Goal: Complete application form

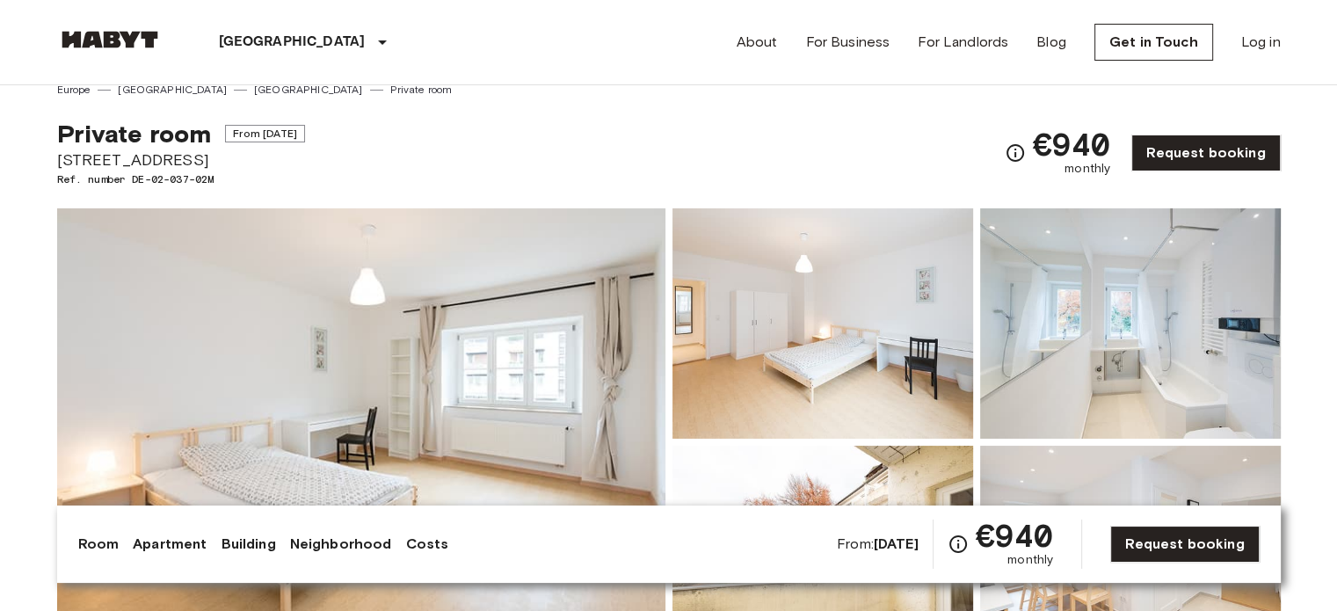
scroll to position [18, 0]
click at [295, 133] on span "From [DATE]" at bounding box center [265, 134] width 80 height 18
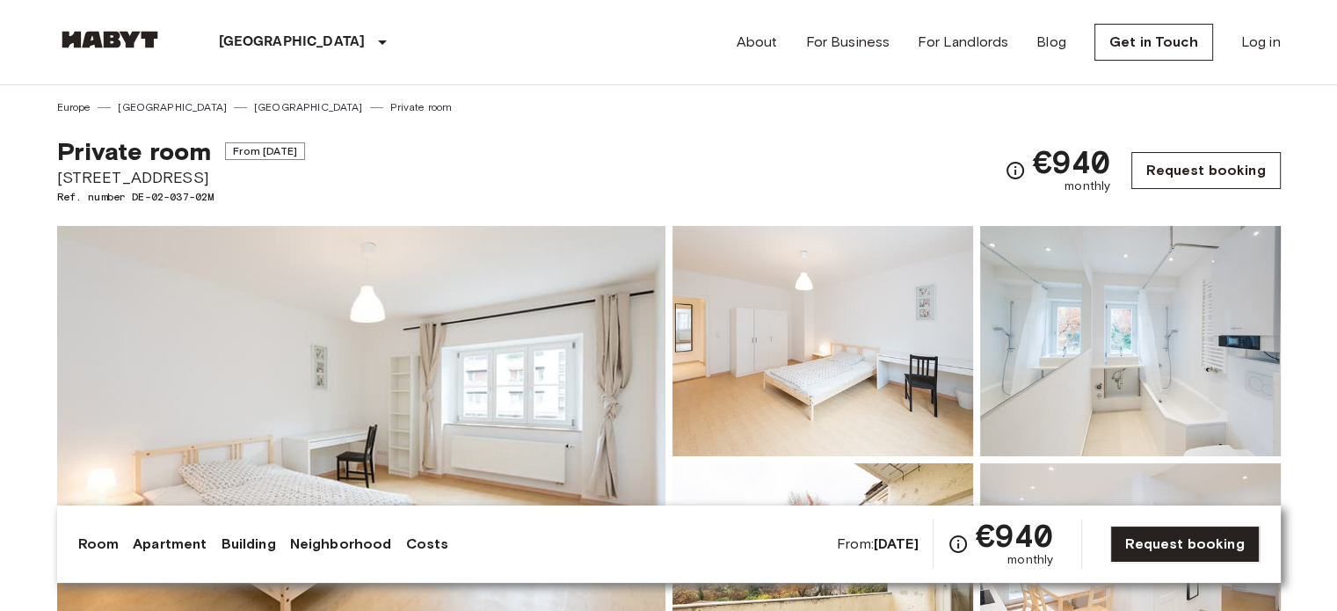
click at [1168, 168] on link "Request booking" at bounding box center [1205, 170] width 149 height 37
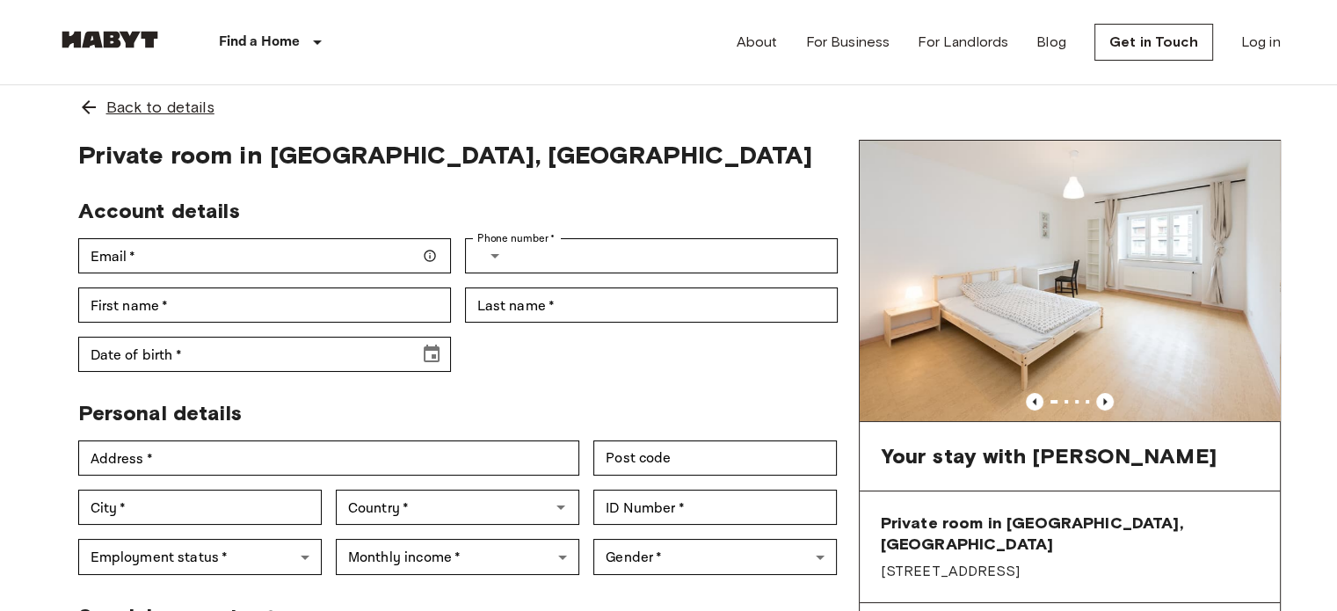
scroll to position [21, 0]
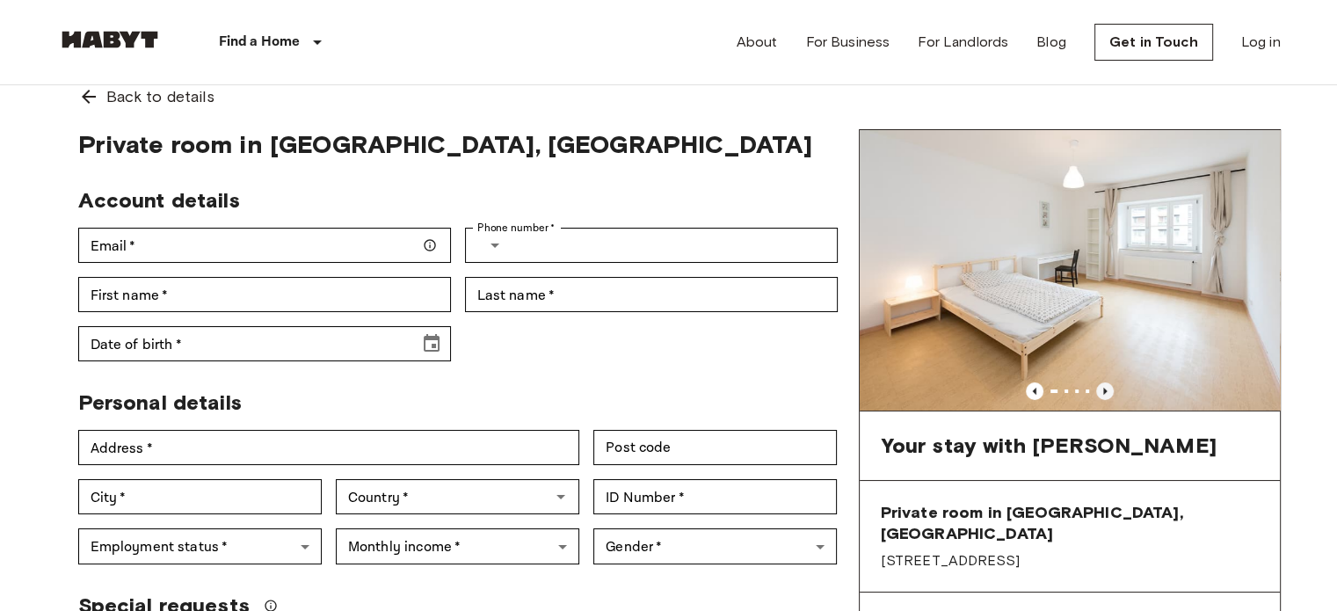
click at [1108, 389] on icon "Previous image" at bounding box center [1105, 391] width 18 height 18
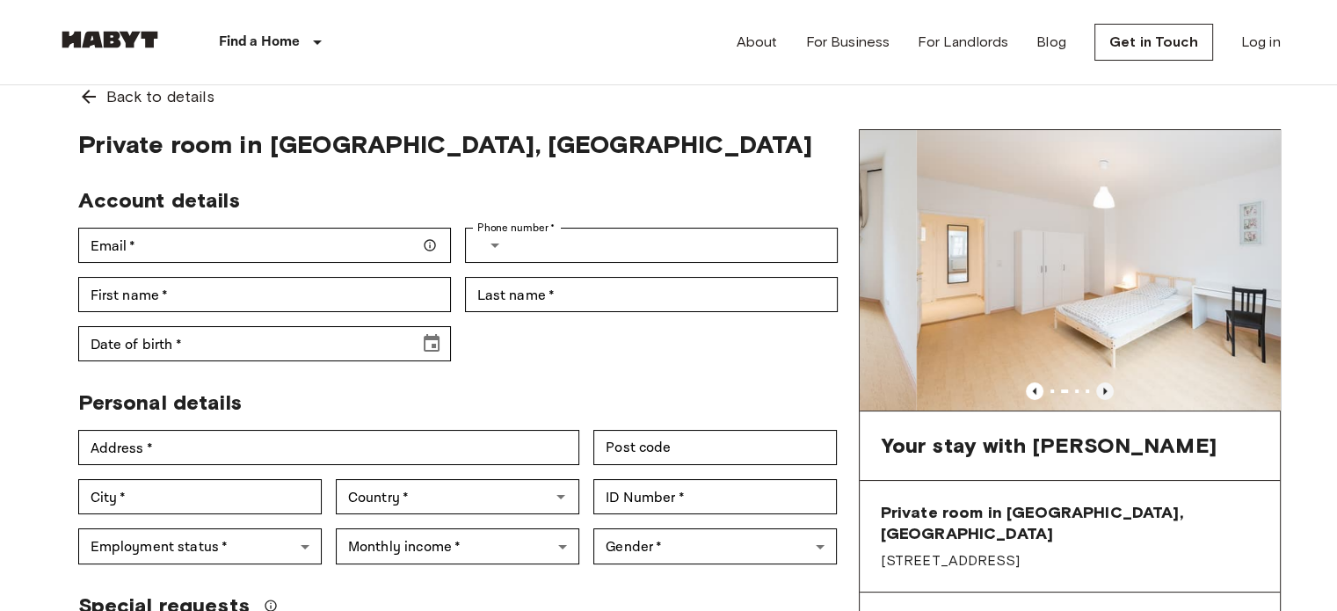
click at [1108, 389] on icon "Previous image" at bounding box center [1105, 391] width 18 height 18
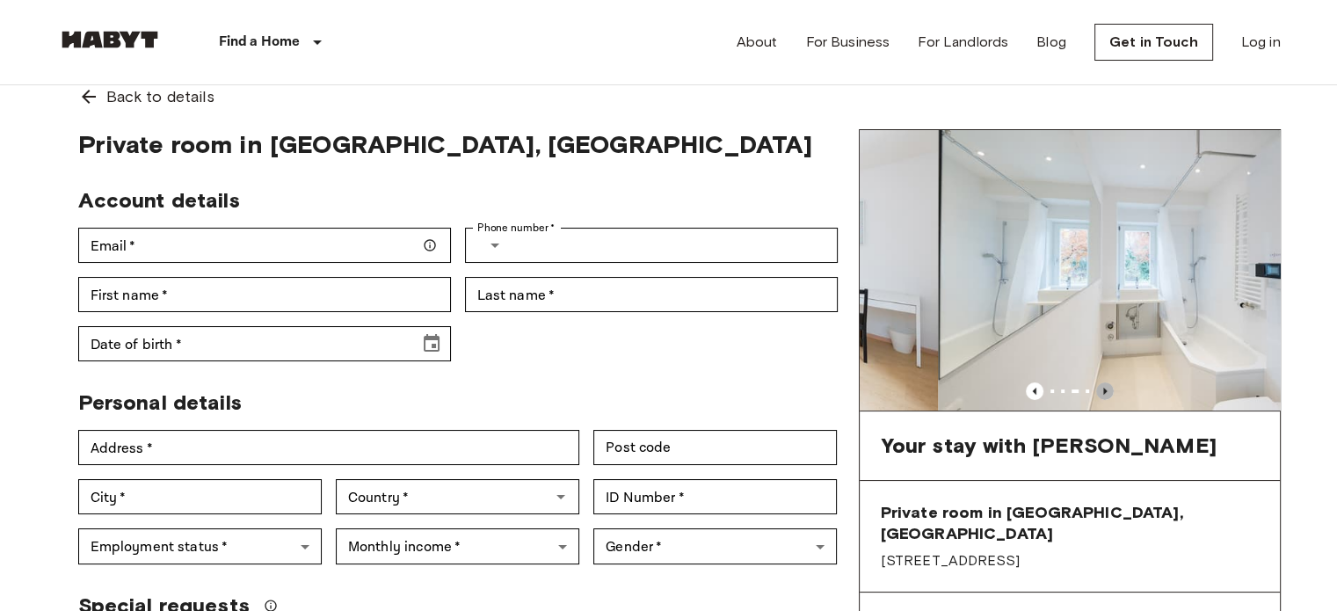
click at [1108, 389] on icon "Previous image" at bounding box center [1105, 391] width 18 height 18
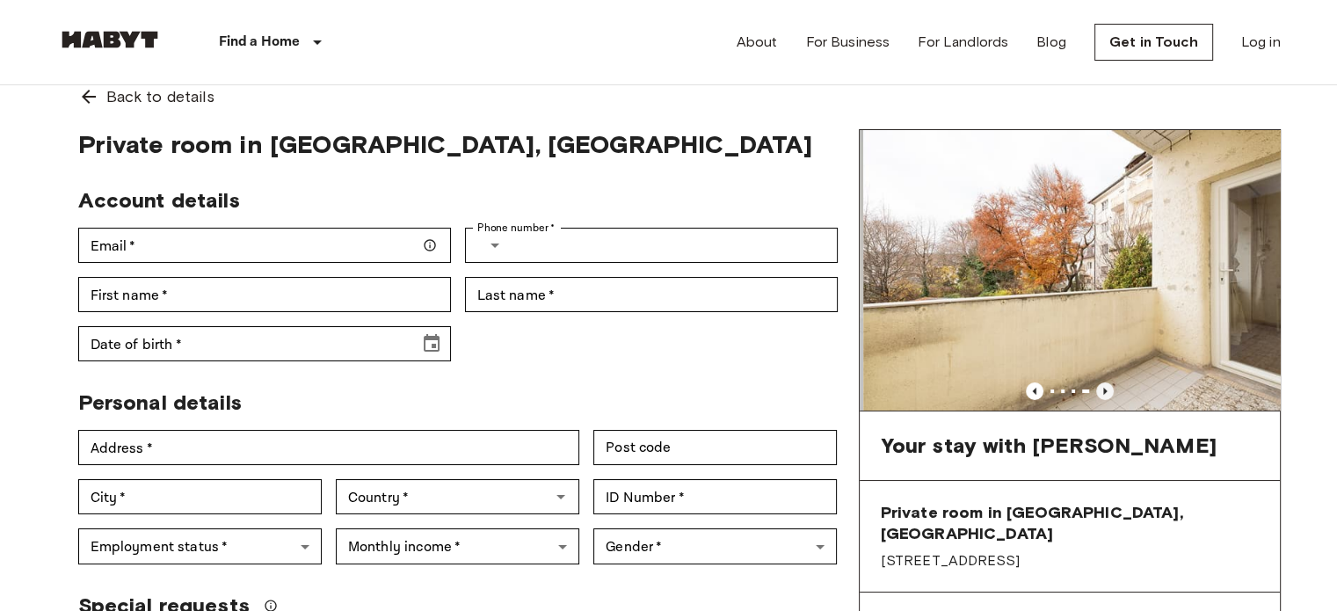
click at [1108, 389] on icon "Previous image" at bounding box center [1105, 391] width 18 height 18
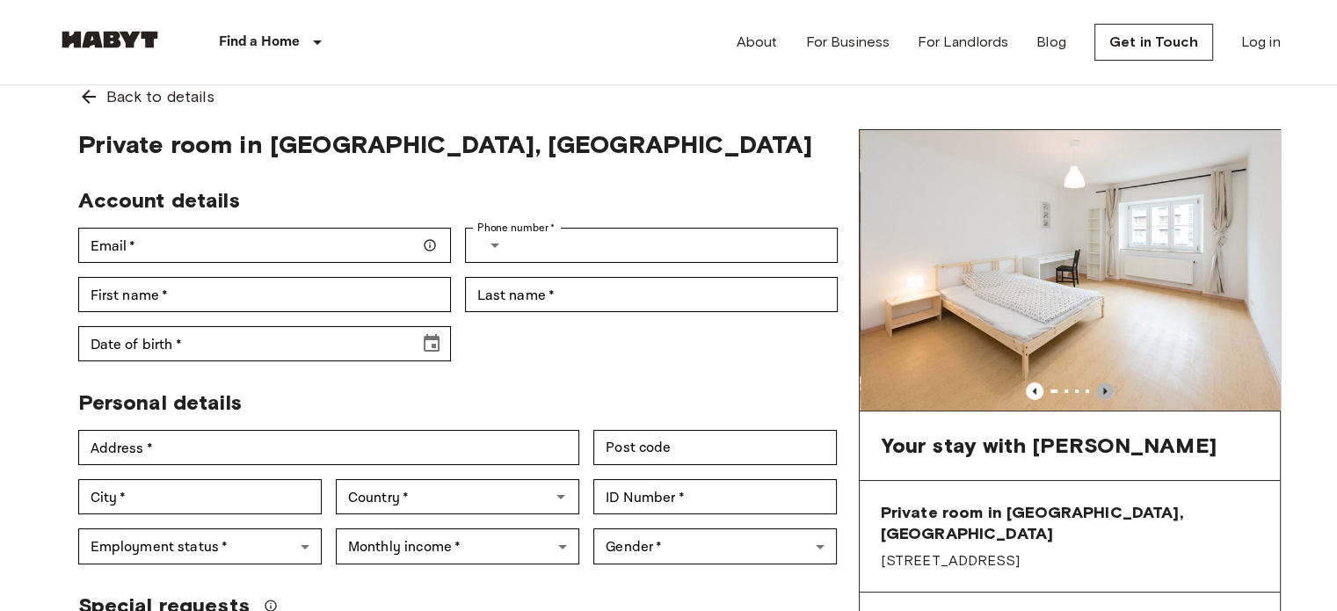
click at [1108, 389] on icon "Previous image" at bounding box center [1105, 391] width 18 height 18
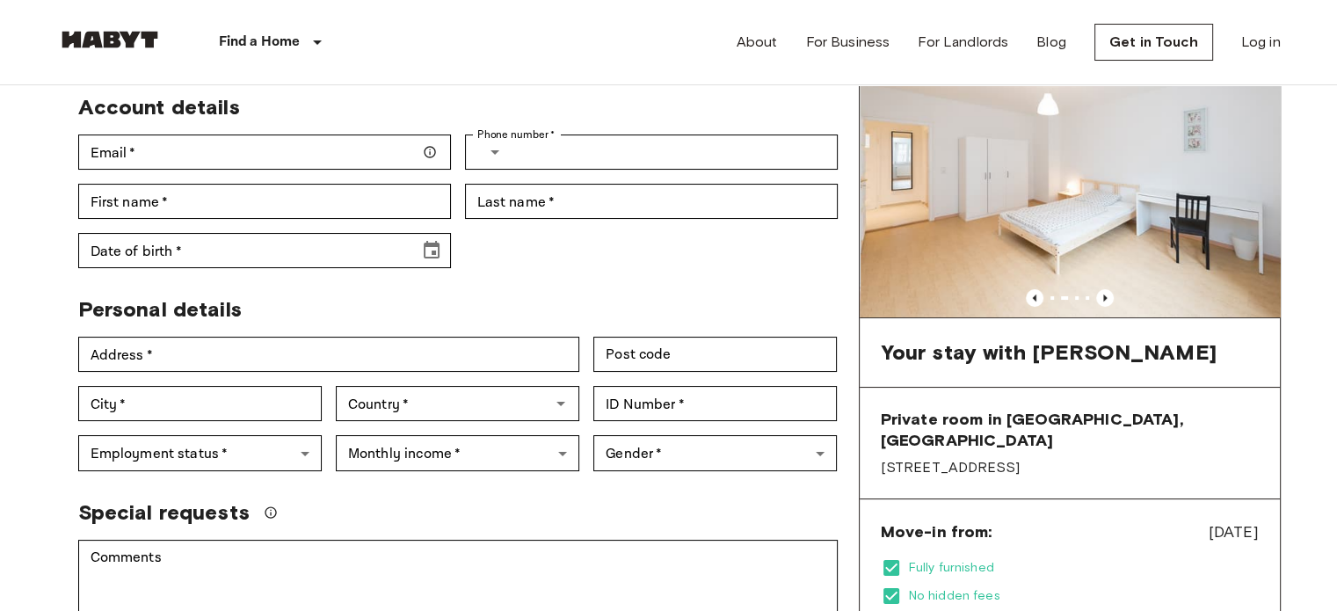
scroll to position [122, 0]
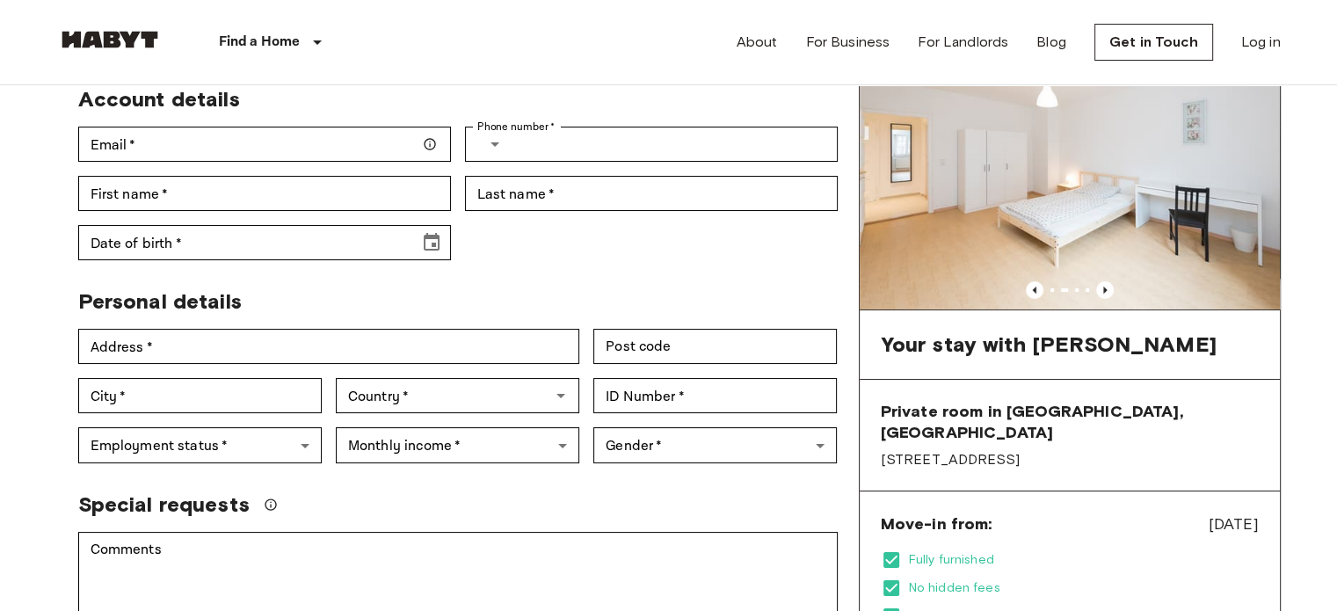
drag, startPoint x: 868, startPoint y: 442, endPoint x: 1010, endPoint y: 446, distance: 142.5
click at [1010, 446] on div "Private room in Munich, Schwabing Leopoldstraße 103" at bounding box center [1070, 436] width 420 height 112
copy span "[STREET_ADDRESS]"
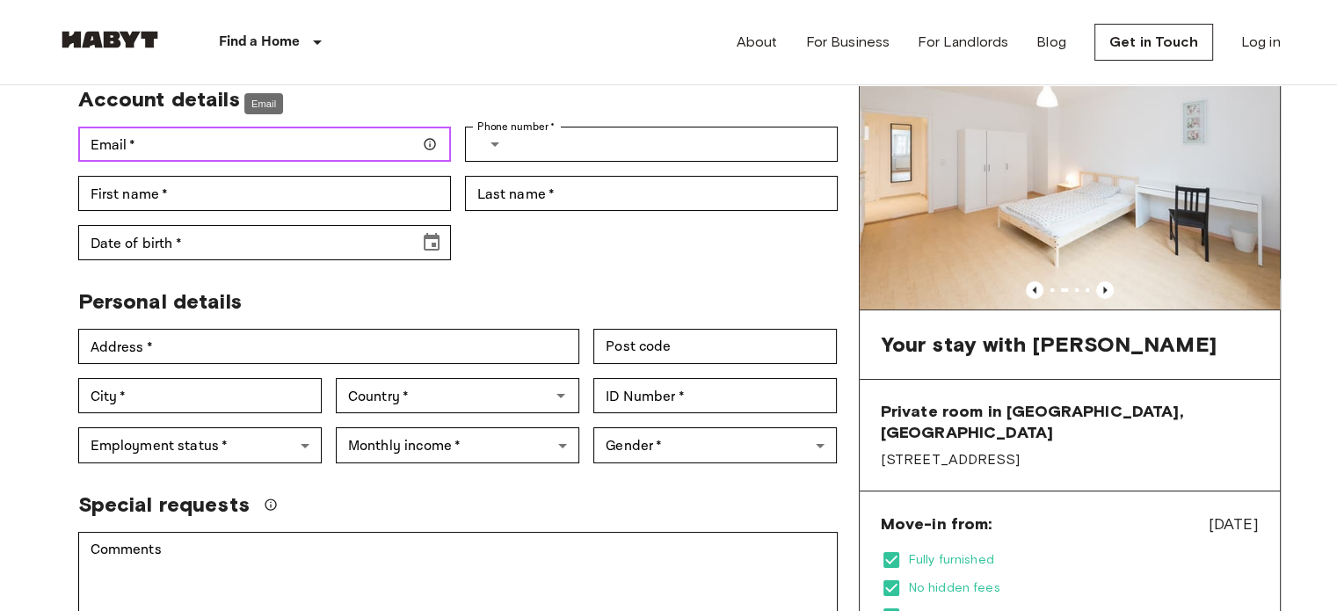
click at [310, 145] on input "Email   *" at bounding box center [264, 144] width 373 height 35
type input "**********"
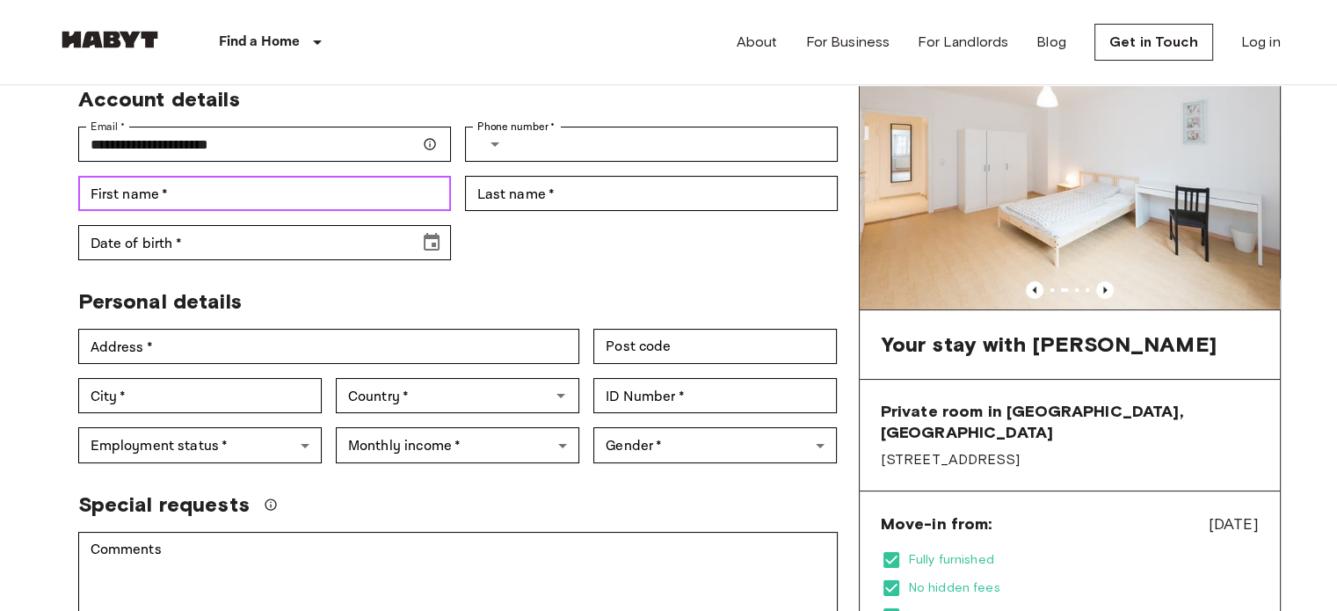
type input "******"
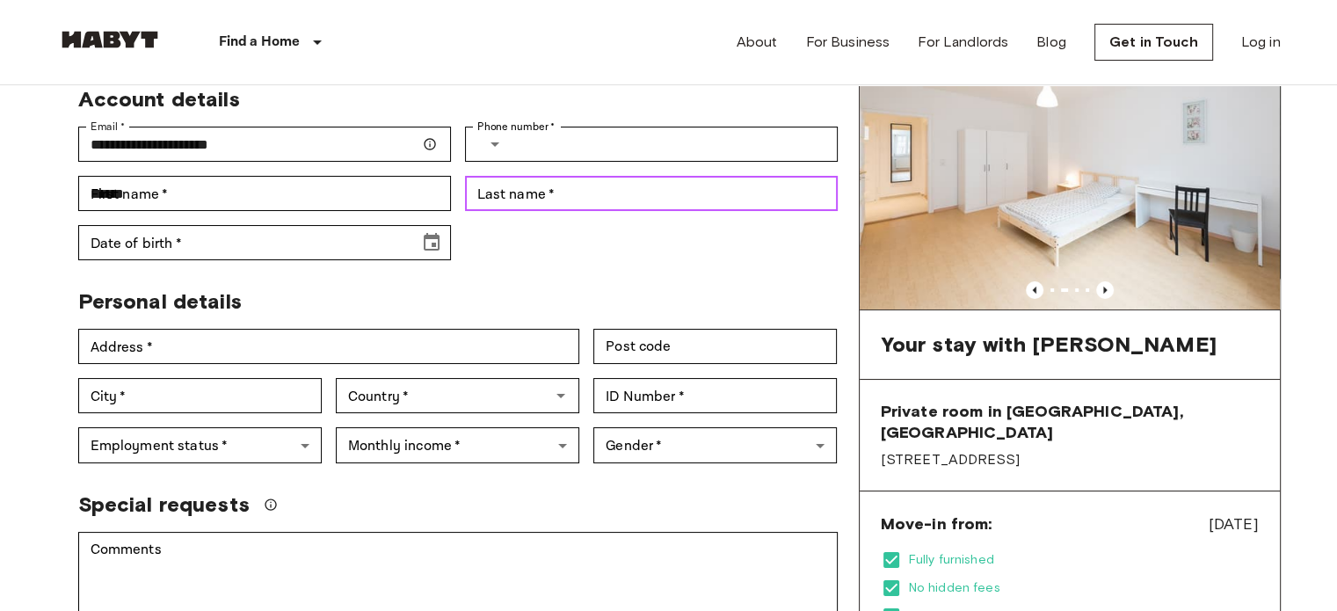
type input "********"
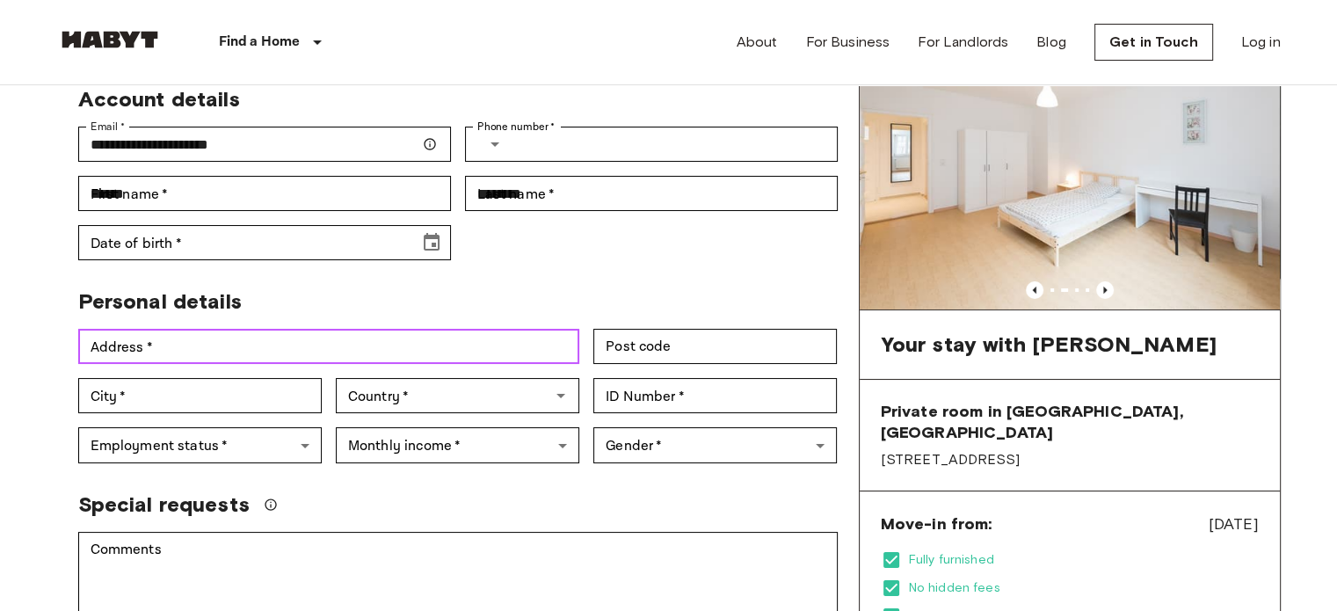
type input "**********"
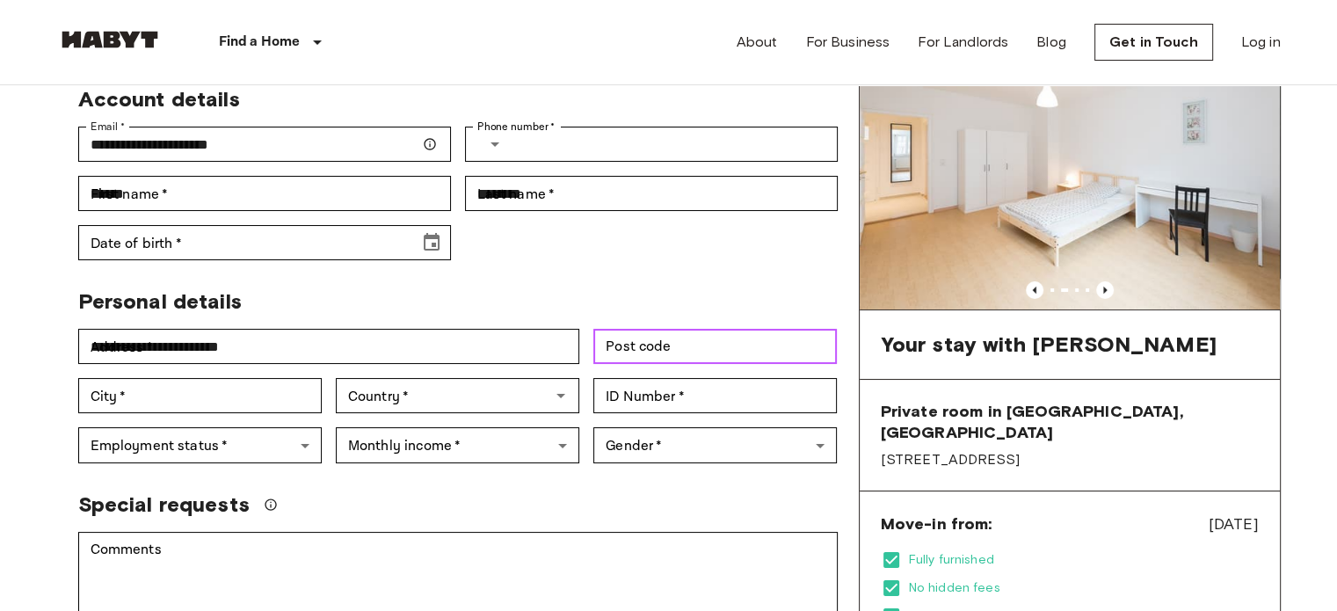
type input "******"
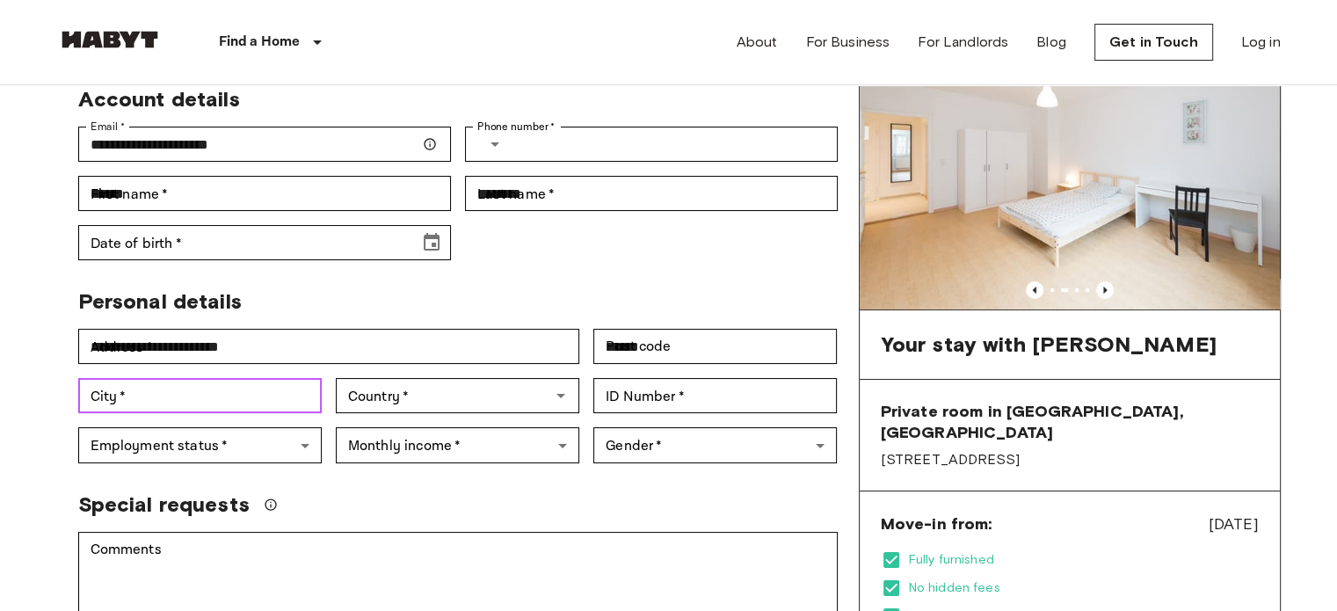
type input "******"
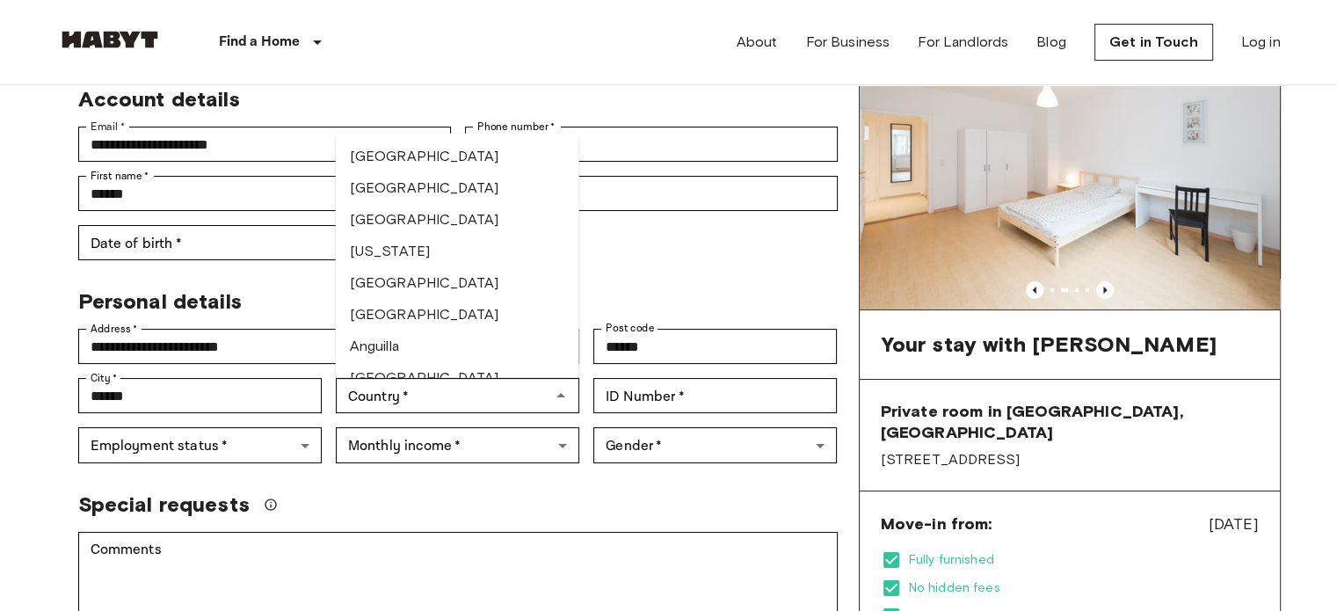
click at [295, 289] on div "Personal details" at bounding box center [451, 294] width 774 height 40
click at [296, 287] on div "Personal details" at bounding box center [451, 294] width 774 height 40
click at [629, 146] on input "Phone number   *" at bounding box center [679, 144] width 318 height 35
type input "**********"
click at [632, 266] on div "**********" at bounding box center [458, 614] width 802 height 1173
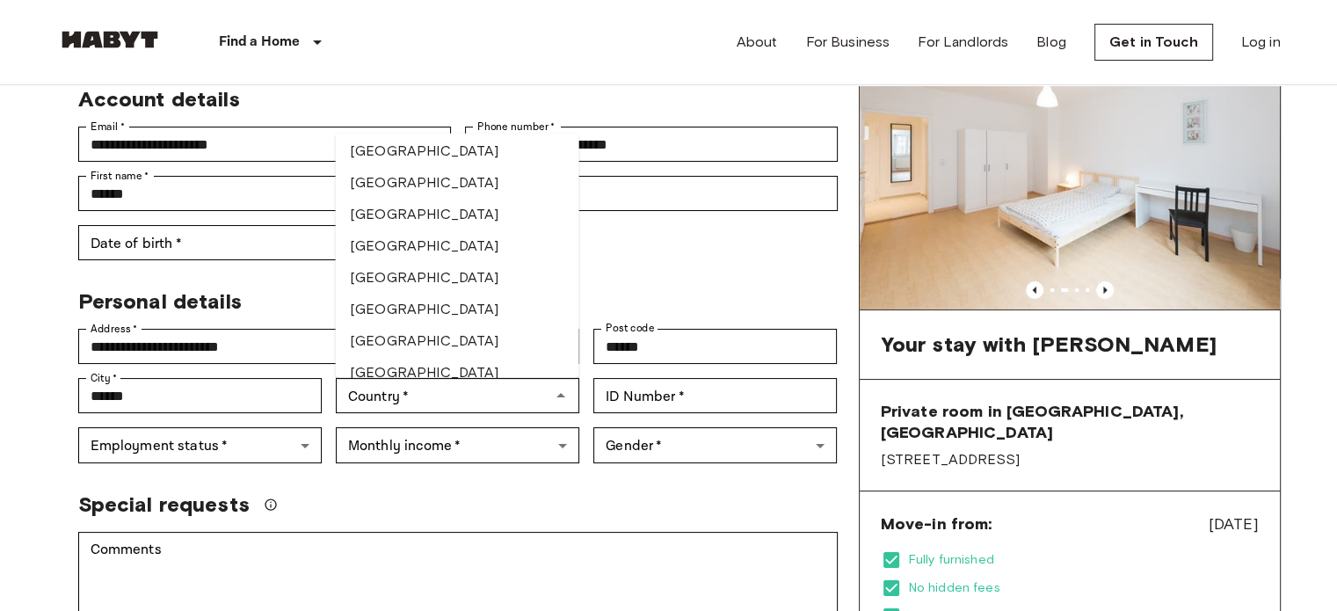
scroll to position [481, 0]
click at [668, 305] on div "Personal details" at bounding box center [451, 294] width 774 height 40
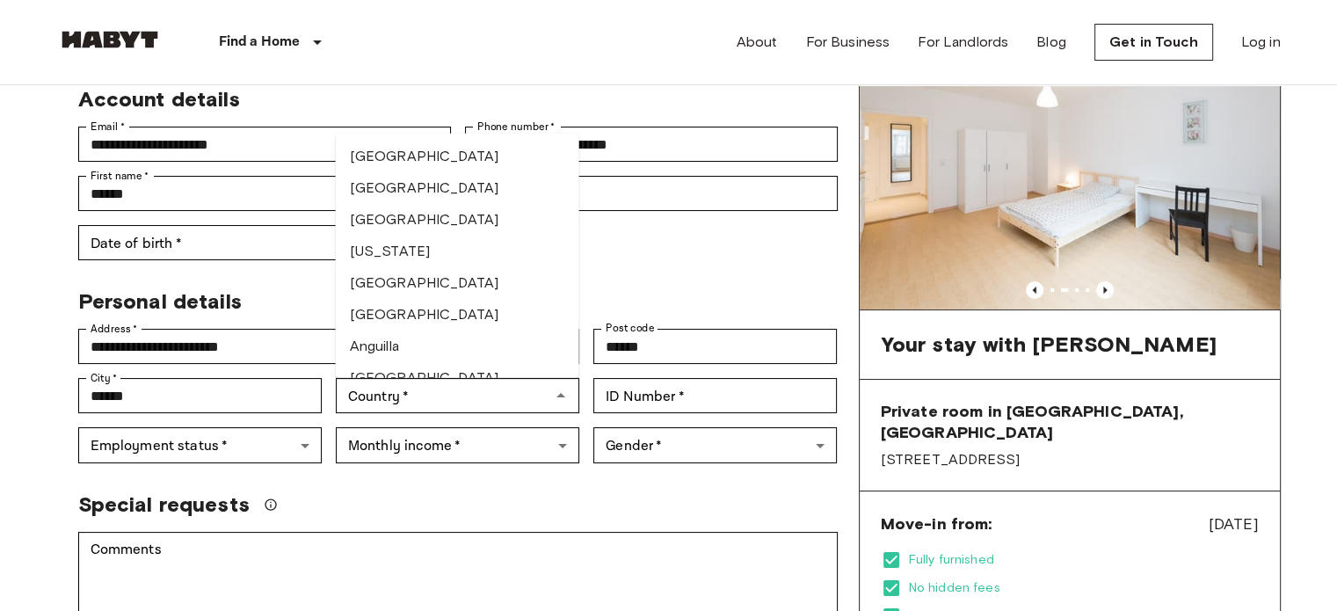
click at [479, 303] on li "Angola" at bounding box center [458, 315] width 244 height 32
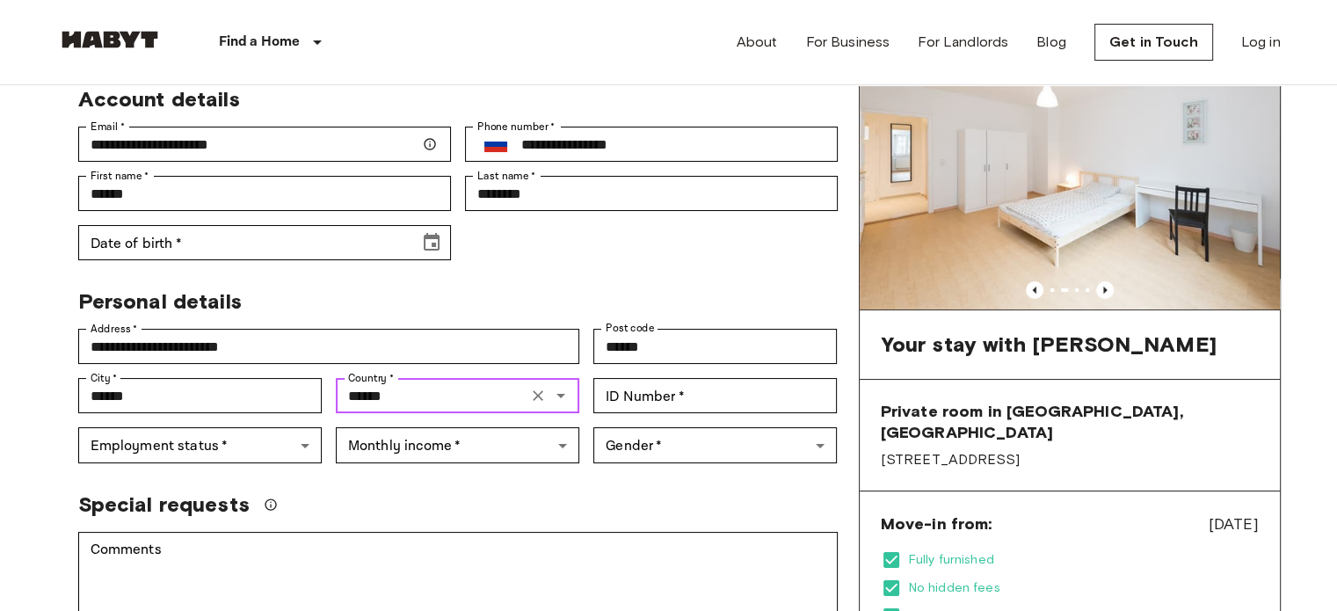
click at [462, 393] on input "******" at bounding box center [431, 395] width 181 height 25
click at [447, 462] on li "Russian Federation" at bounding box center [458, 468] width 244 height 32
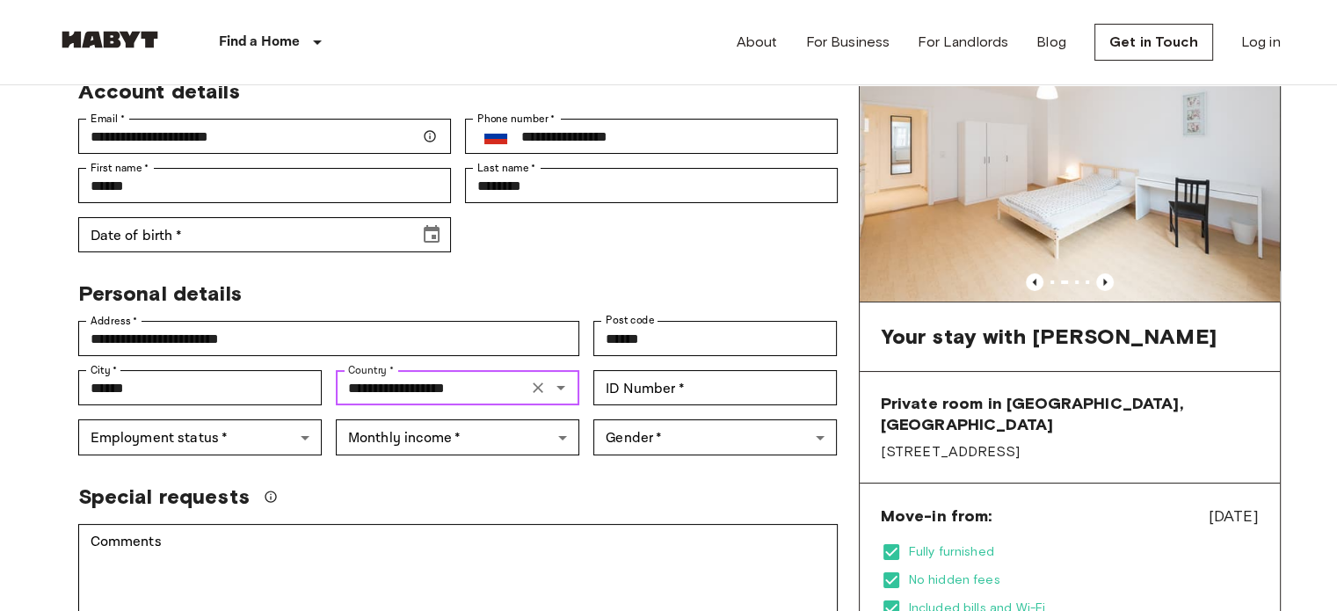
scroll to position [133, 0]
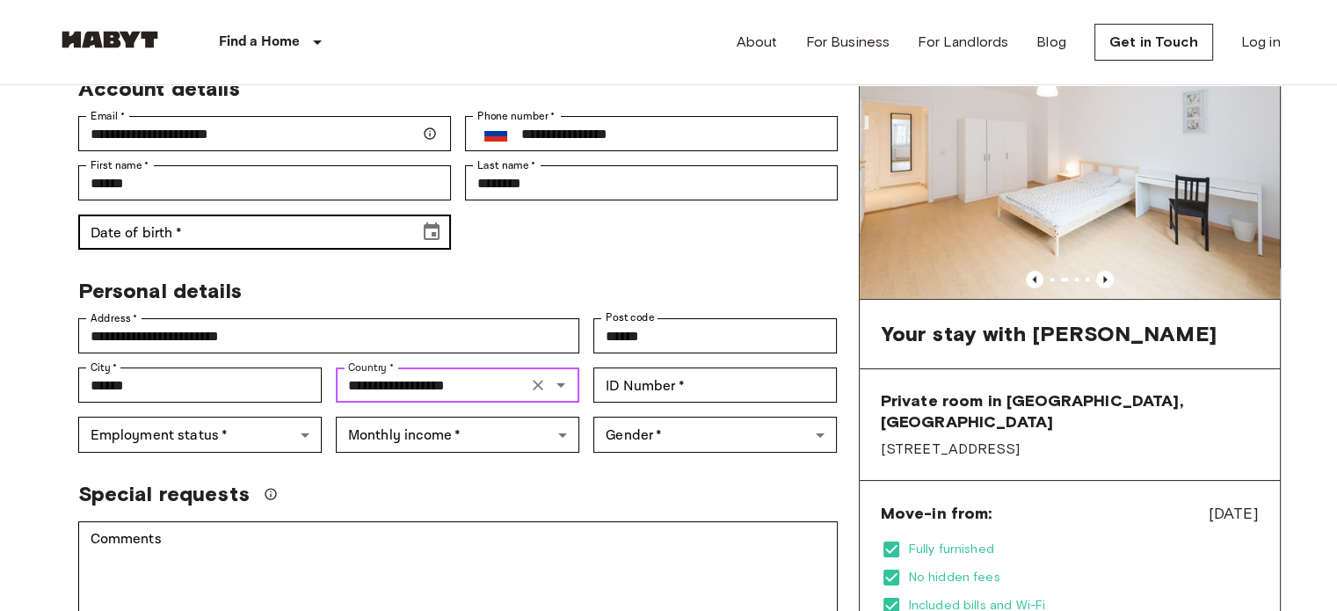
type input "**********"
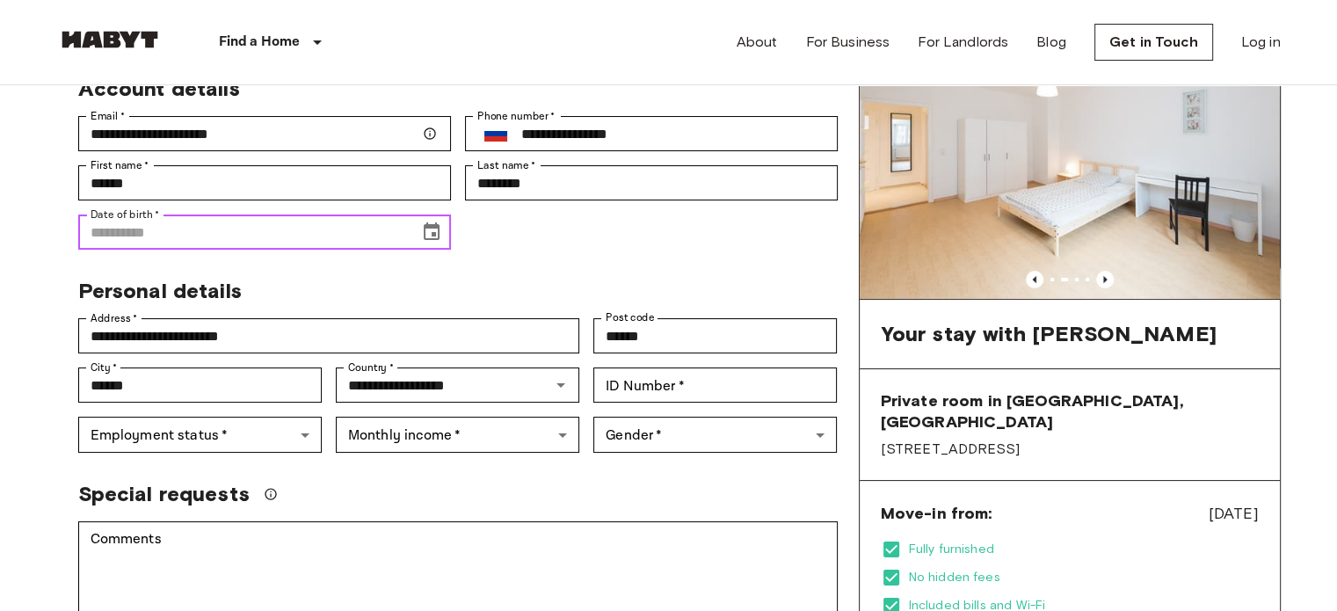
click at [288, 234] on input "Date of birth   *" at bounding box center [242, 231] width 329 height 35
click at [433, 233] on icon "Choose date, selected date is Dec 24, 1919" at bounding box center [432, 231] width 16 height 18
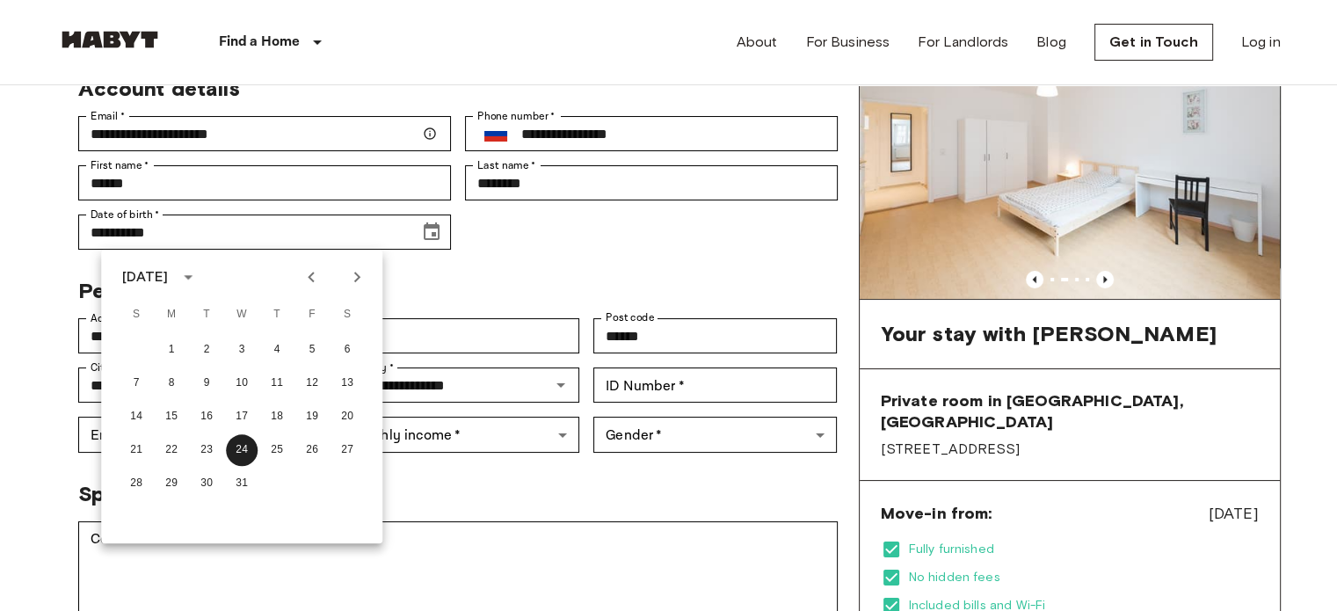
click at [168, 274] on div "December 1919" at bounding box center [145, 276] width 46 height 21
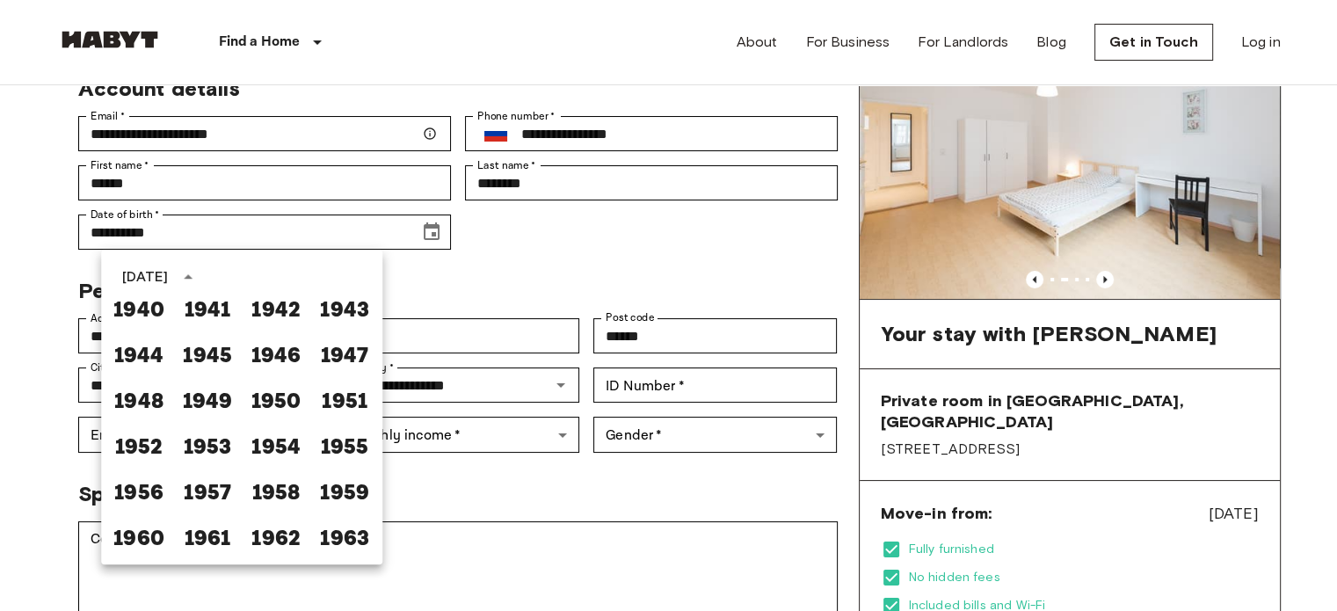
scroll to position [967, 0]
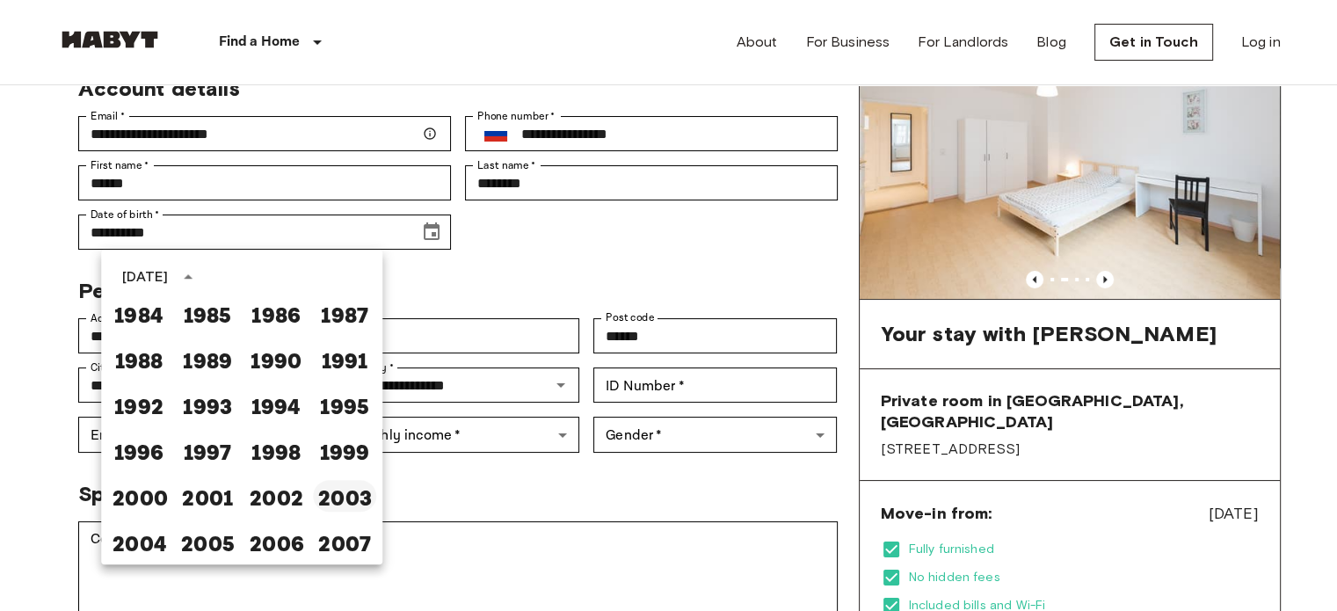
click at [333, 501] on button "2003" at bounding box center [344, 496] width 63 height 32
type input "**********"
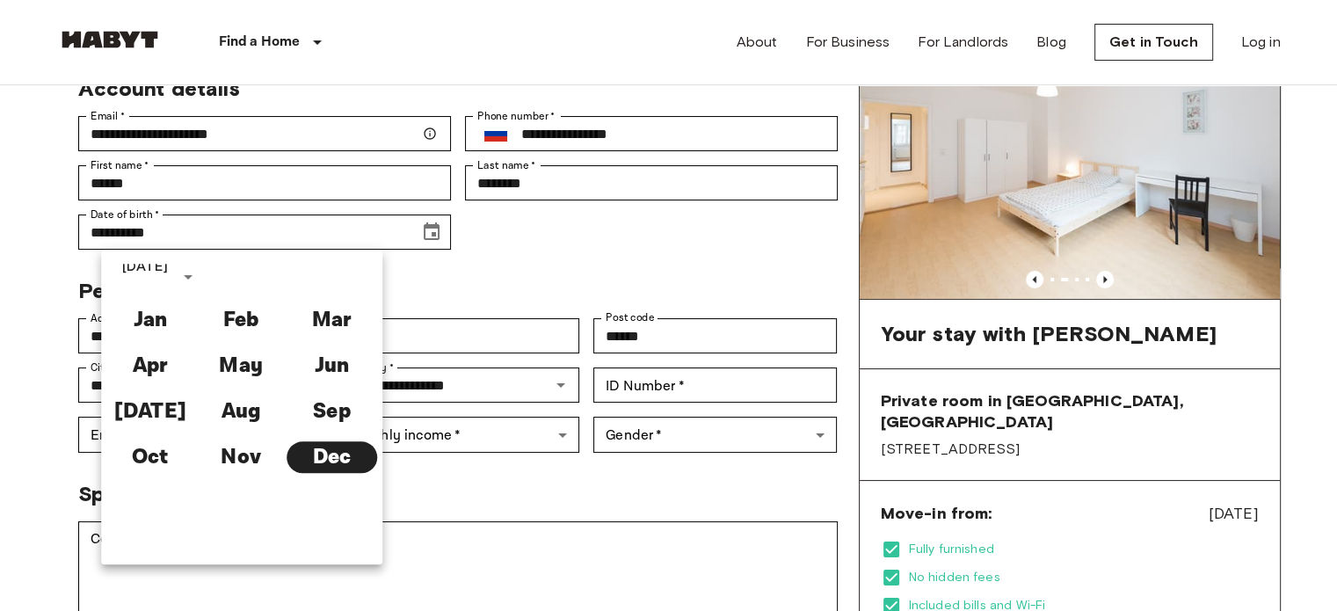
scroll to position [0, 0]
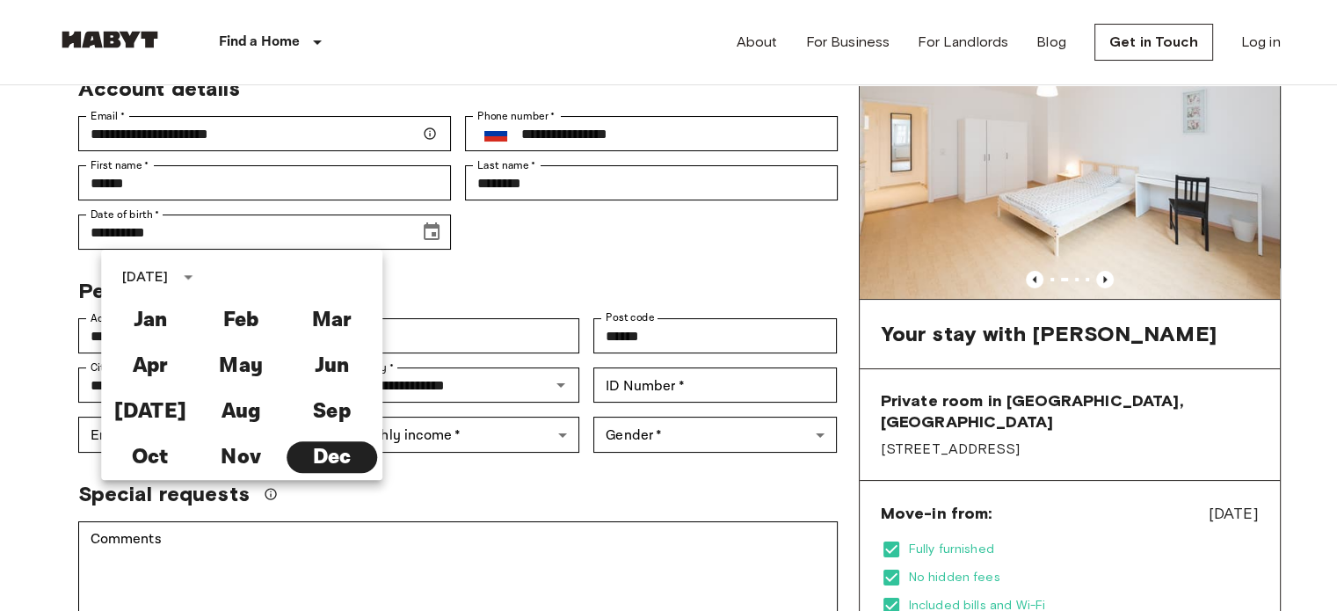
click at [537, 287] on div "Personal details" at bounding box center [451, 284] width 774 height 40
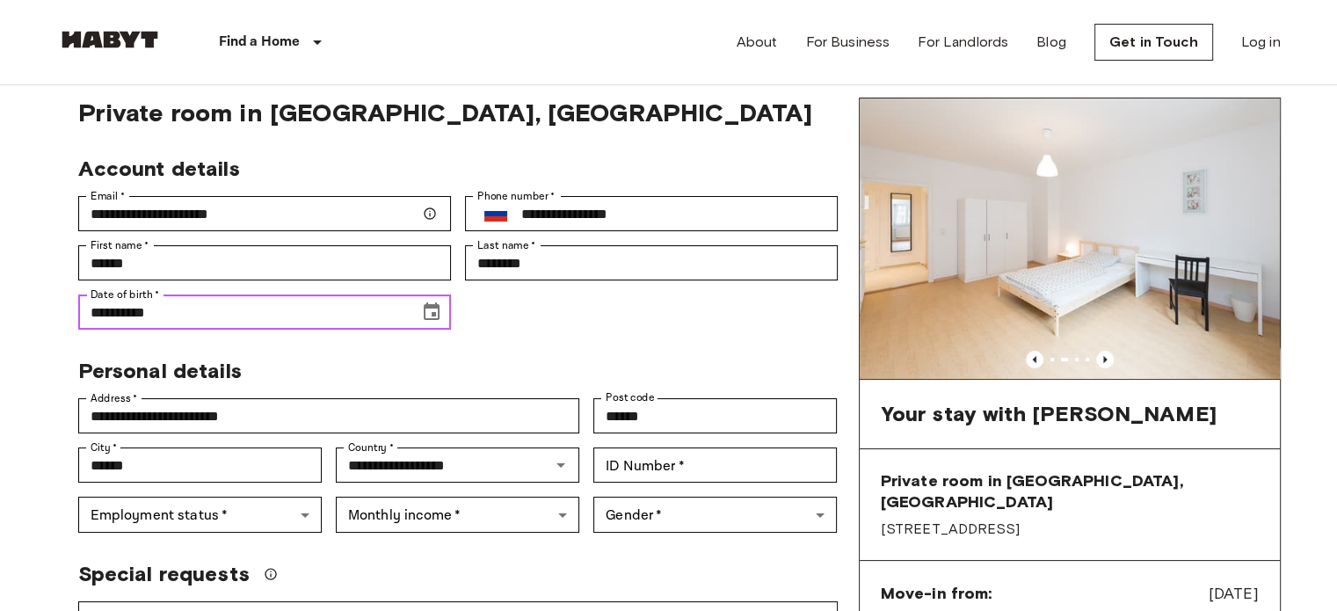
scroll to position [49, 0]
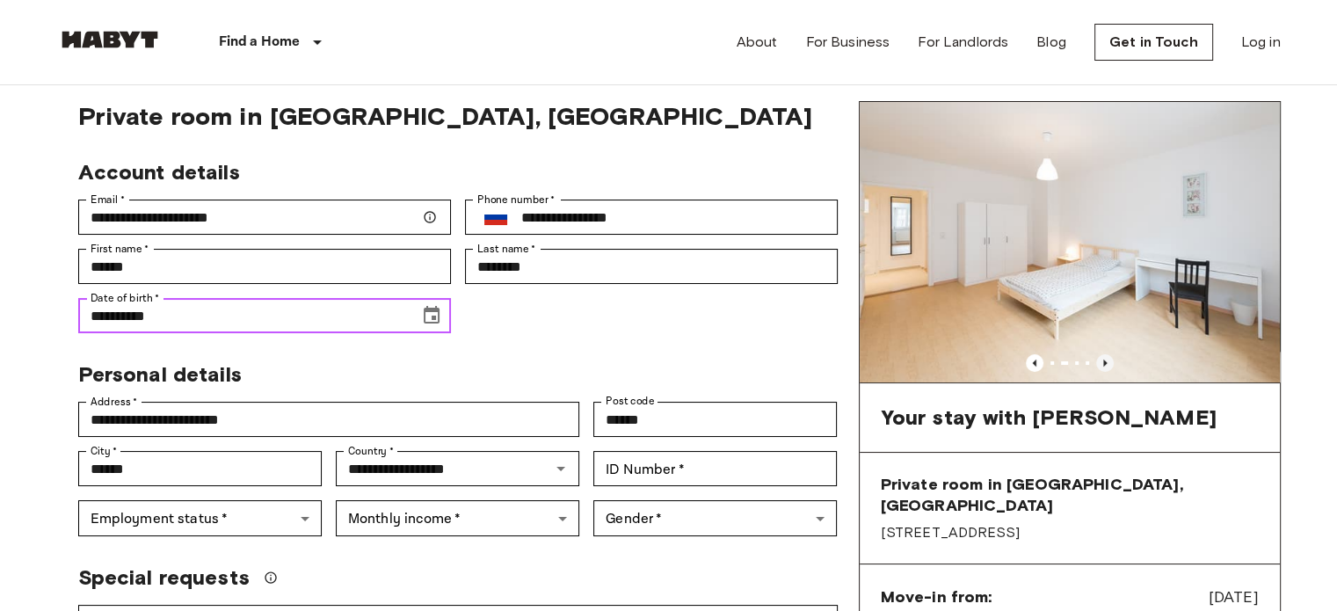
click at [1108, 361] on icon "Previous image" at bounding box center [1105, 363] width 18 height 18
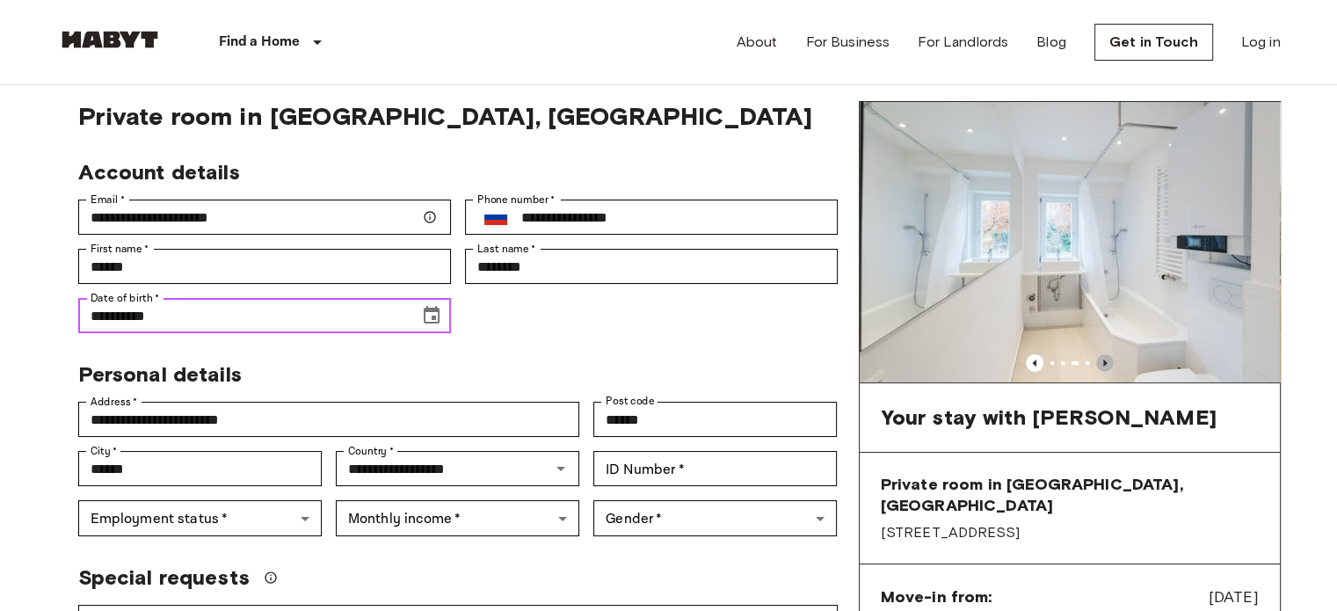
click at [1108, 361] on icon "Previous image" at bounding box center [1105, 363] width 18 height 18
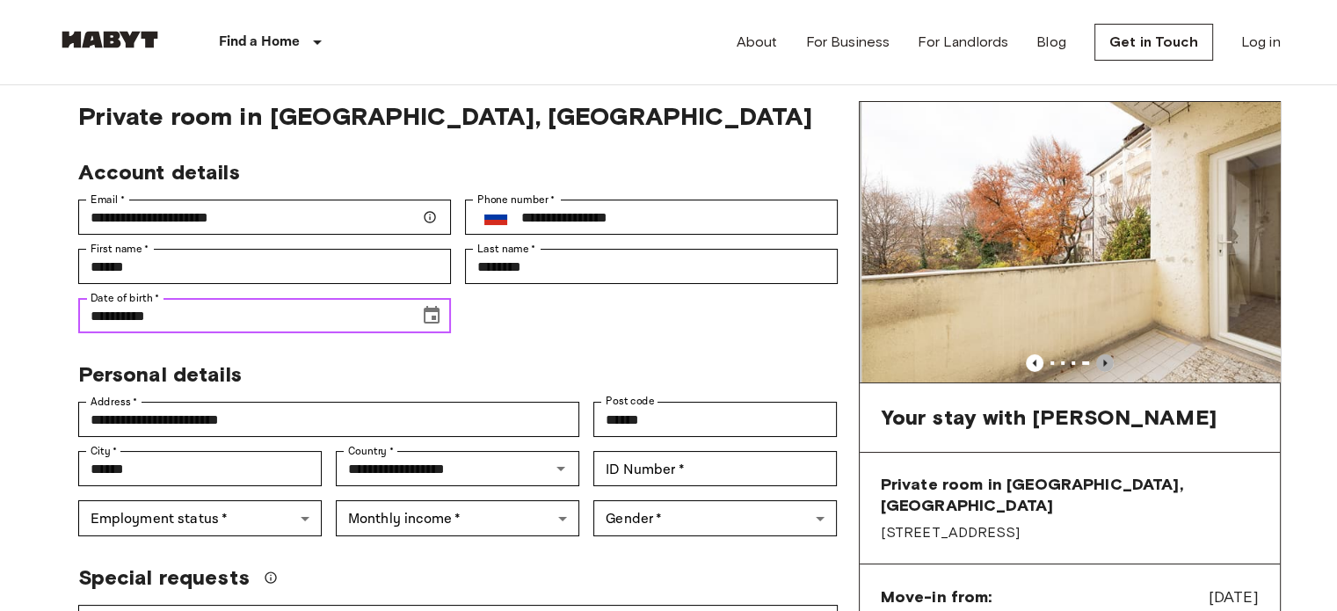
click at [1108, 361] on icon "Previous image" at bounding box center [1105, 363] width 18 height 18
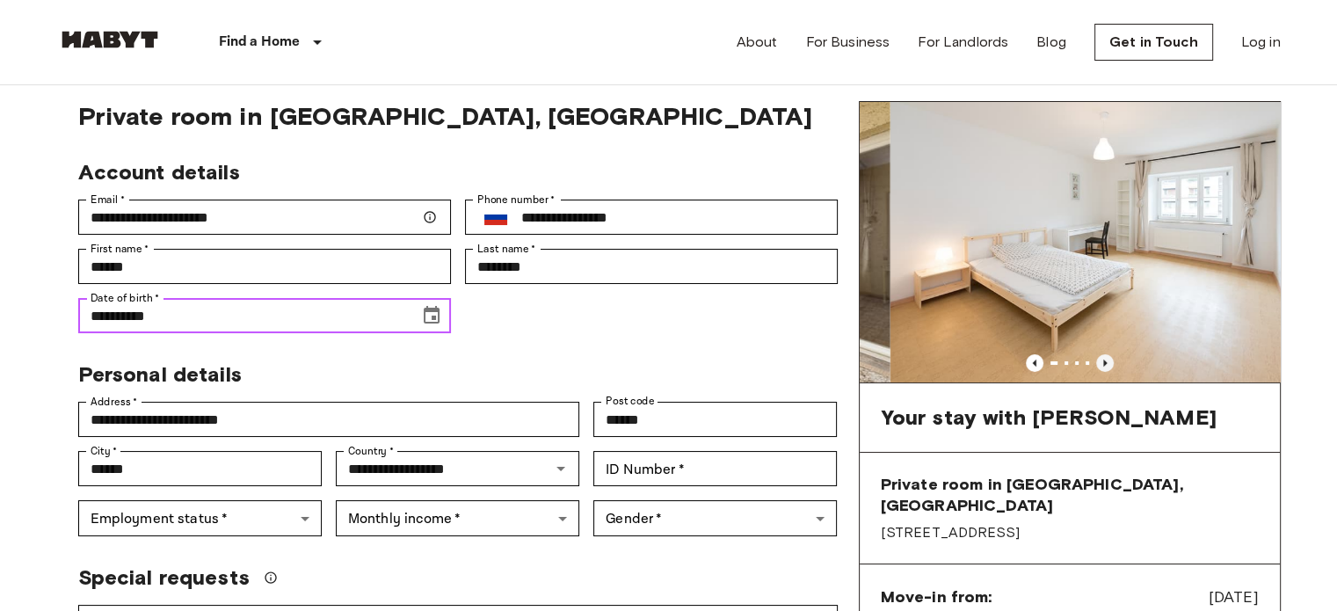
click at [1108, 361] on icon "Previous image" at bounding box center [1105, 363] width 18 height 18
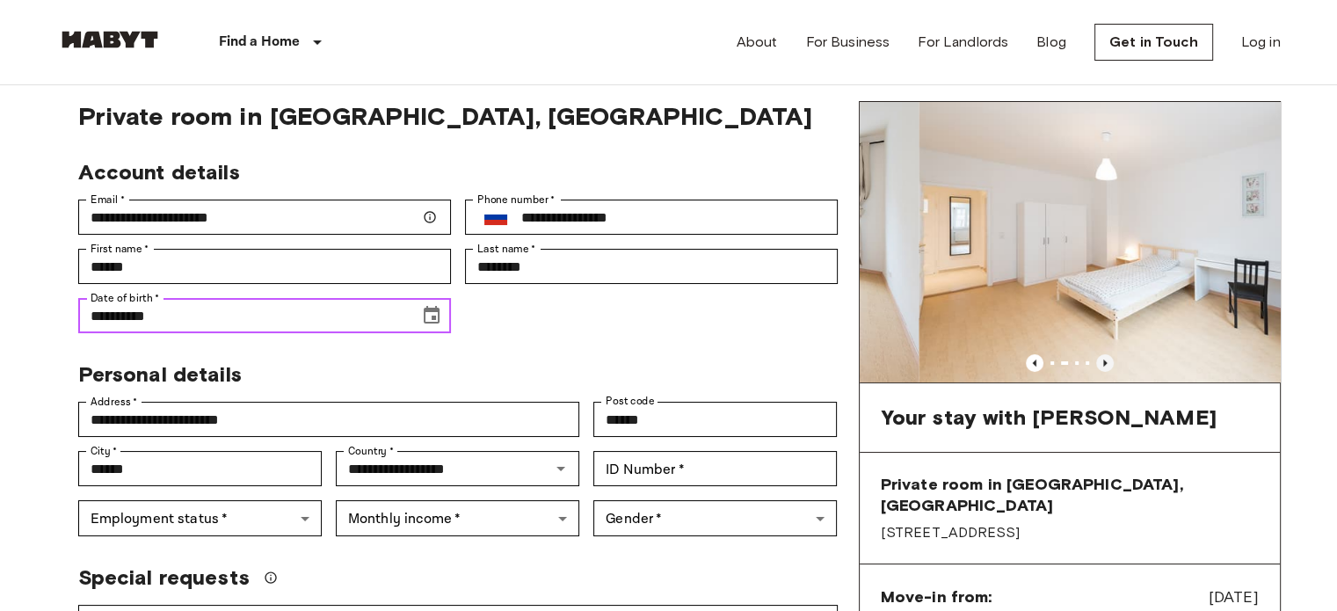
click at [1108, 361] on icon "Previous image" at bounding box center [1105, 363] width 18 height 18
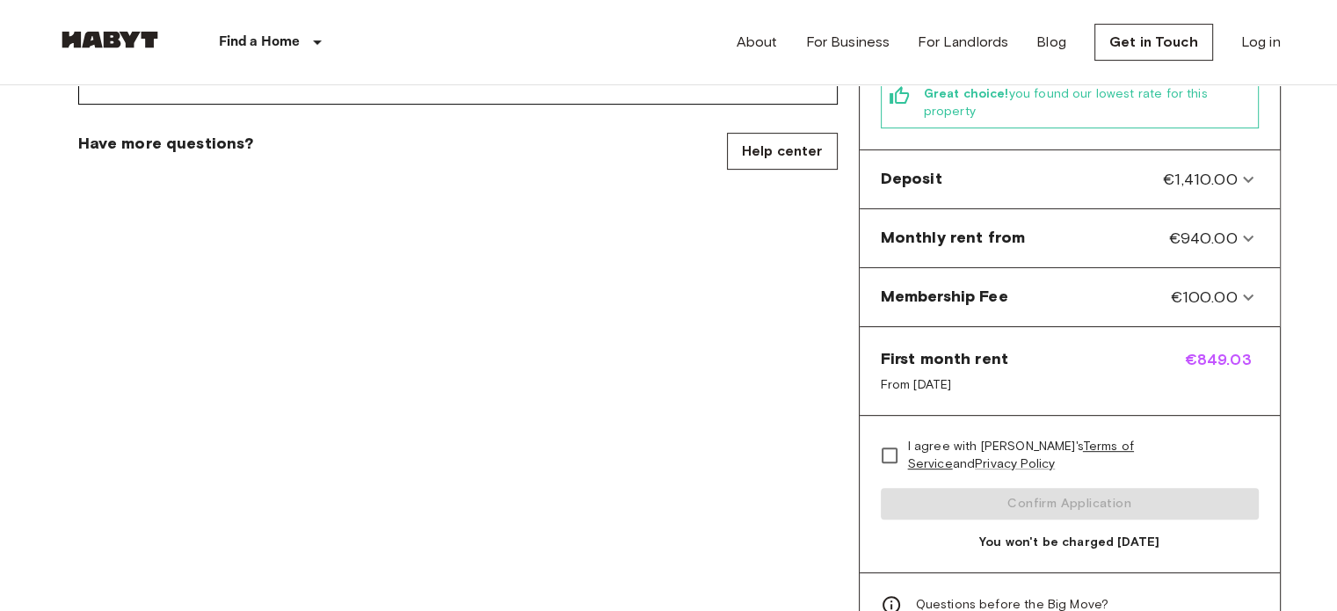
scroll to position [680, 0]
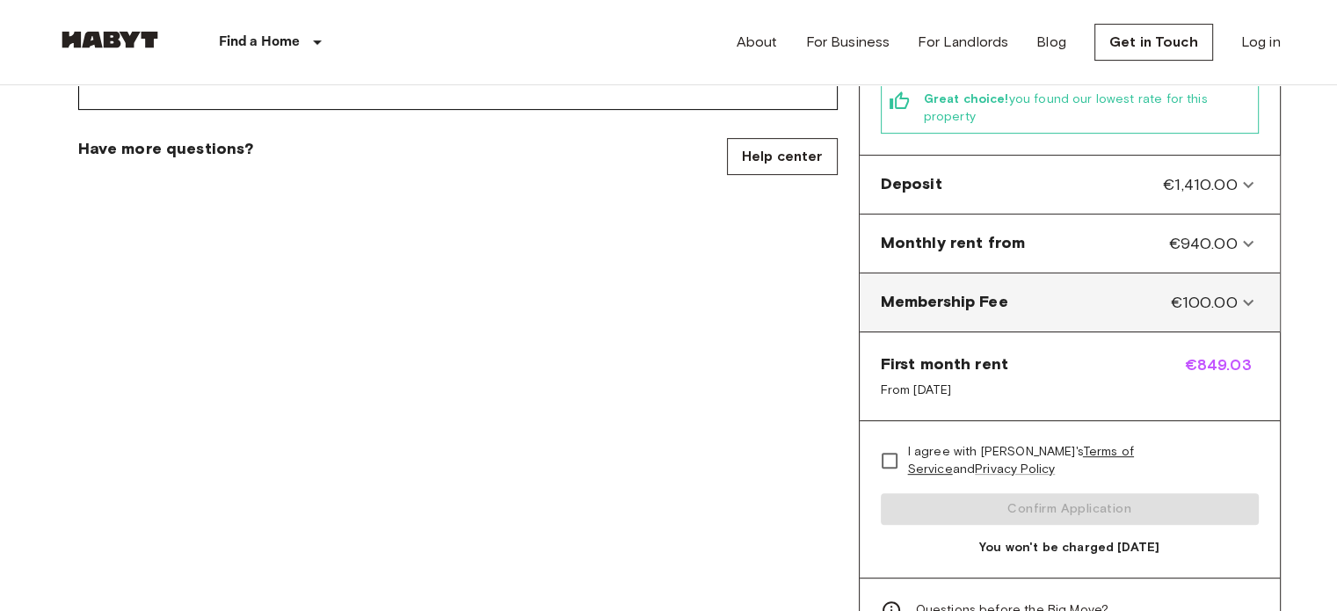
click at [978, 291] on span "Membership Fee" at bounding box center [944, 302] width 127 height 23
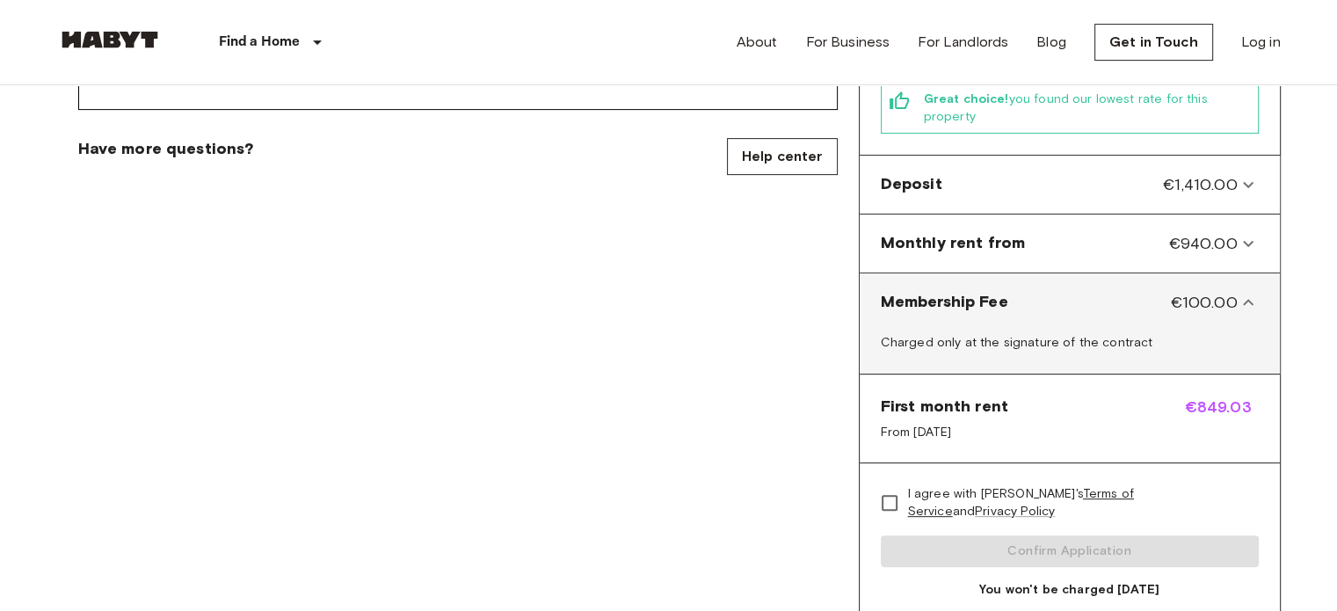
click at [974, 291] on span "Membership Fee" at bounding box center [944, 302] width 127 height 23
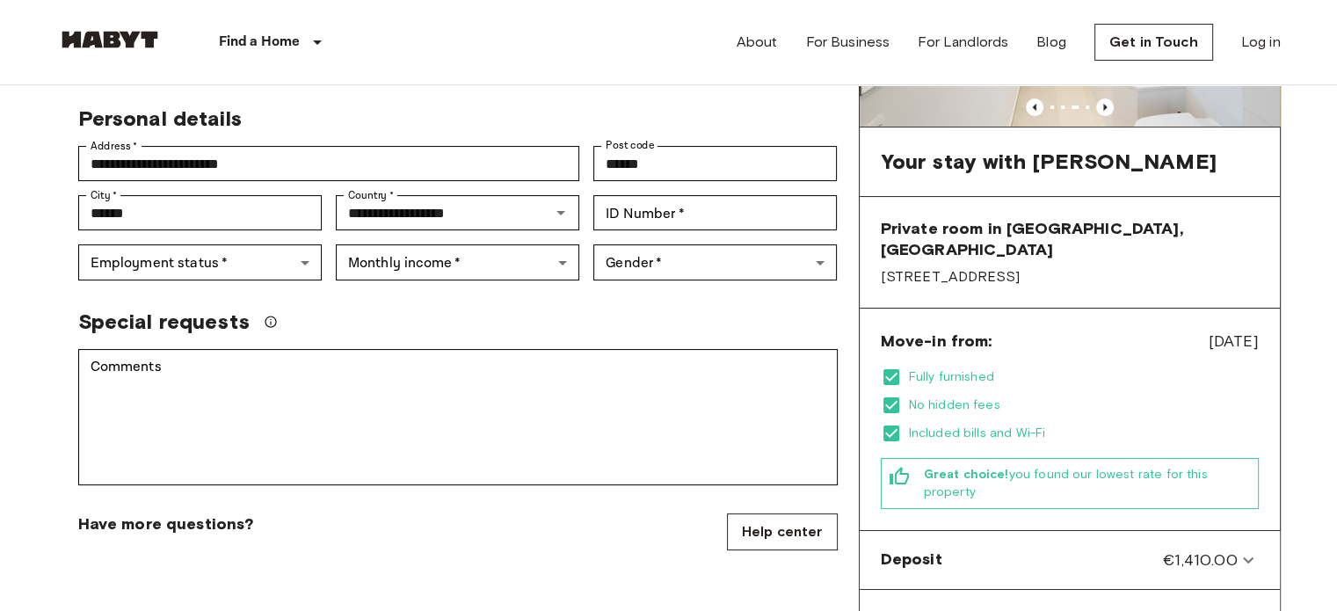
scroll to position [306, 0]
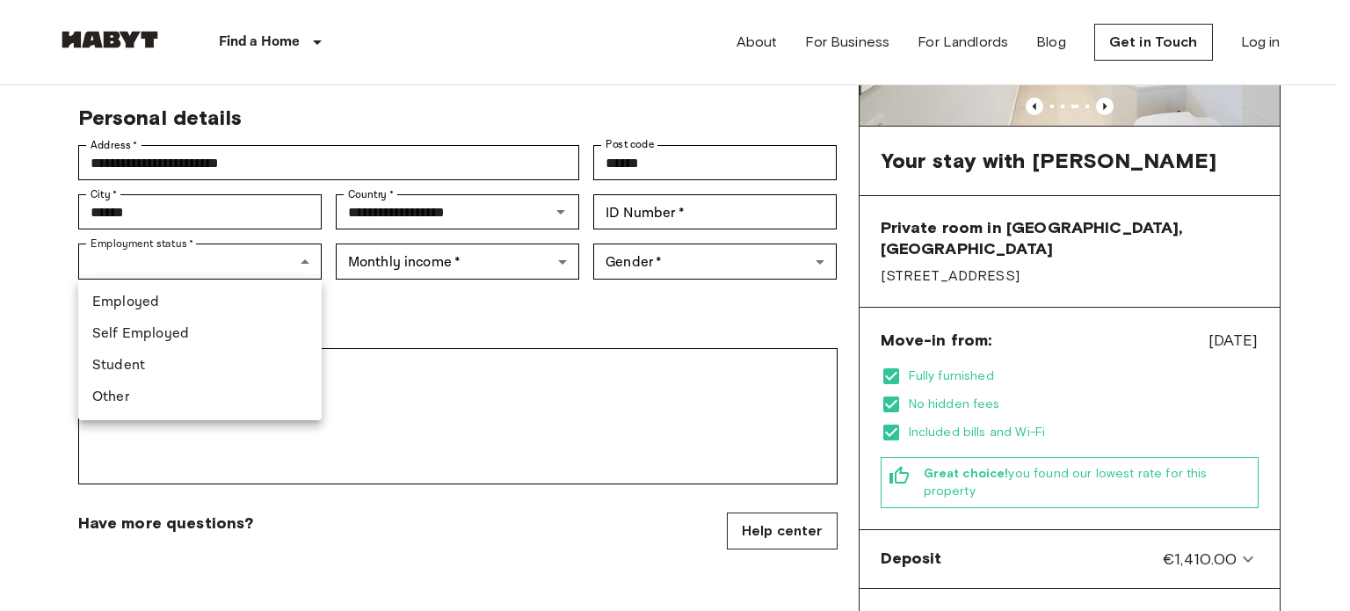
click at [204, 356] on li "Student" at bounding box center [200, 366] width 244 height 32
type input "*******"
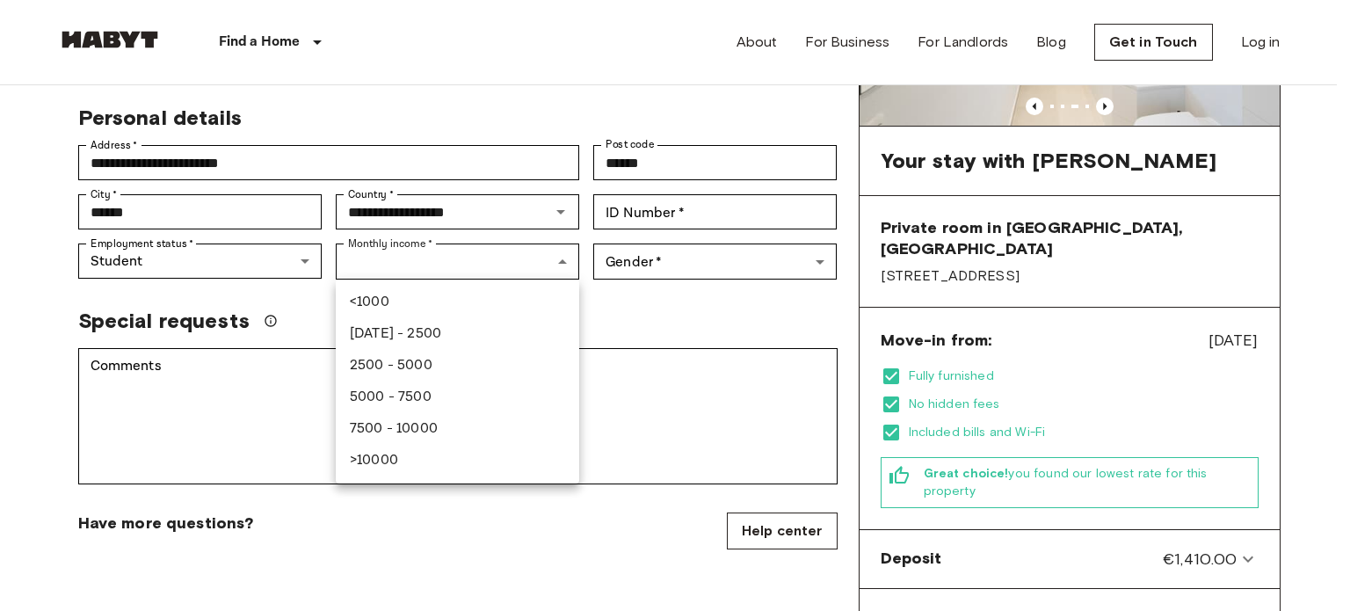
click at [509, 288] on li "<1000" at bounding box center [458, 303] width 244 height 32
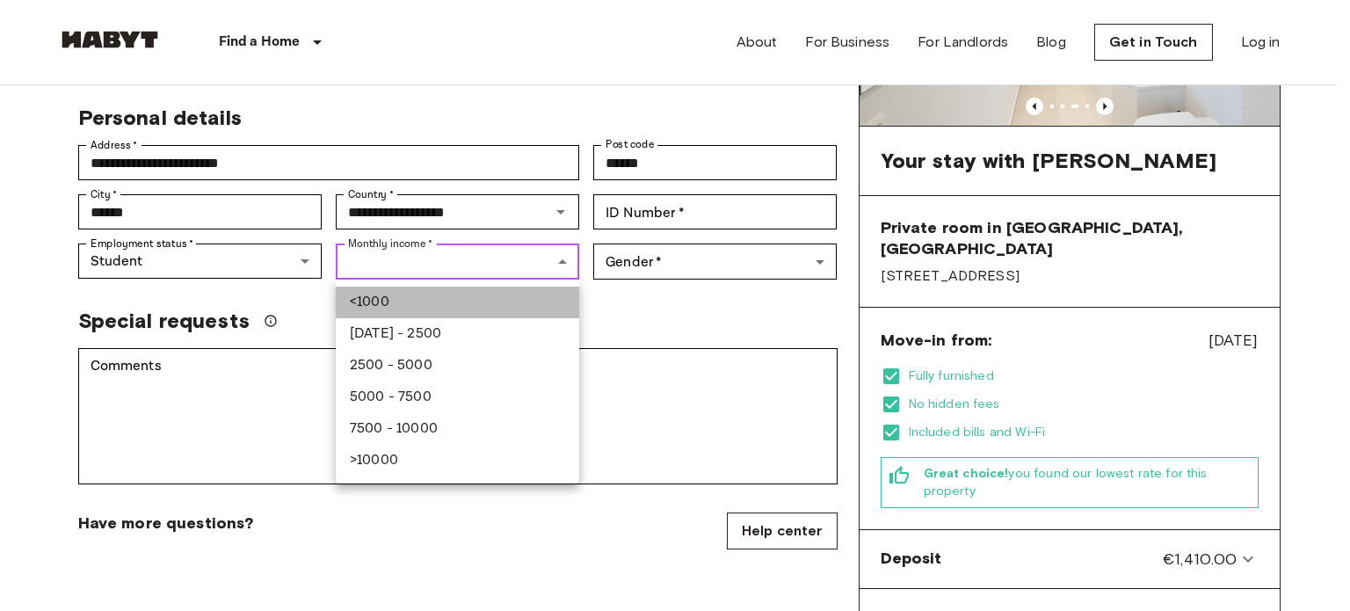
type input "******"
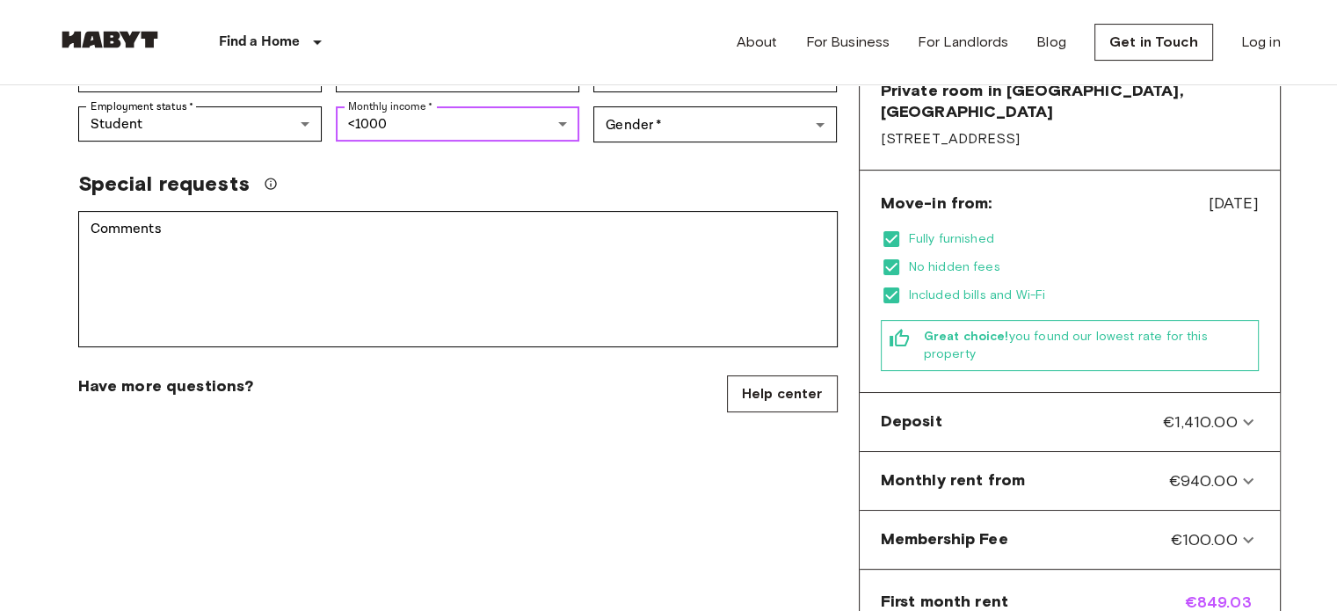
scroll to position [445, 0]
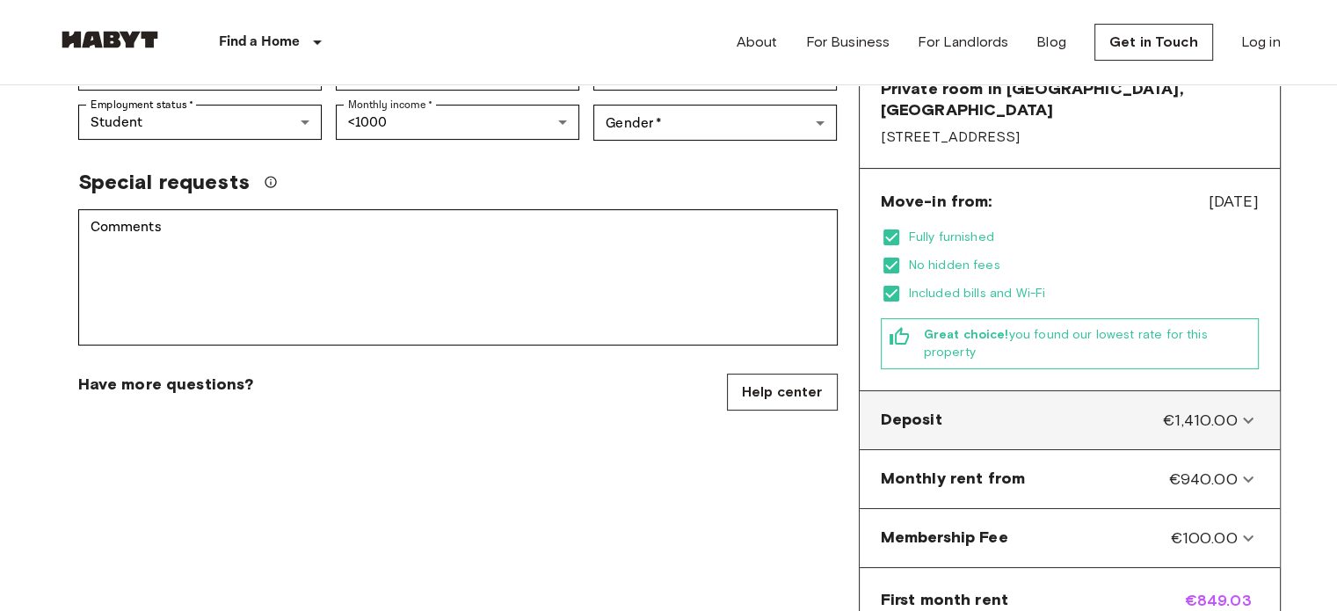
click at [1182, 409] on span "€1,410.00" at bounding box center [1200, 420] width 74 height 23
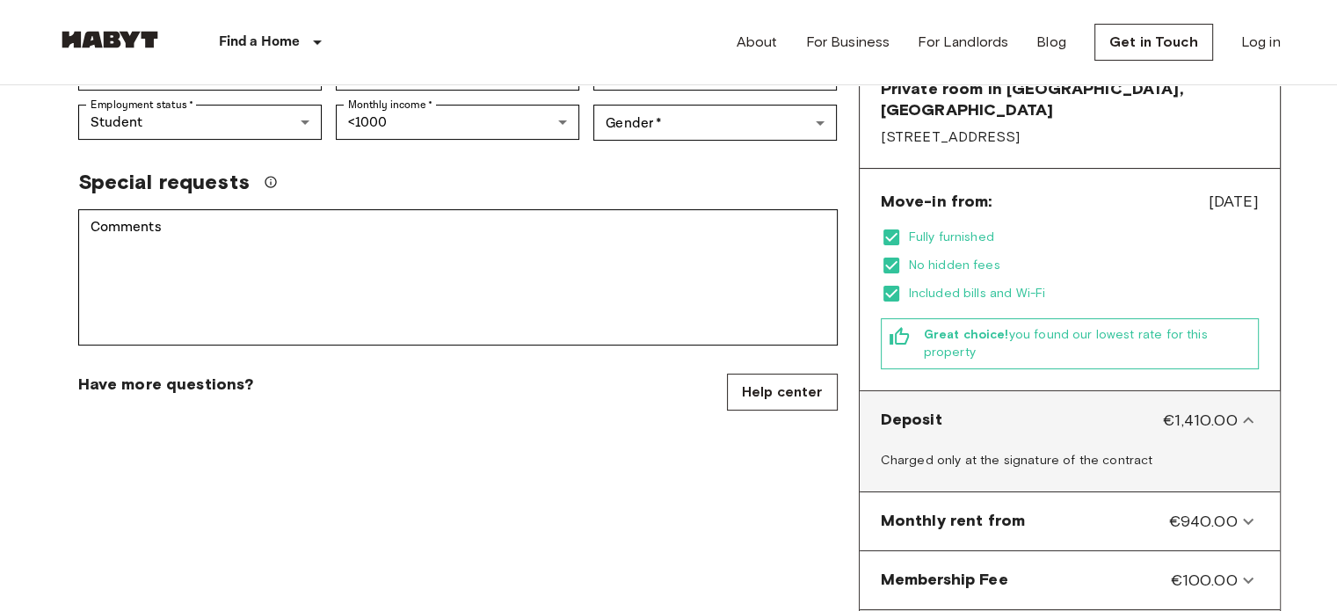
click at [1179, 409] on span "€1,410.00" at bounding box center [1200, 420] width 74 height 23
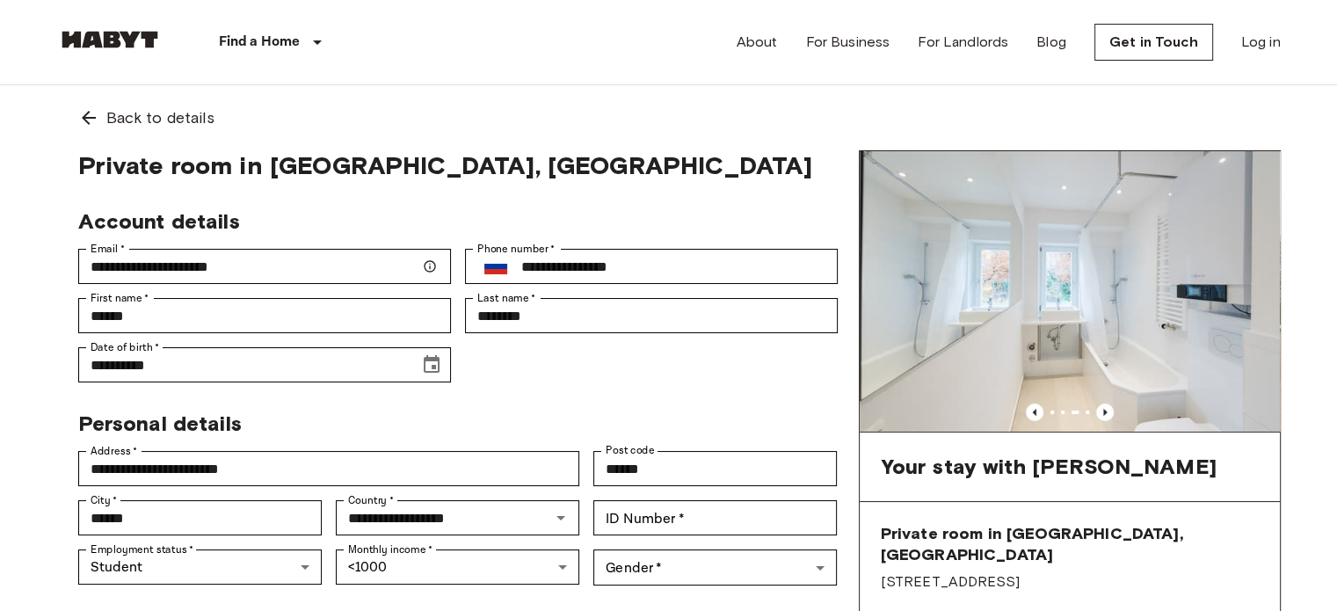
scroll to position [0, 0]
click at [1109, 407] on icon "Previous image" at bounding box center [1105, 413] width 18 height 18
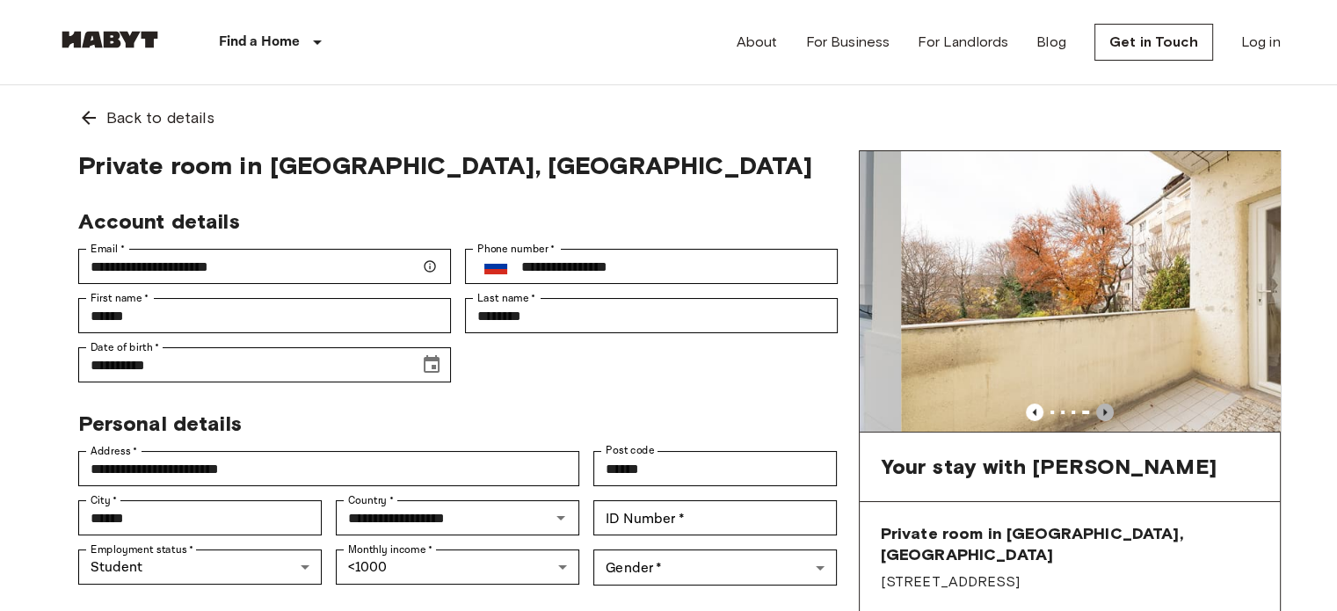
click at [1109, 407] on icon "Previous image" at bounding box center [1105, 413] width 18 height 18
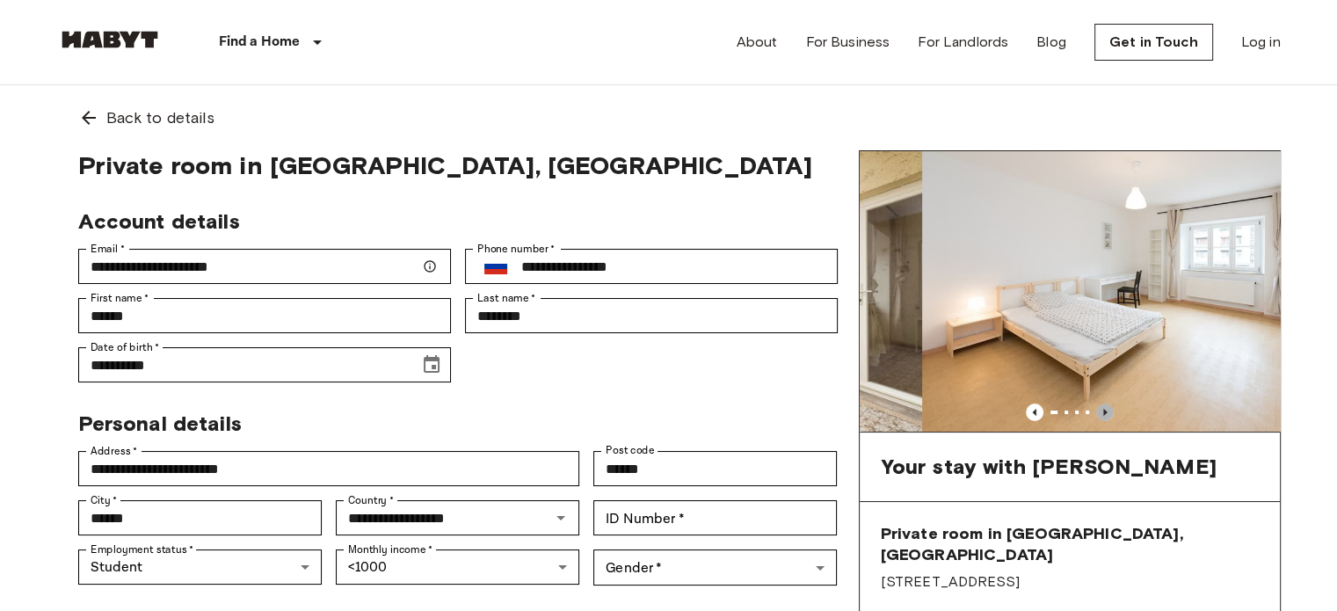
click at [1109, 407] on icon "Previous image" at bounding box center [1105, 413] width 18 height 18
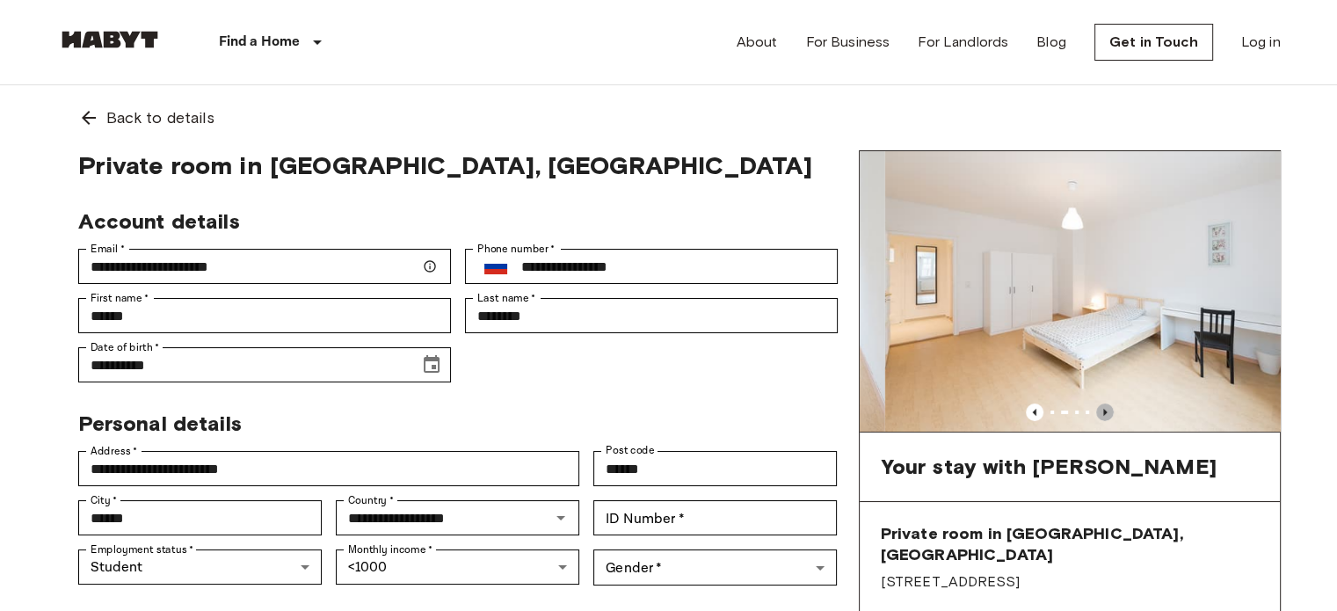
click at [1109, 407] on icon "Previous image" at bounding box center [1105, 413] width 18 height 18
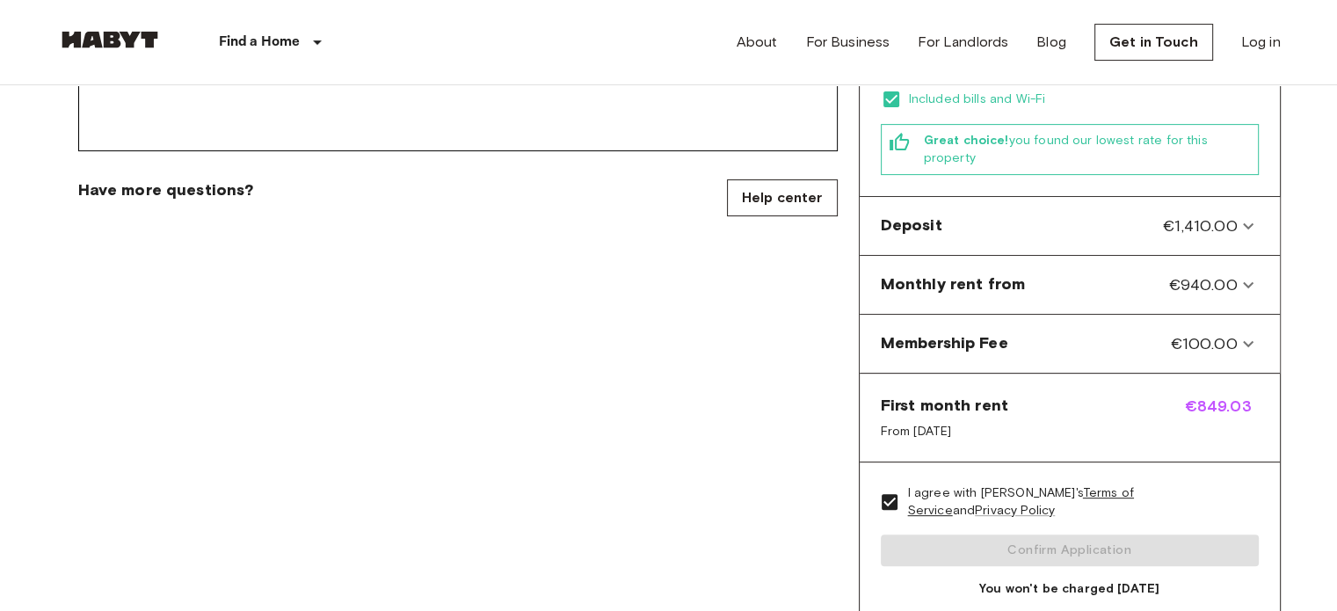
scroll to position [633, 0]
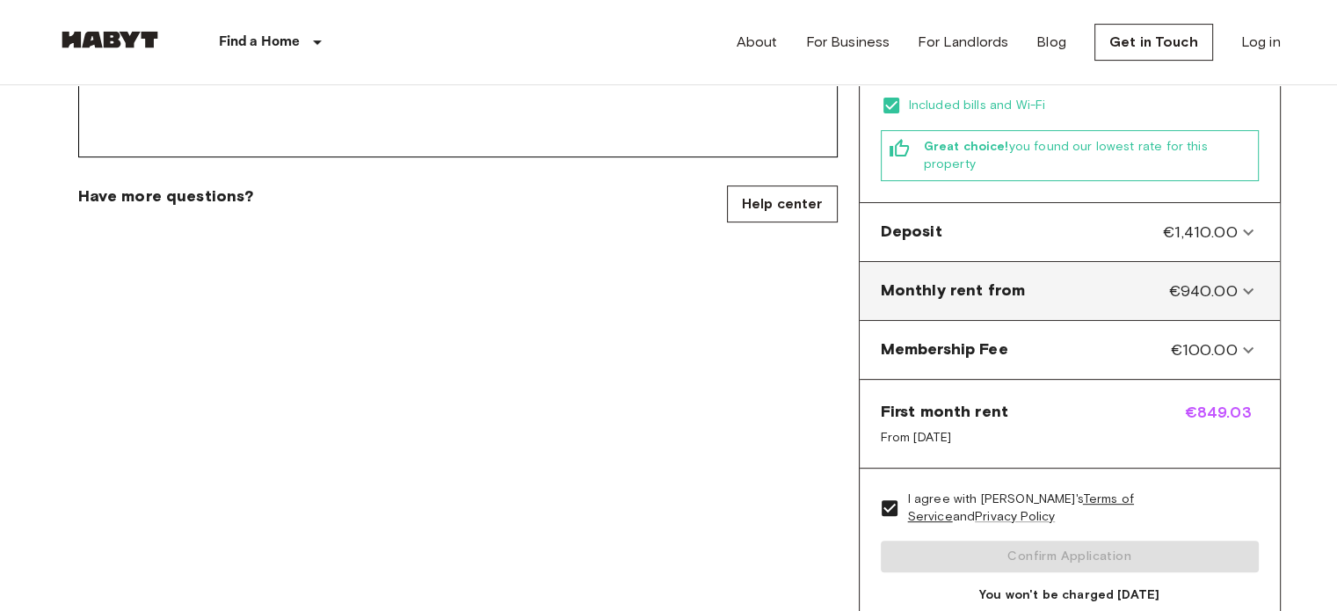
click at [959, 280] on span "Monthly rent from" at bounding box center [953, 291] width 145 height 23
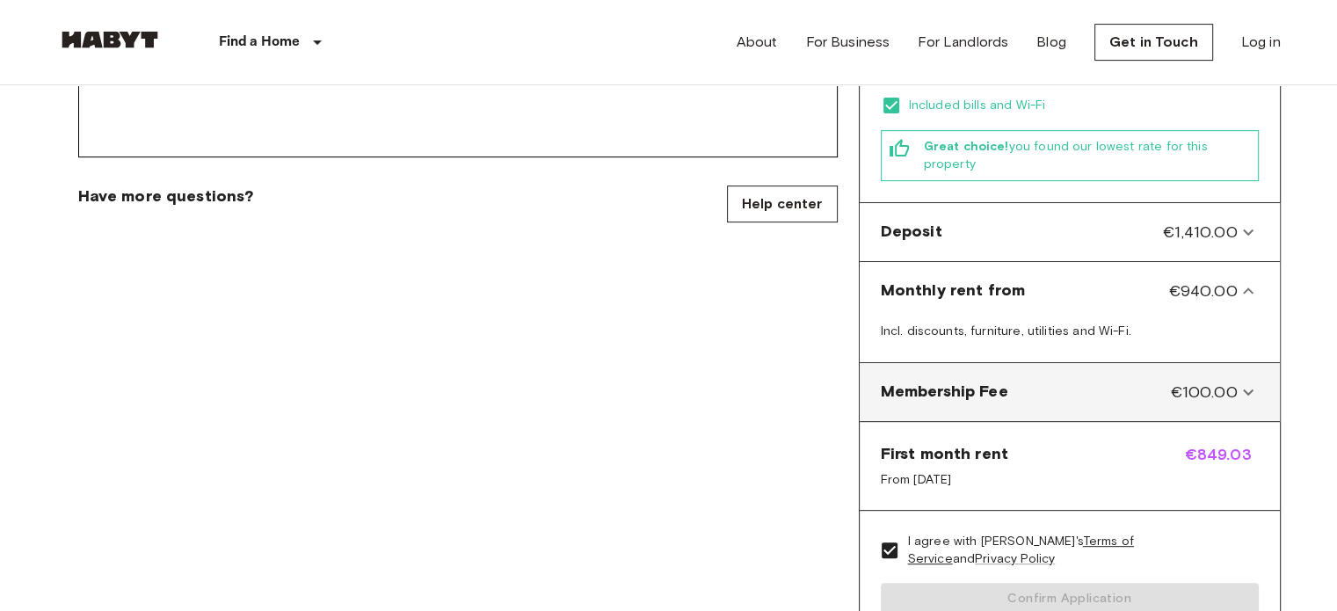
click at [1015, 381] on div "Membership Fee €100.00" at bounding box center [1059, 392] width 357 height 23
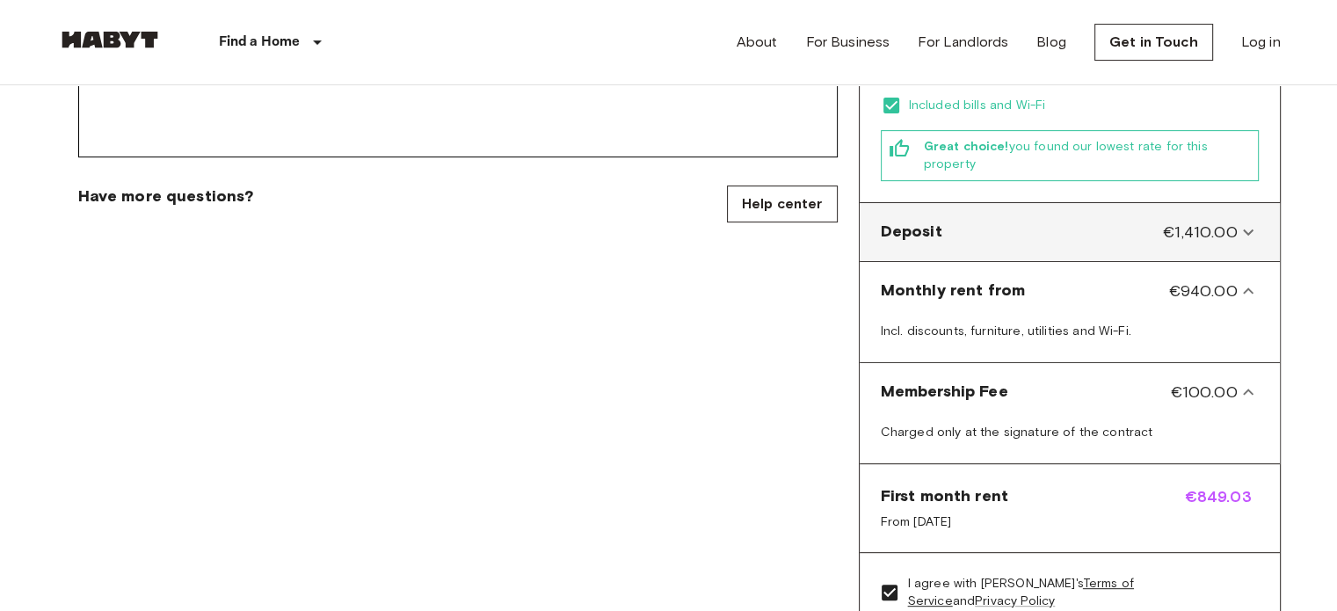
click at [978, 211] on div "Deposit €1,410.00" at bounding box center [1070, 232] width 406 height 44
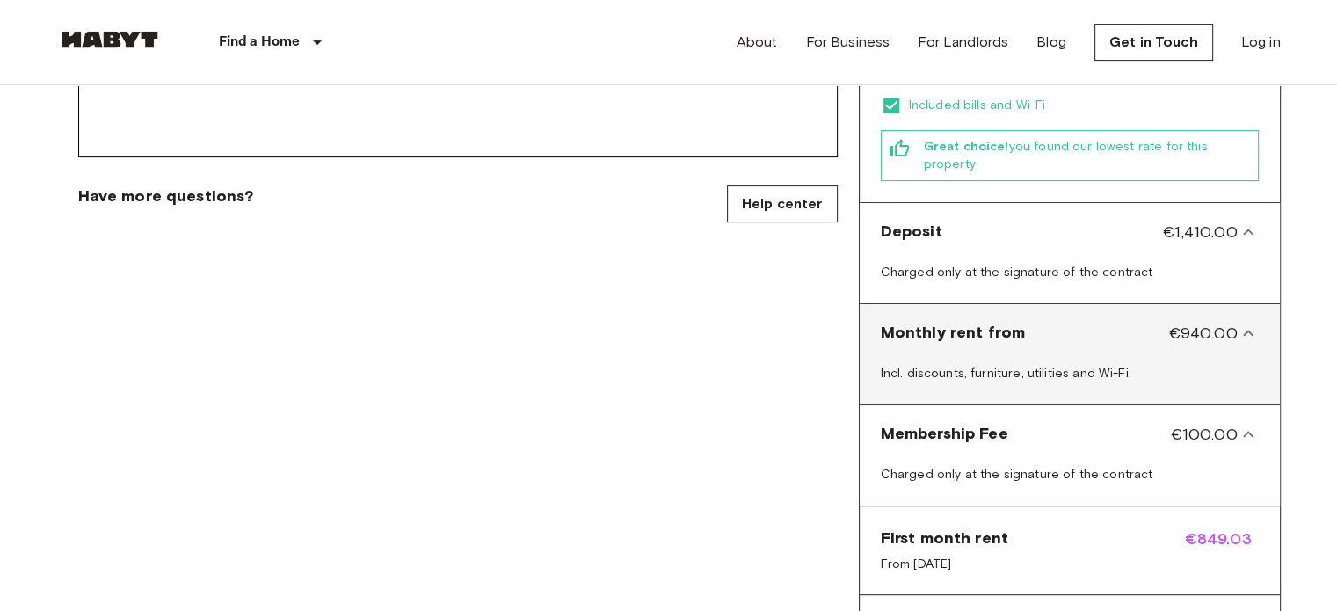
click at [988, 355] on div "Incl. discounts, furniture, utilities and Wi-Fi." at bounding box center [1070, 376] width 406 height 42
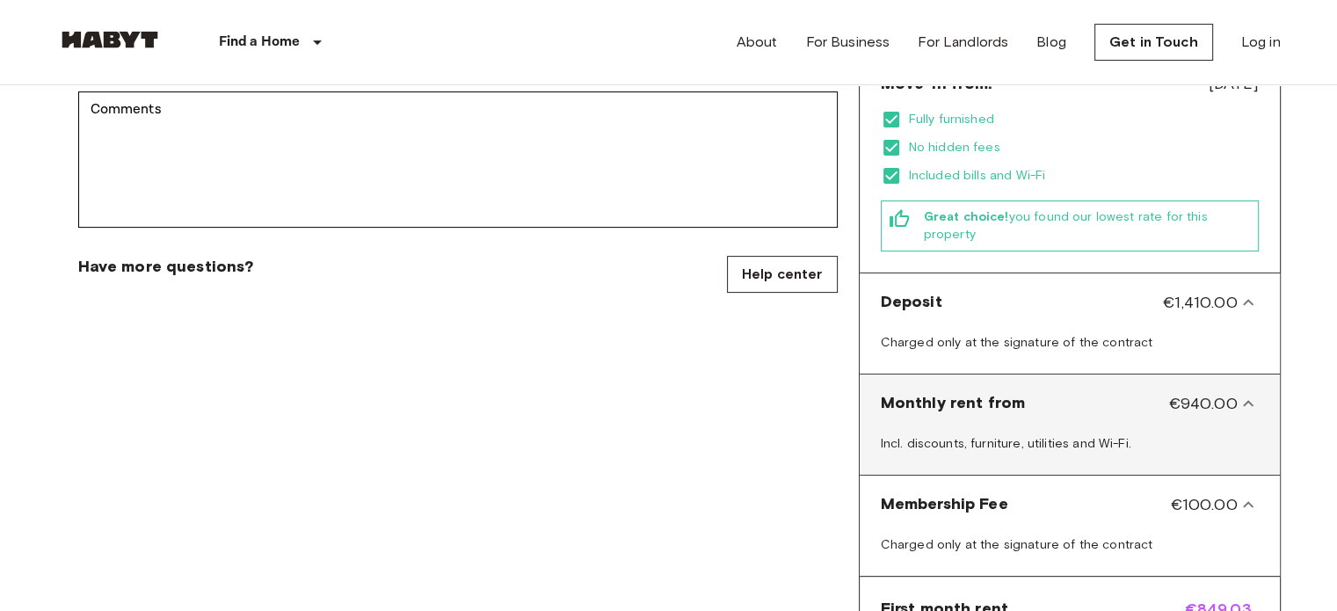
scroll to position [527, 0]
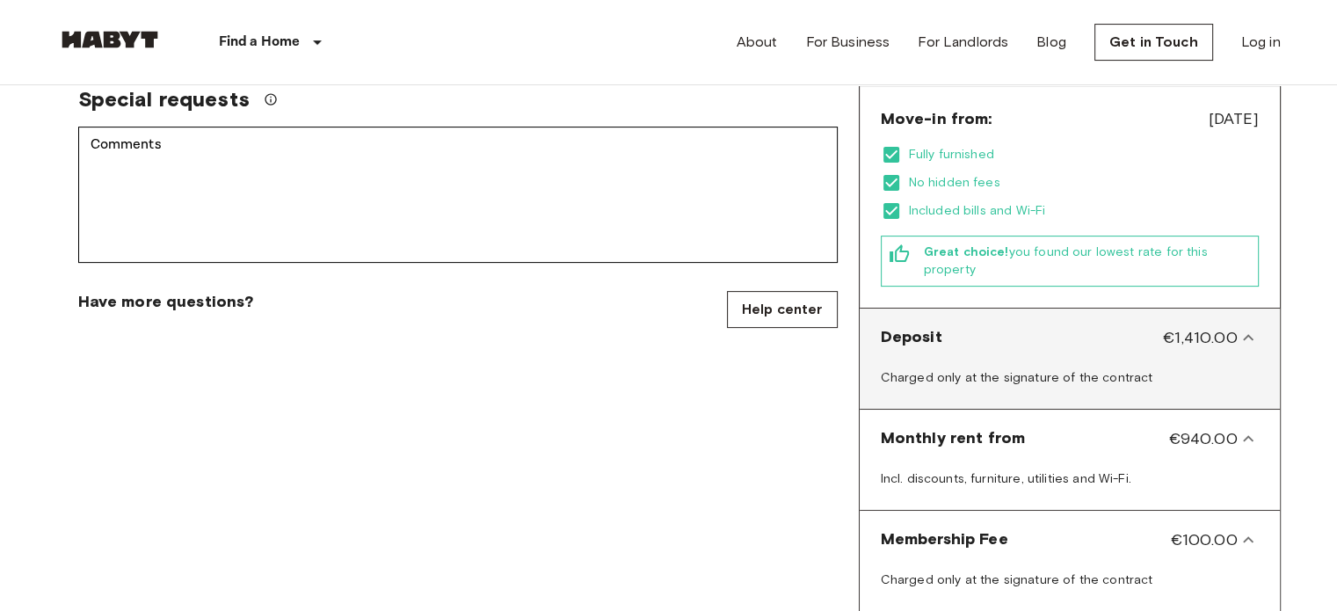
click at [974, 316] on div "Deposit €1,410.00" at bounding box center [1070, 338] width 406 height 44
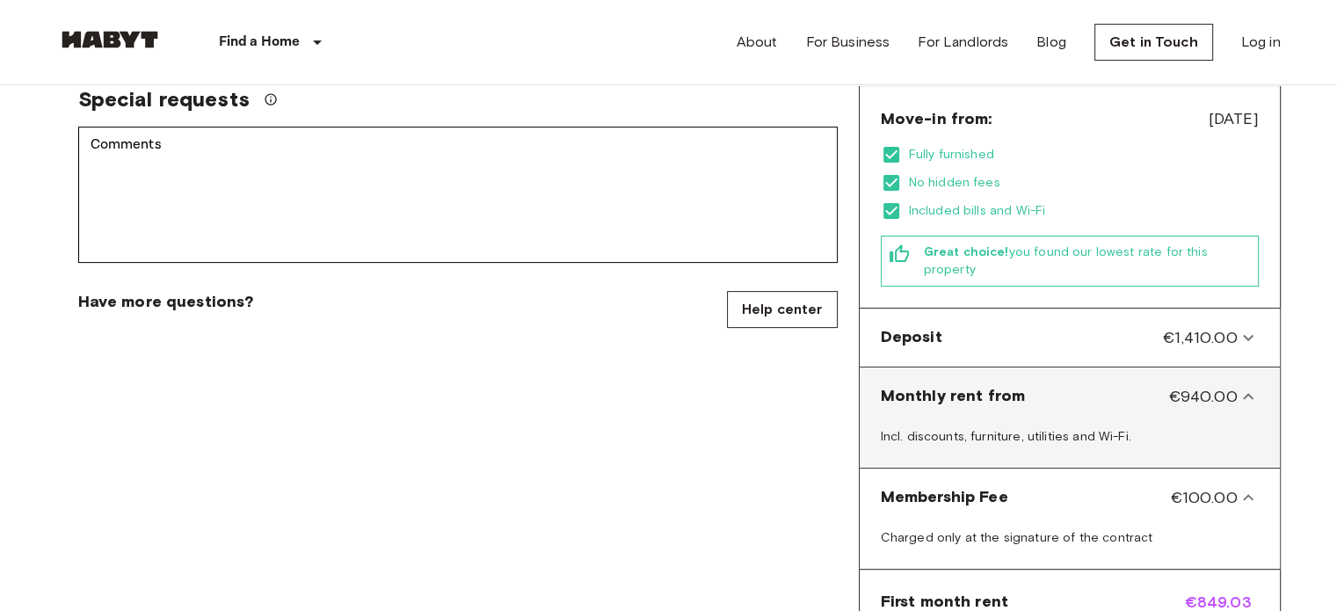
click at [982, 374] on from-panel "Monthly rent from €940.00" at bounding box center [1070, 396] width 406 height 44
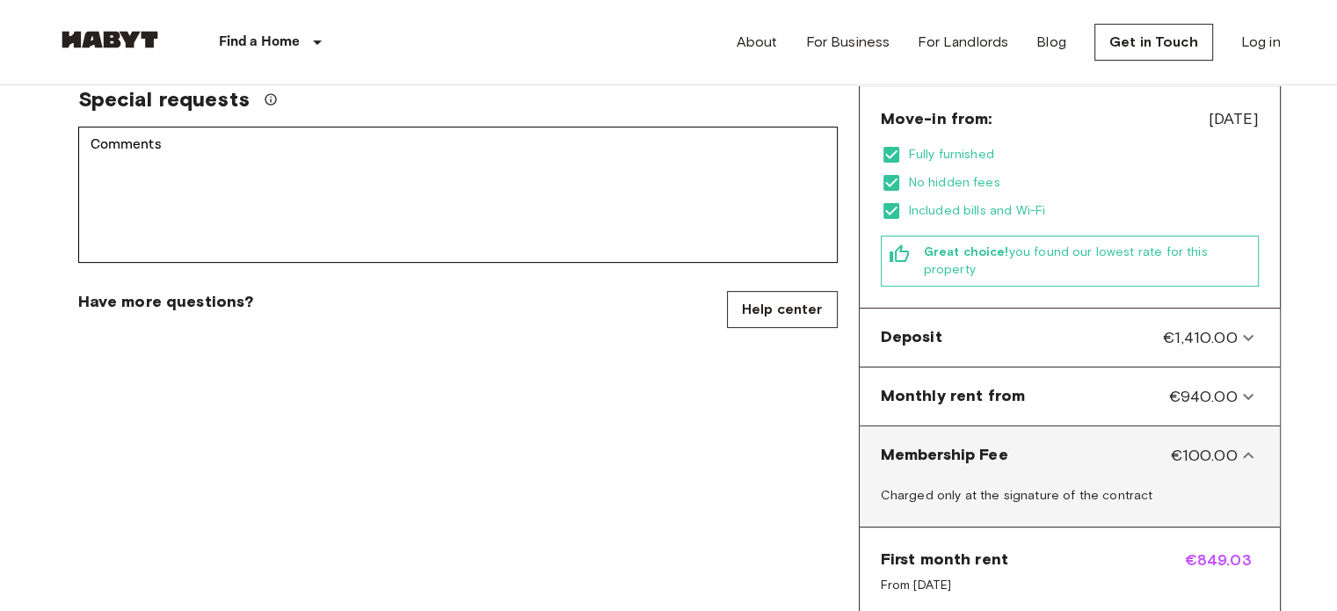
click at [1007, 444] on div "Membership Fee €100.00" at bounding box center [1059, 455] width 357 height 23
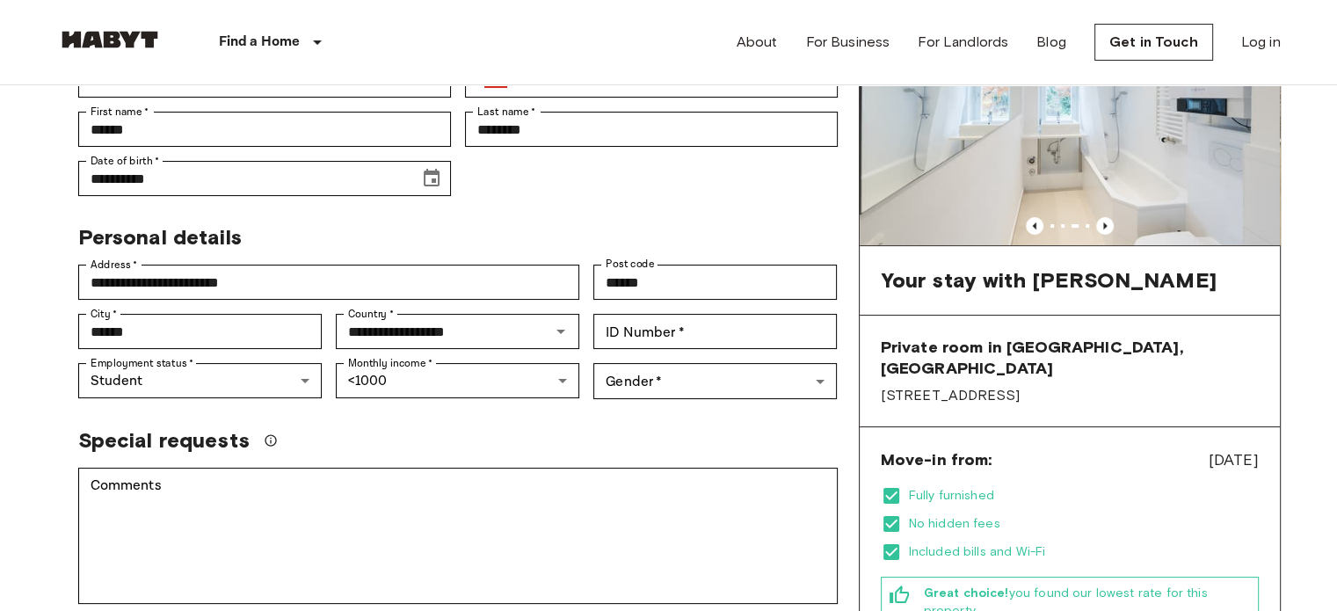
scroll to position [186, 0]
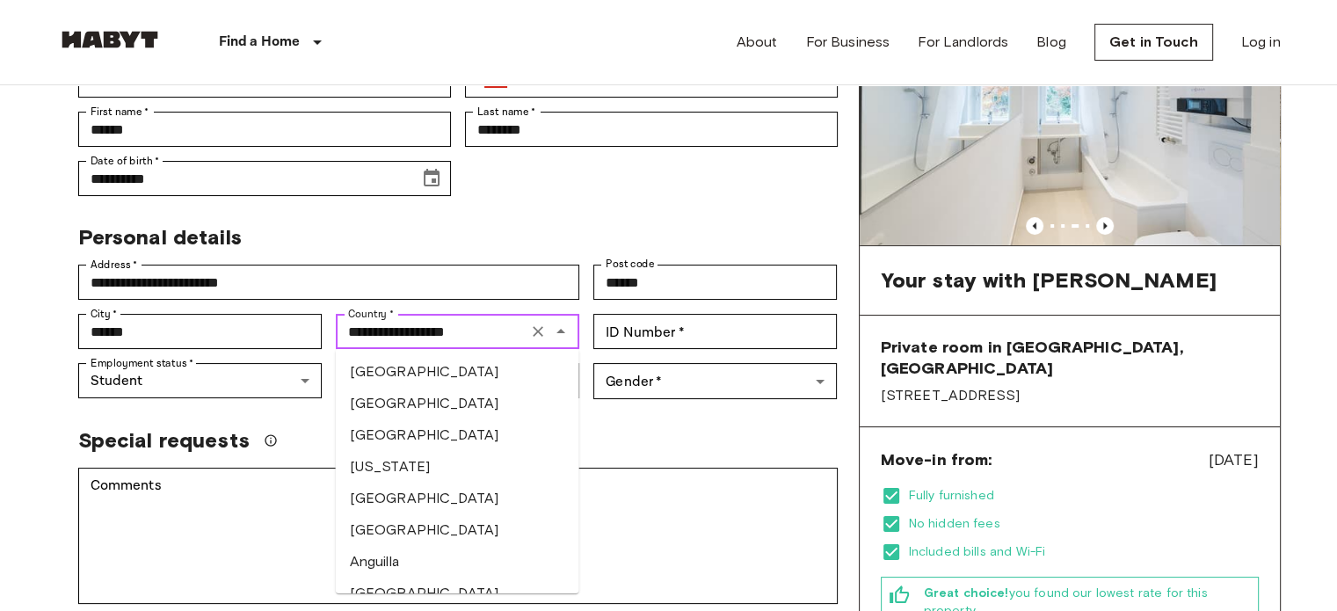
click at [489, 329] on input "**********" at bounding box center [431, 331] width 181 height 25
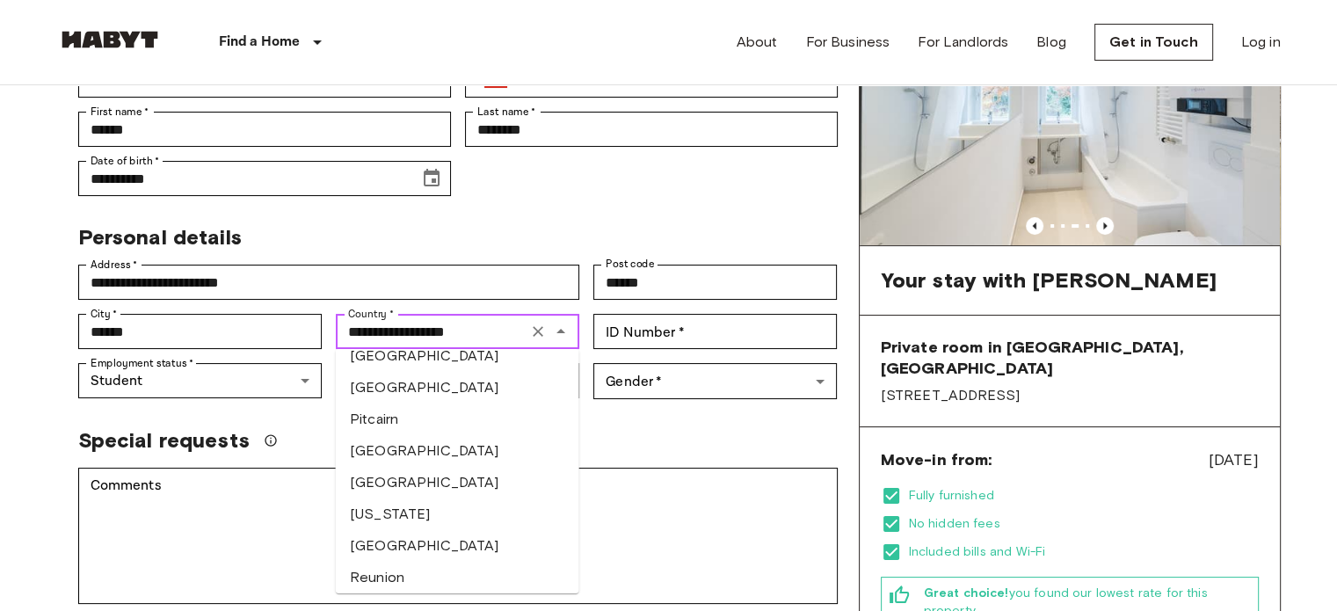
click at [489, 329] on input "**********" at bounding box center [431, 331] width 181 height 25
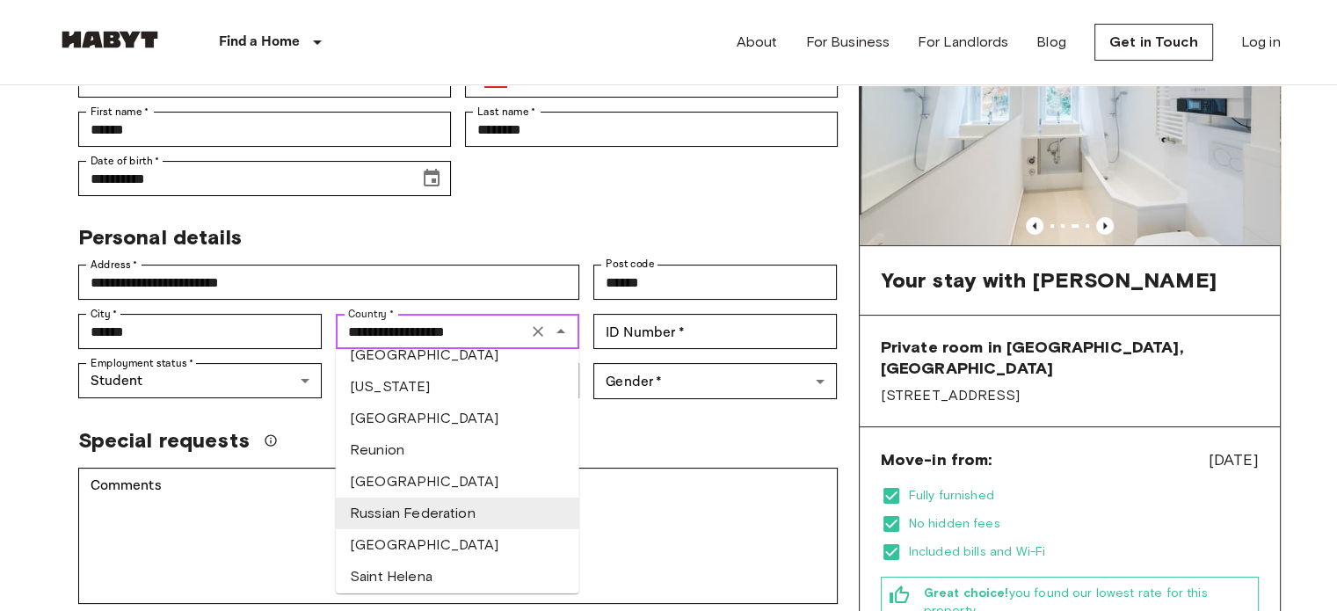
scroll to position [5565, 0]
click at [631, 337] on input "ID Number   *" at bounding box center [715, 331] width 244 height 35
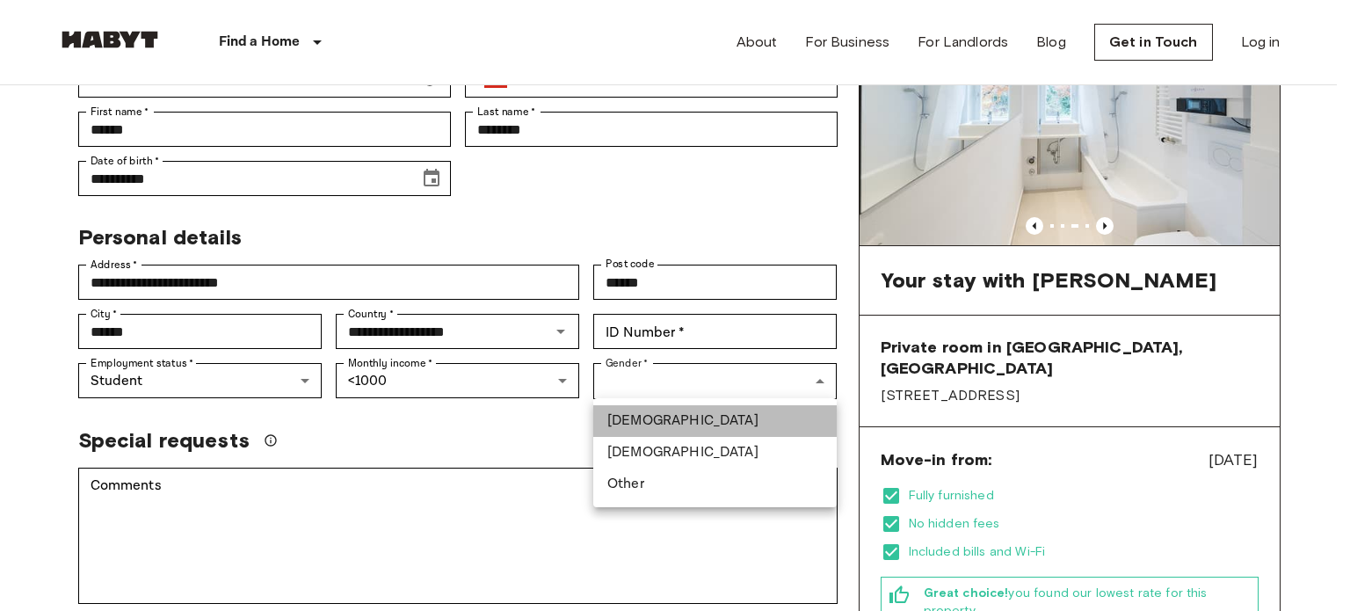
click at [613, 421] on li "Male" at bounding box center [715, 421] width 244 height 32
type input "****"
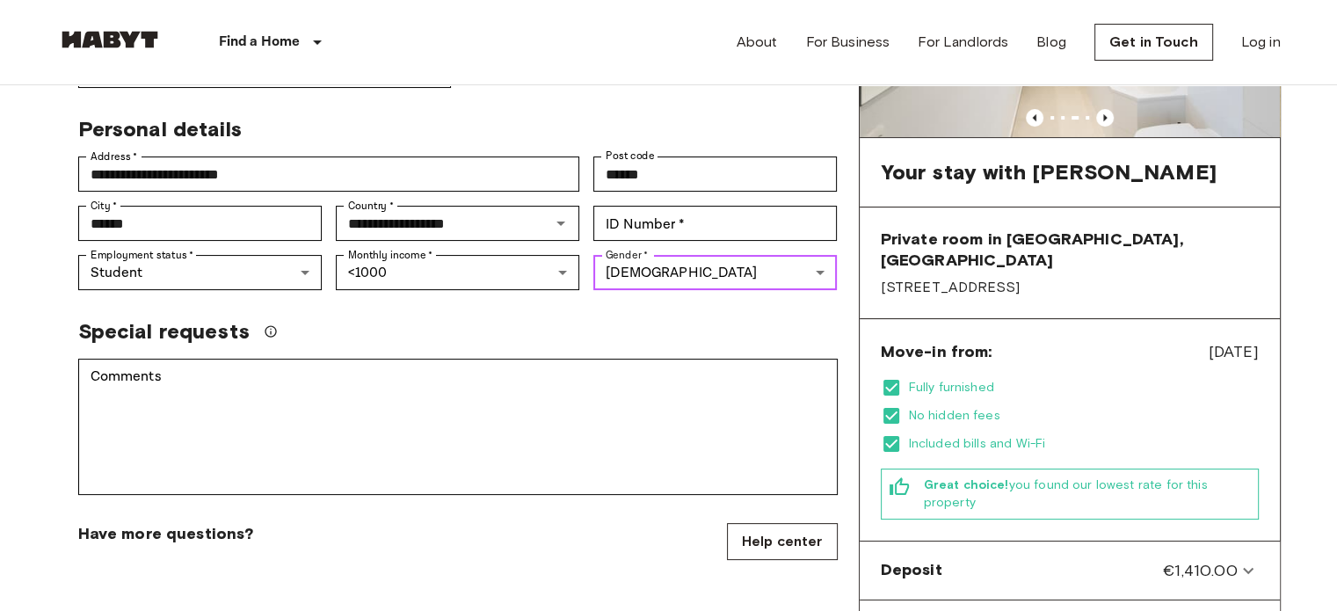
scroll to position [295, 0]
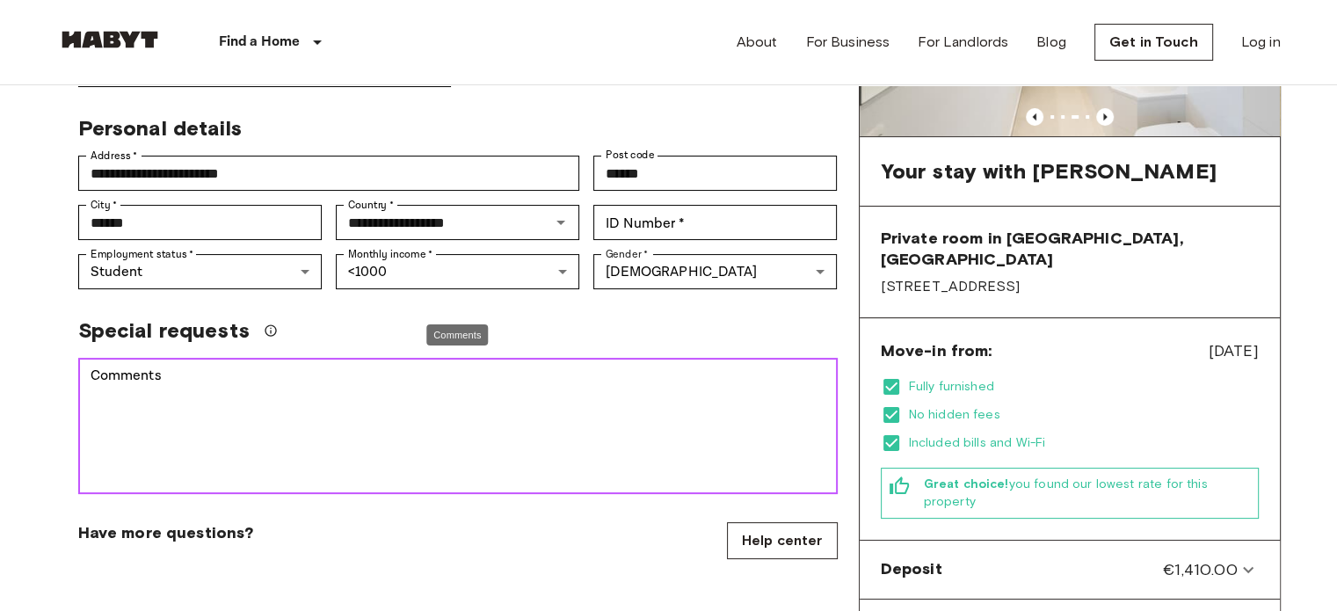
click at [201, 371] on textarea "Comments" at bounding box center [458, 426] width 735 height 121
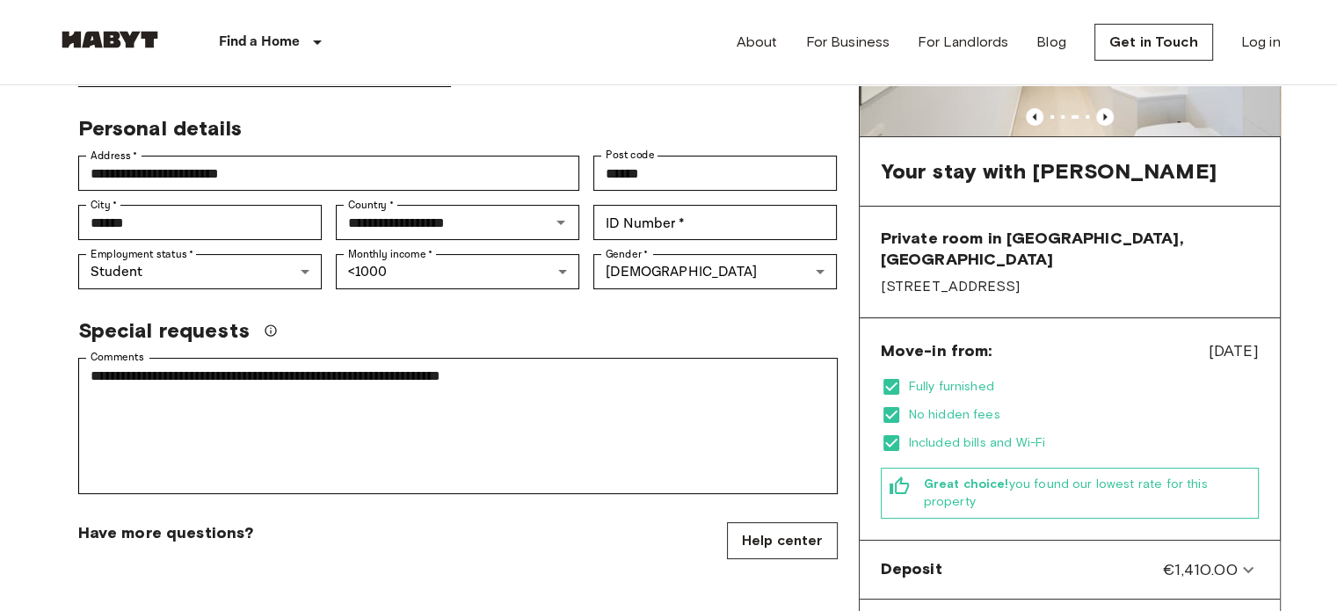
click at [559, 334] on div "Special requests" at bounding box center [458, 330] width 760 height 26
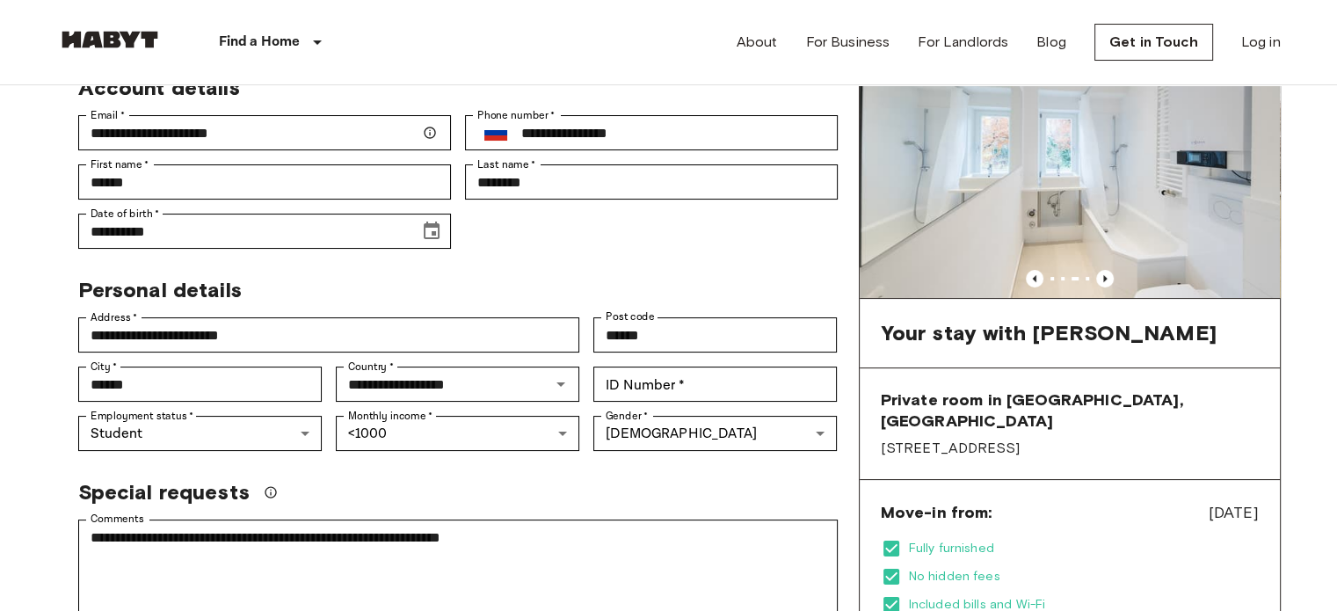
scroll to position [130, 0]
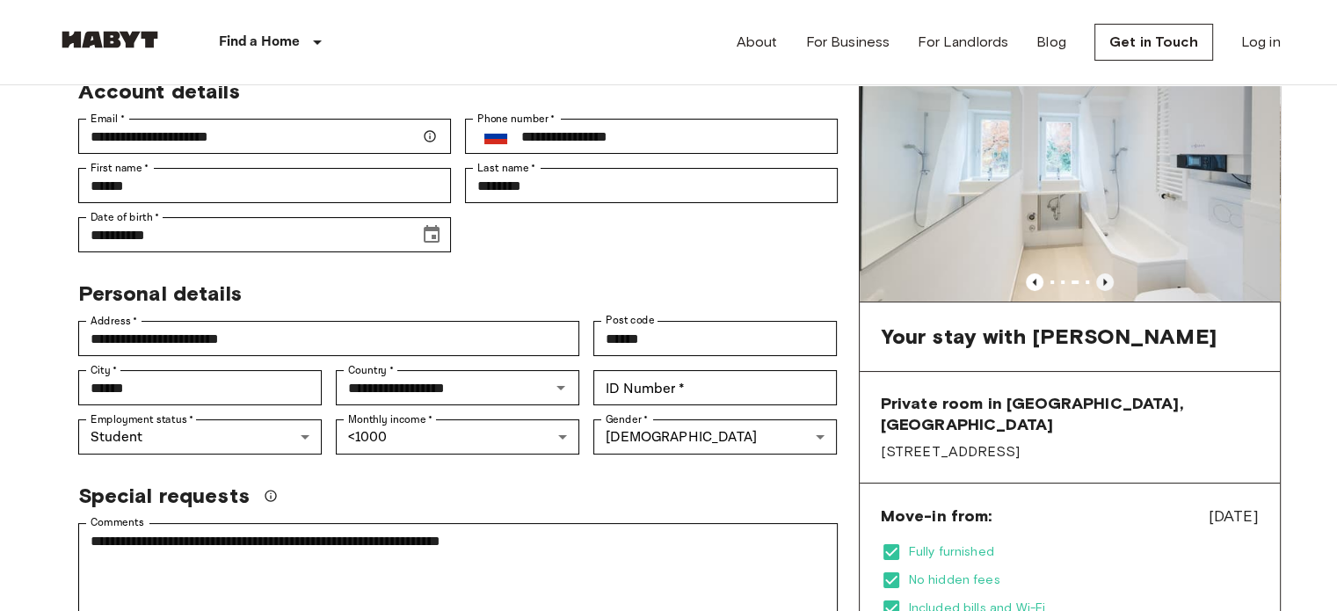
click at [1104, 279] on icon "Previous image" at bounding box center [1105, 282] width 18 height 18
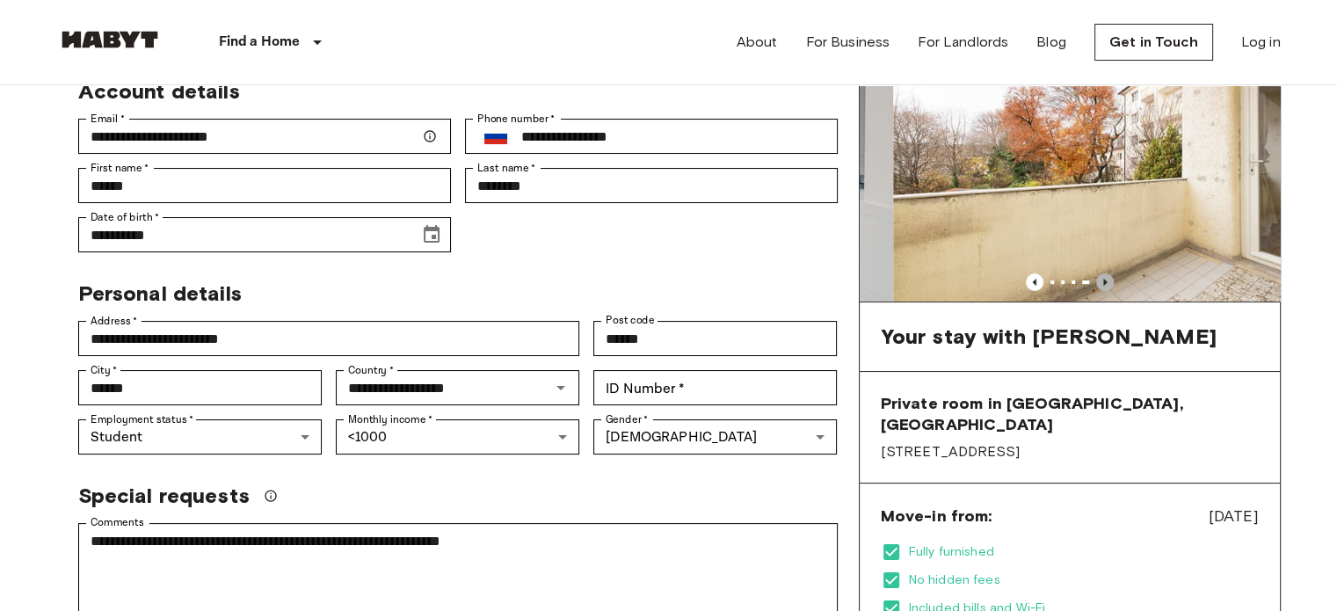
click at [1104, 279] on icon "Previous image" at bounding box center [1105, 281] width 4 height 7
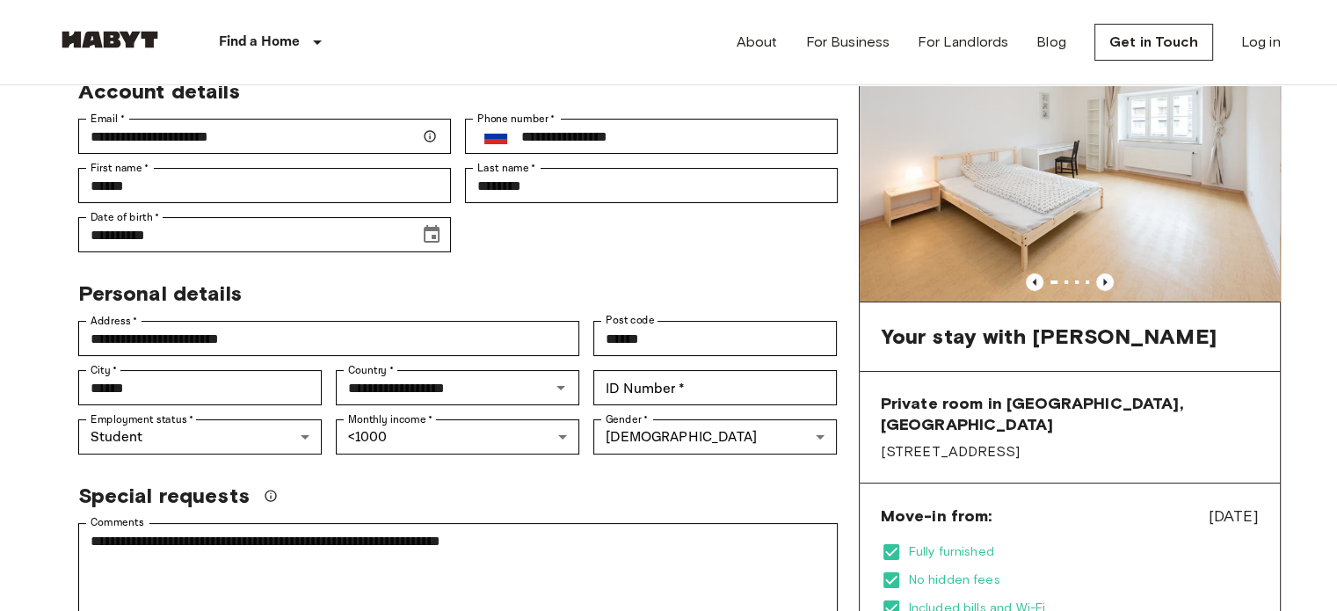
scroll to position [158, 0]
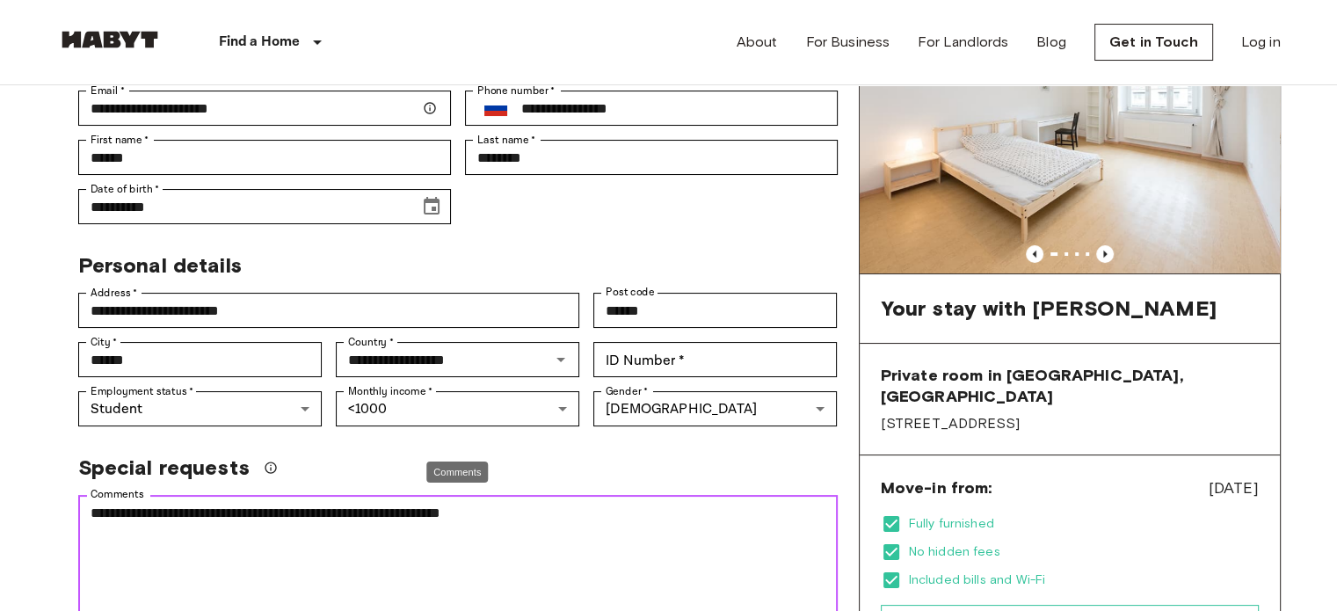
click at [254, 508] on textarea "**********" at bounding box center [458, 563] width 735 height 121
click at [501, 511] on textarea "**********" at bounding box center [458, 563] width 735 height 121
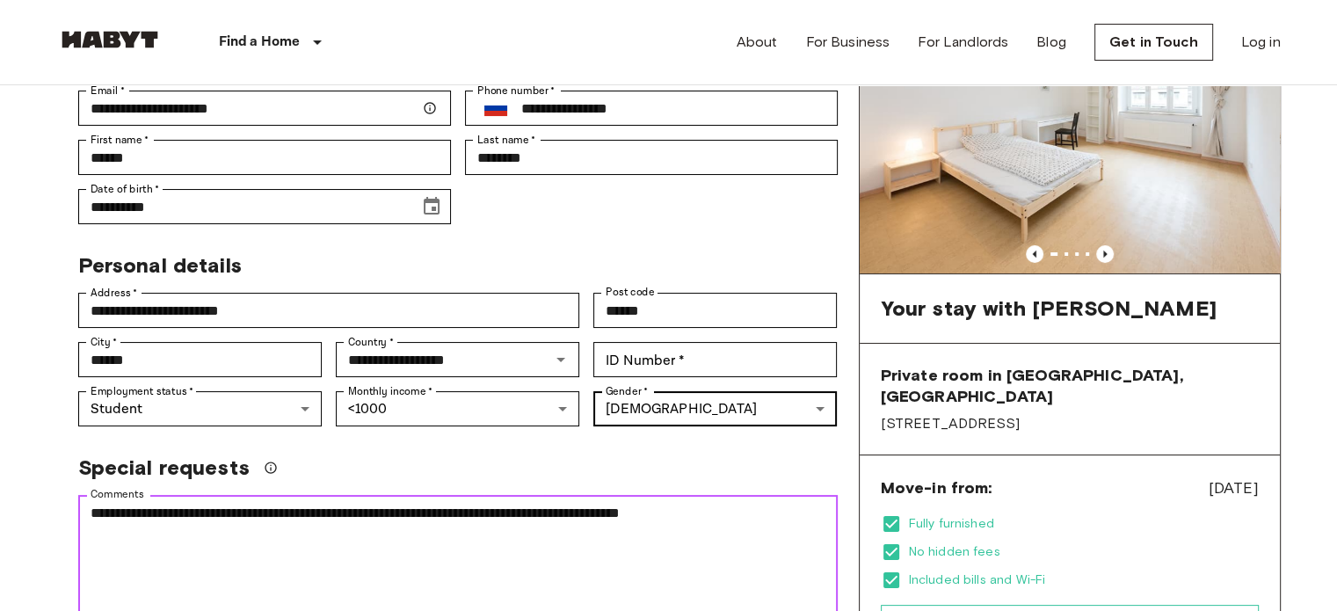
type textarea "**********"
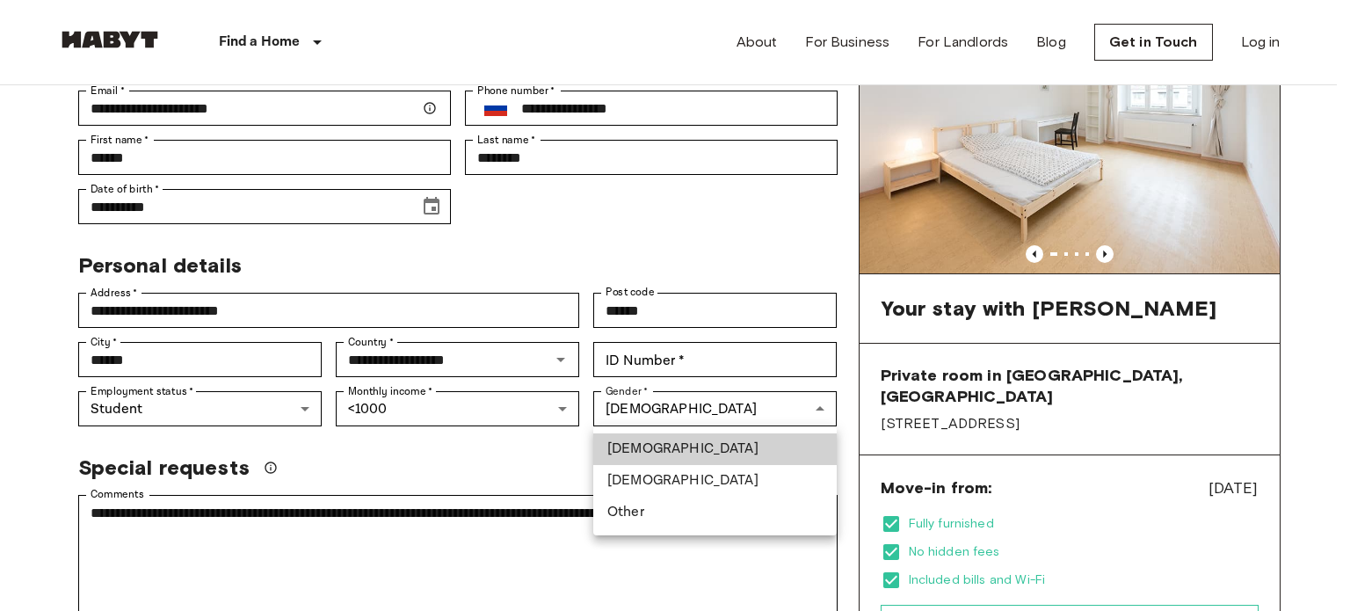
click at [620, 358] on div at bounding box center [675, 305] width 1350 height 611
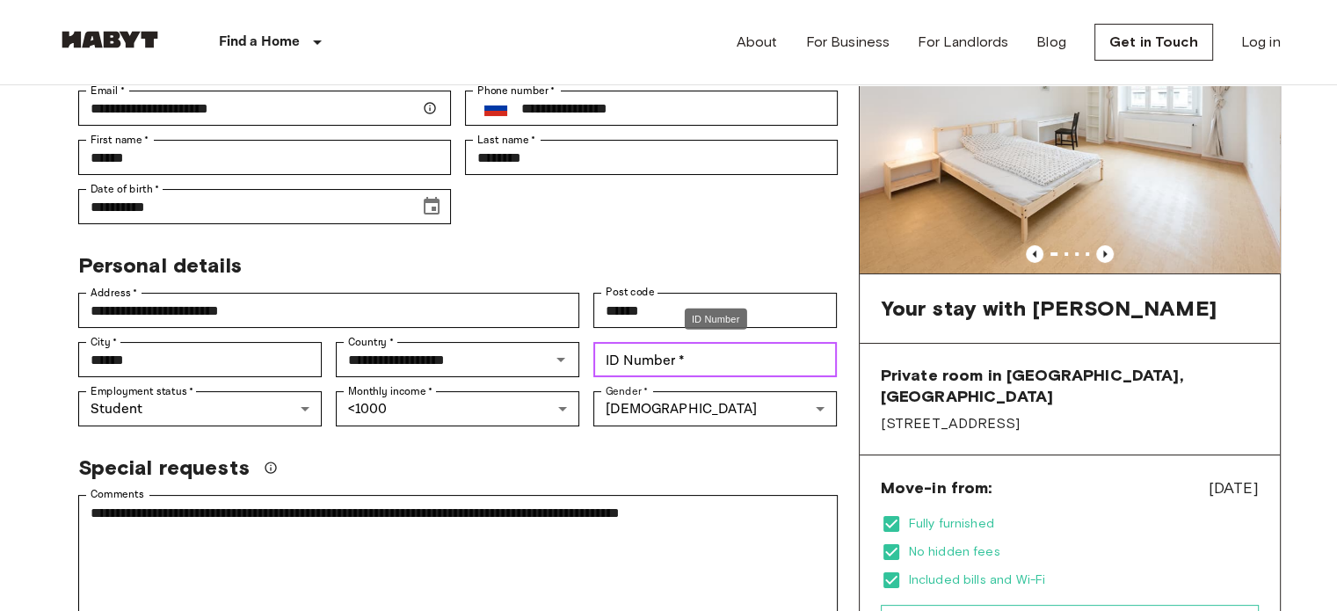
click at [620, 358] on input "ID Number   *" at bounding box center [715, 359] width 244 height 35
type input "*********"
click at [626, 442] on div "Special requests" at bounding box center [451, 460] width 774 height 40
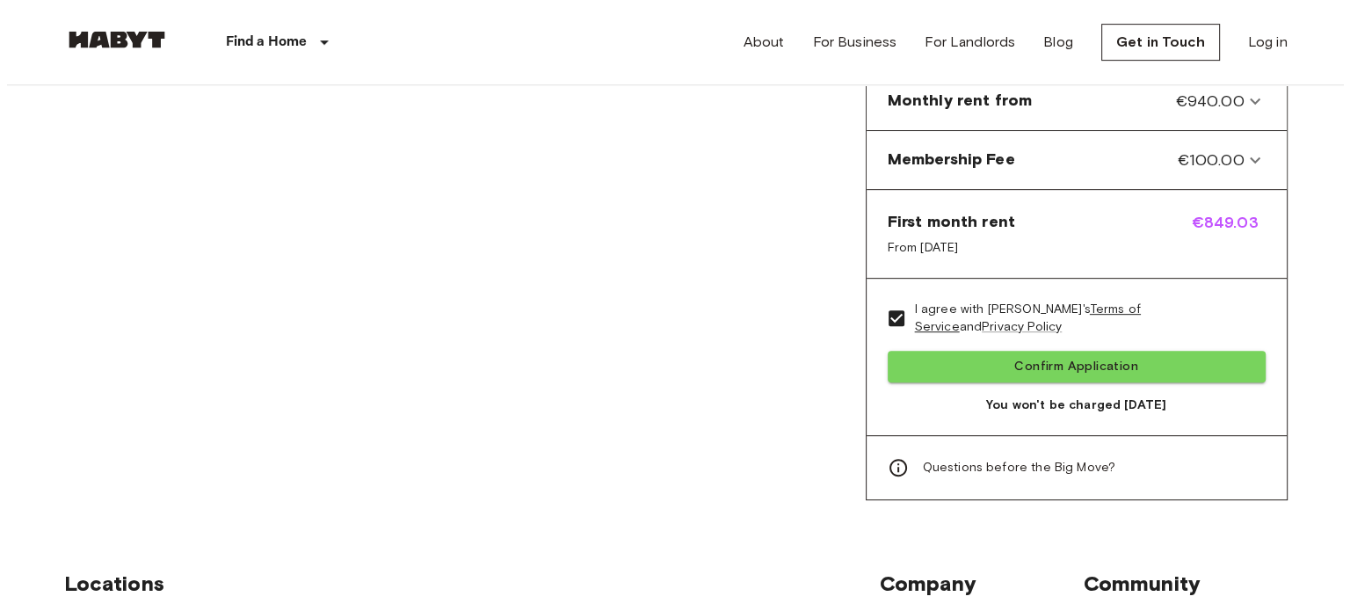
scroll to position [818, 0]
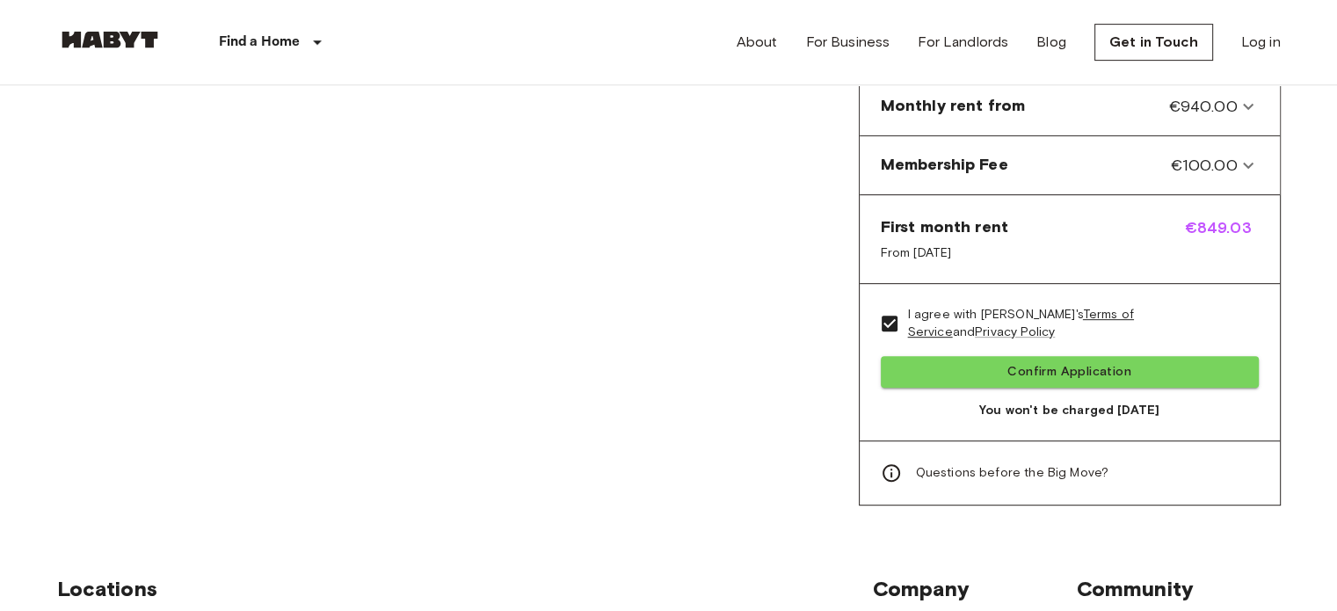
click at [887, 462] on icon at bounding box center [891, 472] width 21 height 21
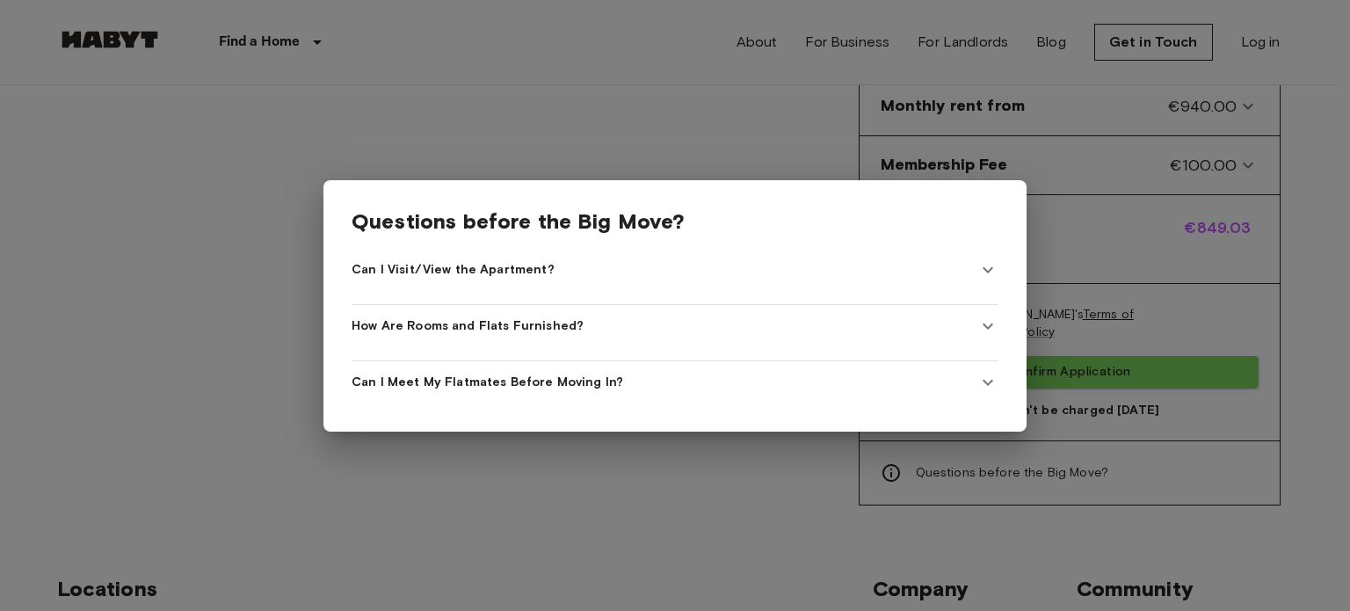
click at [777, 374] on div "Can I Meet My Flatmates Before Moving In?" at bounding box center [665, 383] width 626 height 18
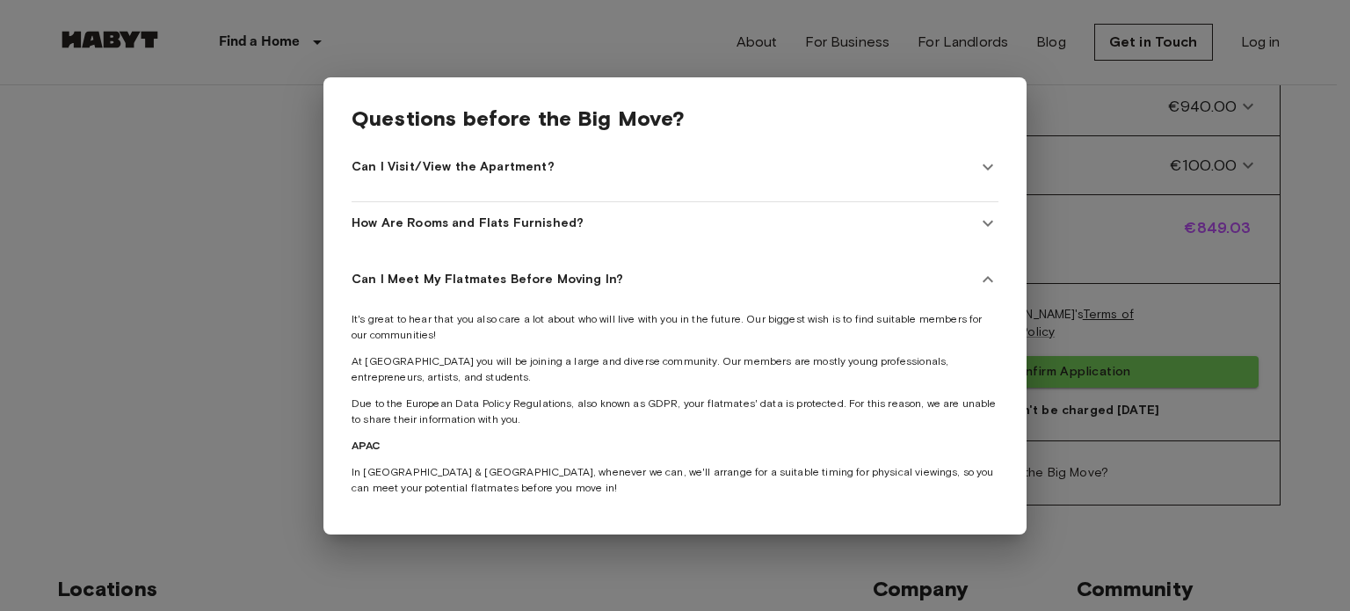
click at [637, 273] on div "Can I Meet My Flatmates Before Moving In?" at bounding box center [665, 280] width 626 height 18
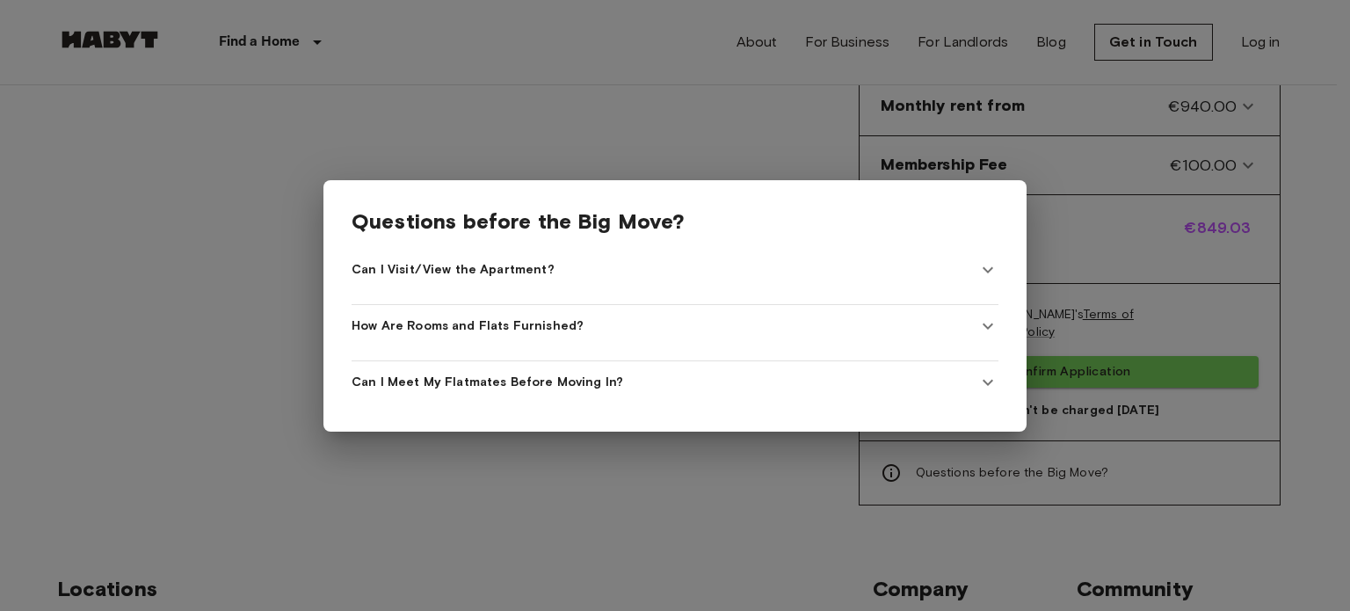
click at [542, 317] on span "How Are Rooms and Flats Furnished?" at bounding box center [468, 326] width 232 height 18
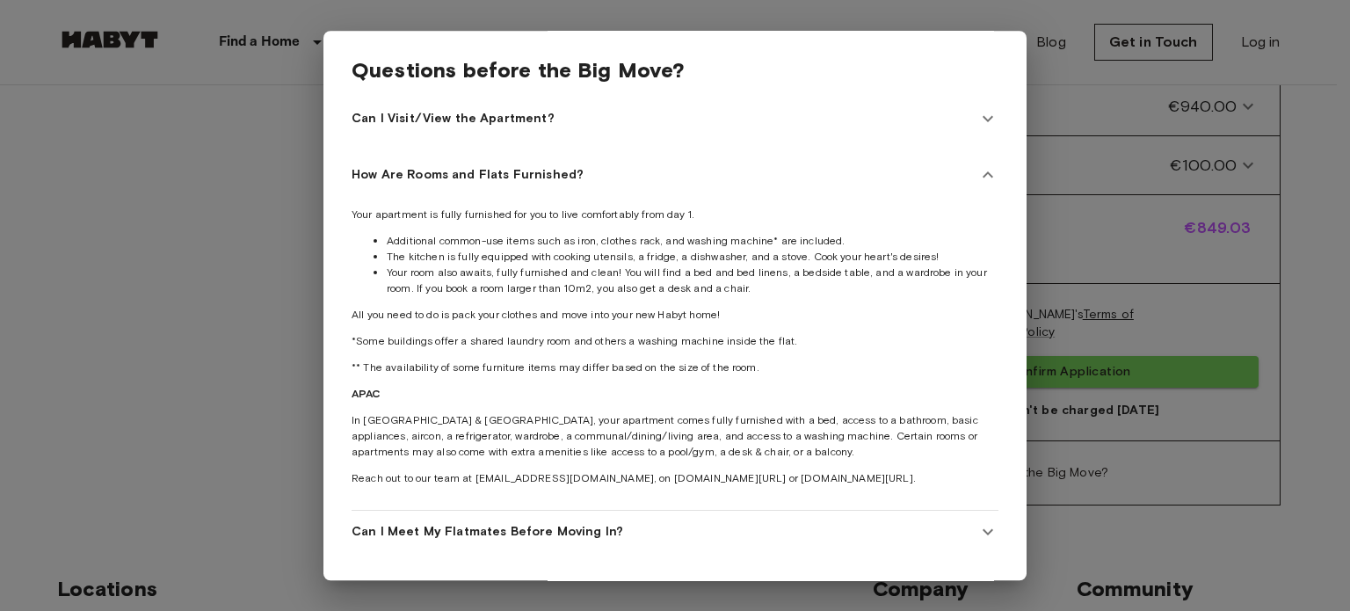
scroll to position [15, 0]
click at [496, 171] on Furnished\? "How Are Rooms and Flats Furnished?" at bounding box center [675, 175] width 647 height 42
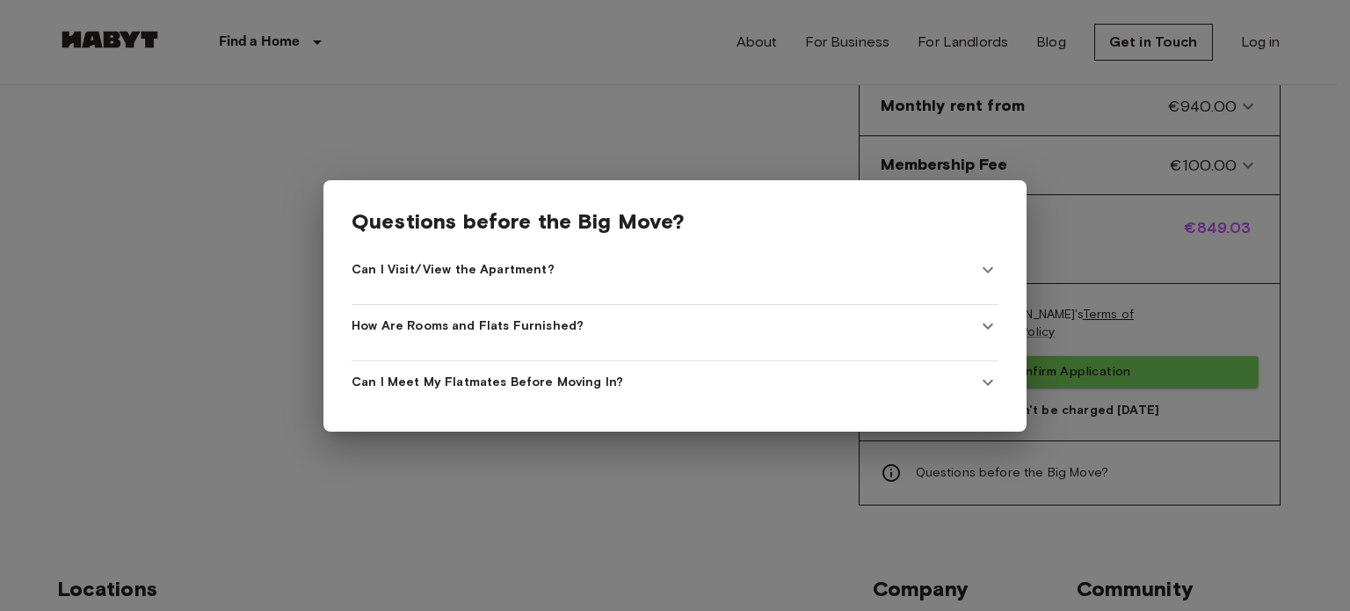
scroll to position [0, 0]
click at [482, 264] on span "Can I Visit/View the Apartment?" at bounding box center [453, 270] width 203 height 18
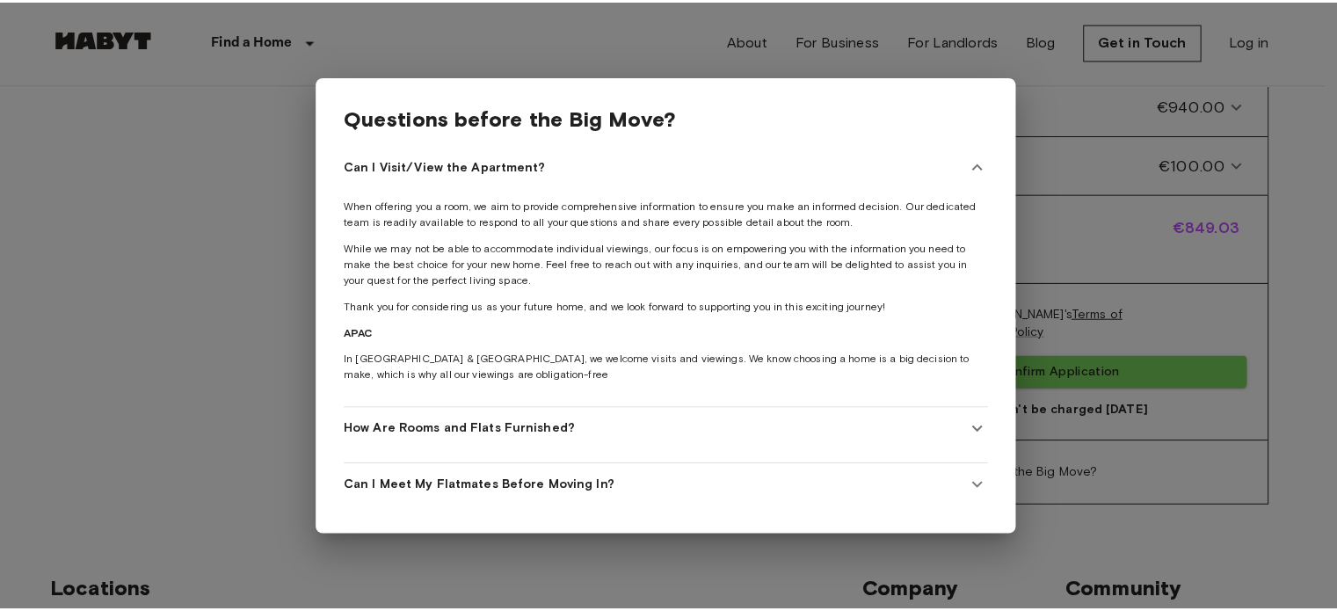
scroll to position [818, 0]
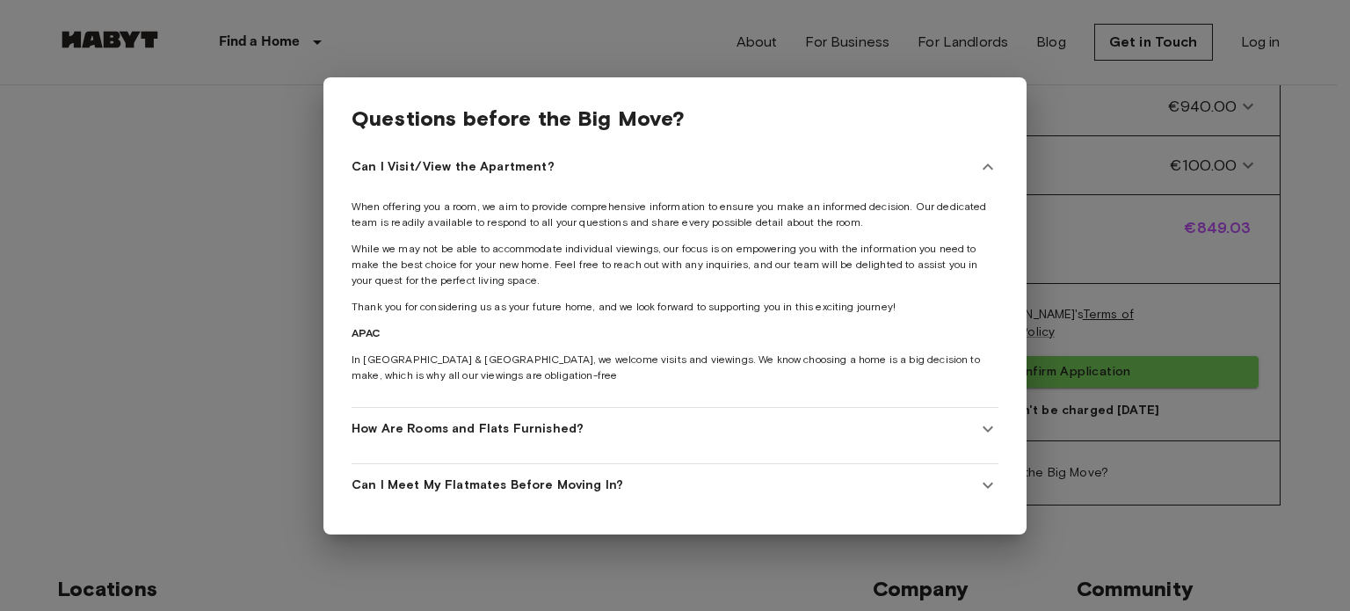
click at [298, 277] on div at bounding box center [675, 305] width 1350 height 611
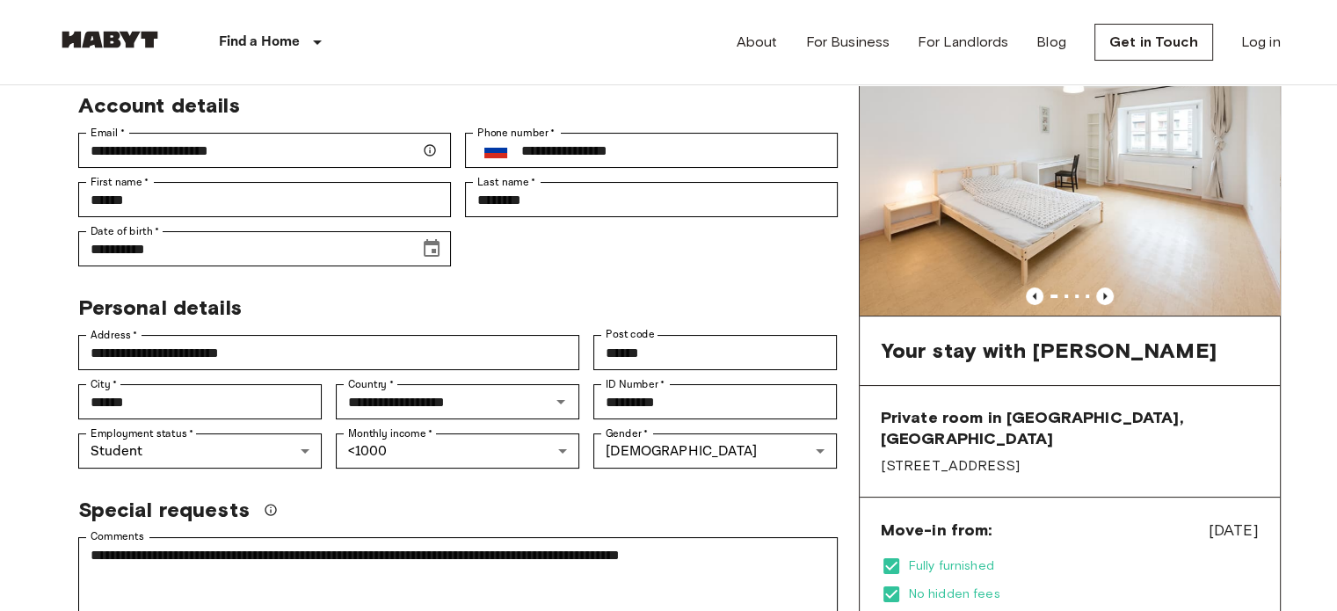
scroll to position [98, 0]
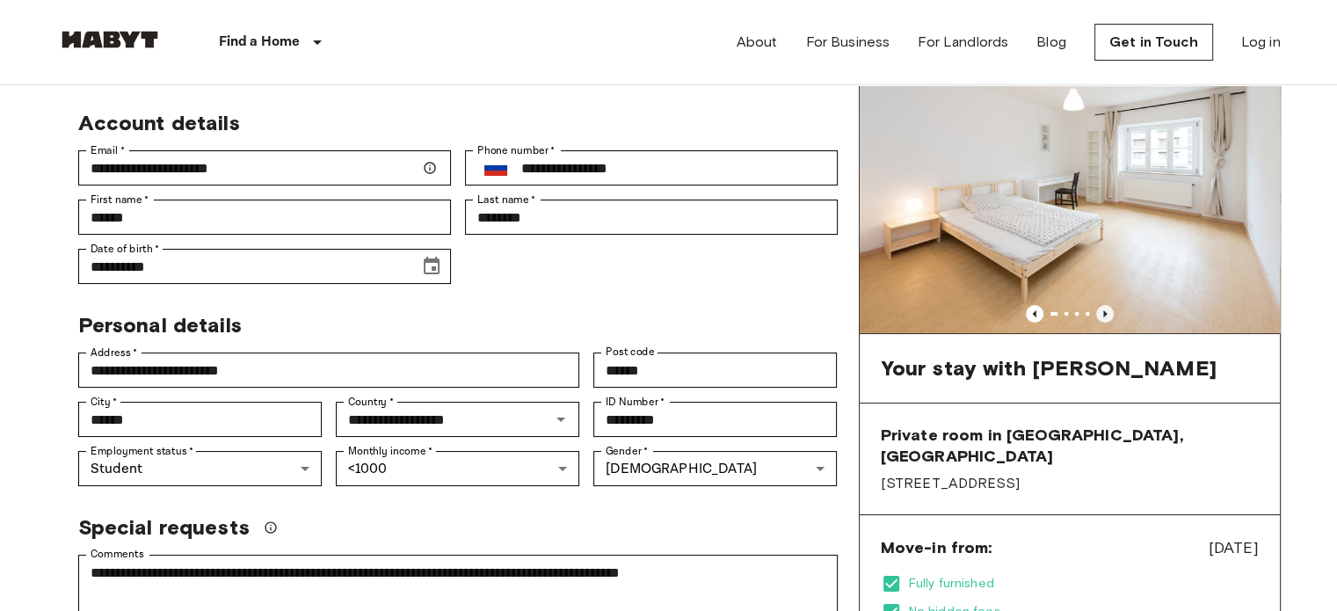
click at [1099, 309] on icon "Previous image" at bounding box center [1105, 314] width 18 height 18
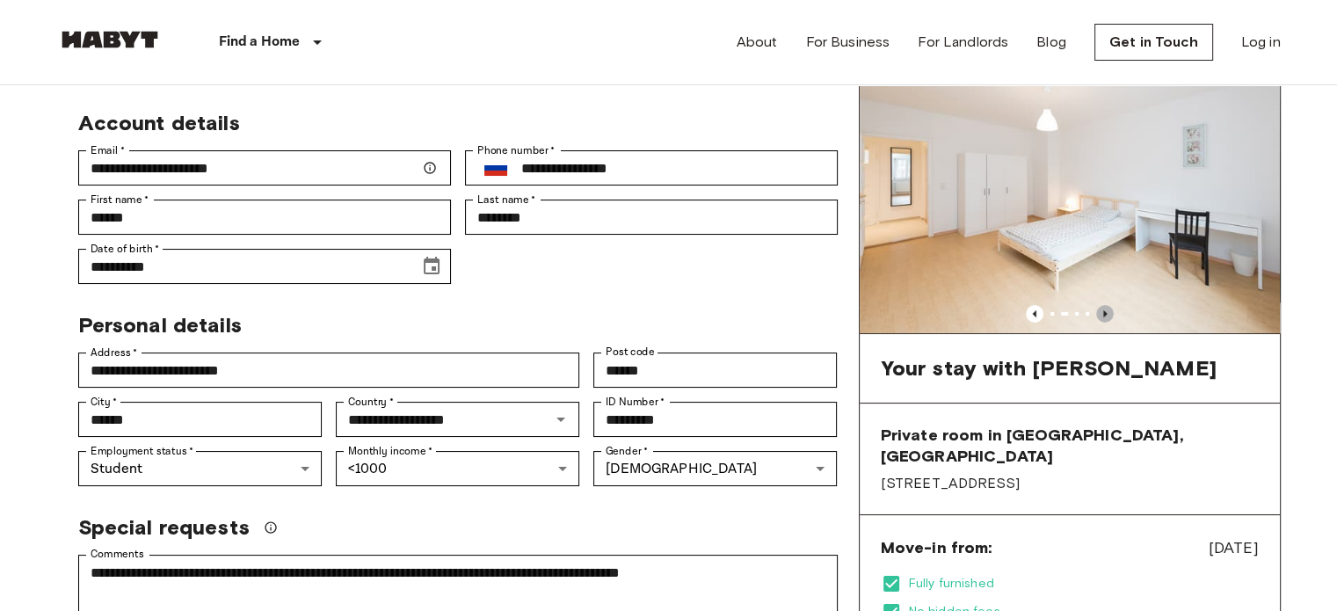
click at [1101, 309] on icon "Previous image" at bounding box center [1105, 314] width 18 height 18
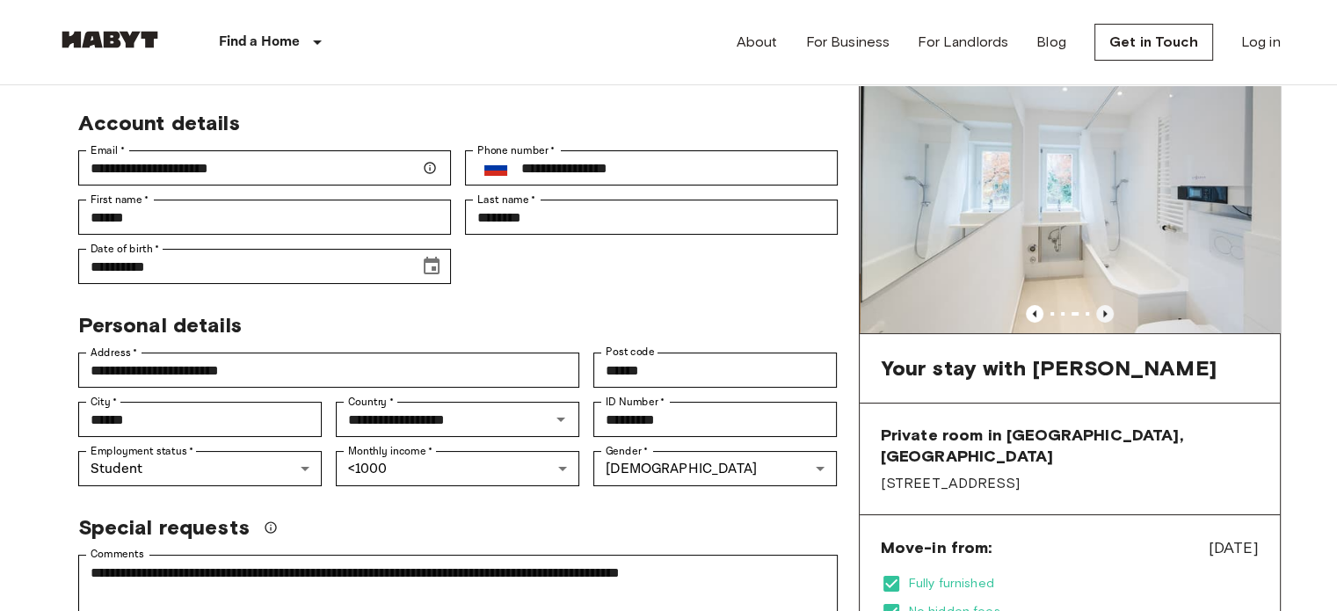
click at [1109, 309] on icon "Previous image" at bounding box center [1105, 314] width 18 height 18
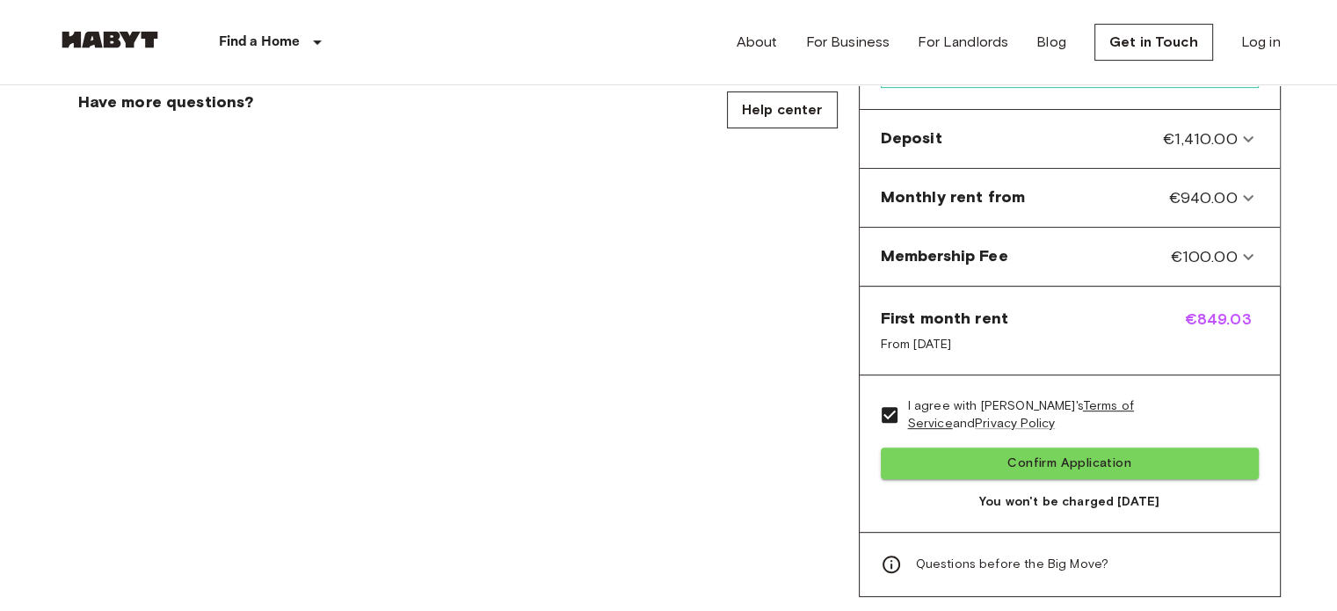
scroll to position [727, 0]
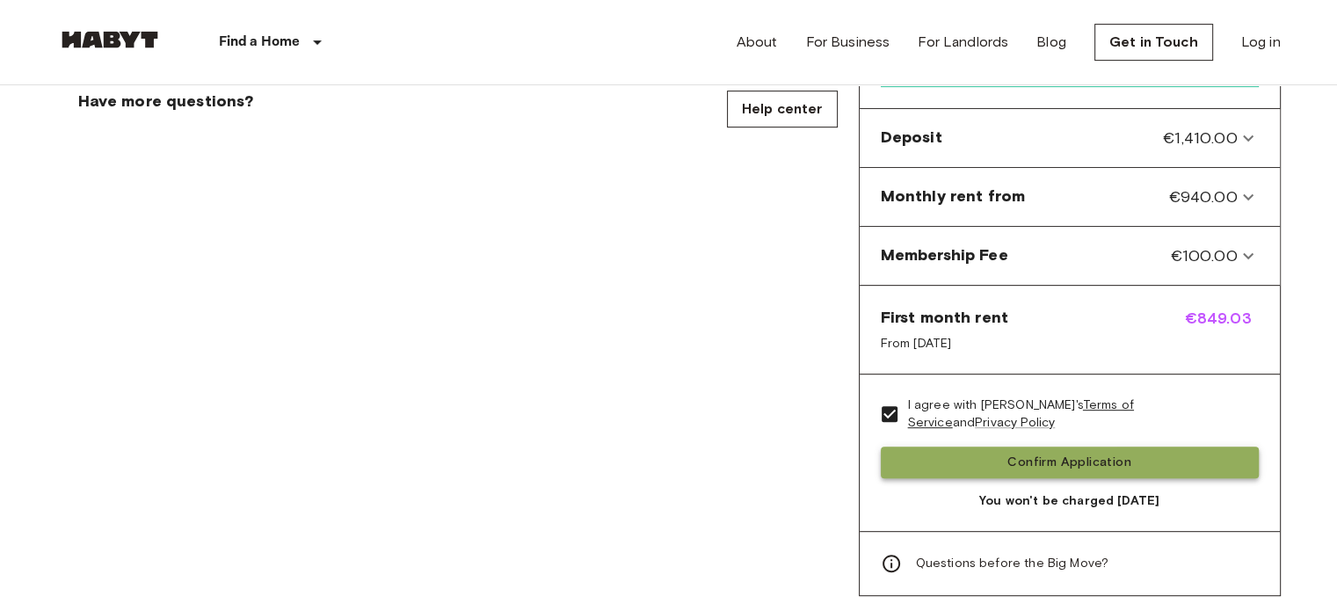
click at [950, 447] on button "Confirm Application" at bounding box center [1070, 463] width 378 height 33
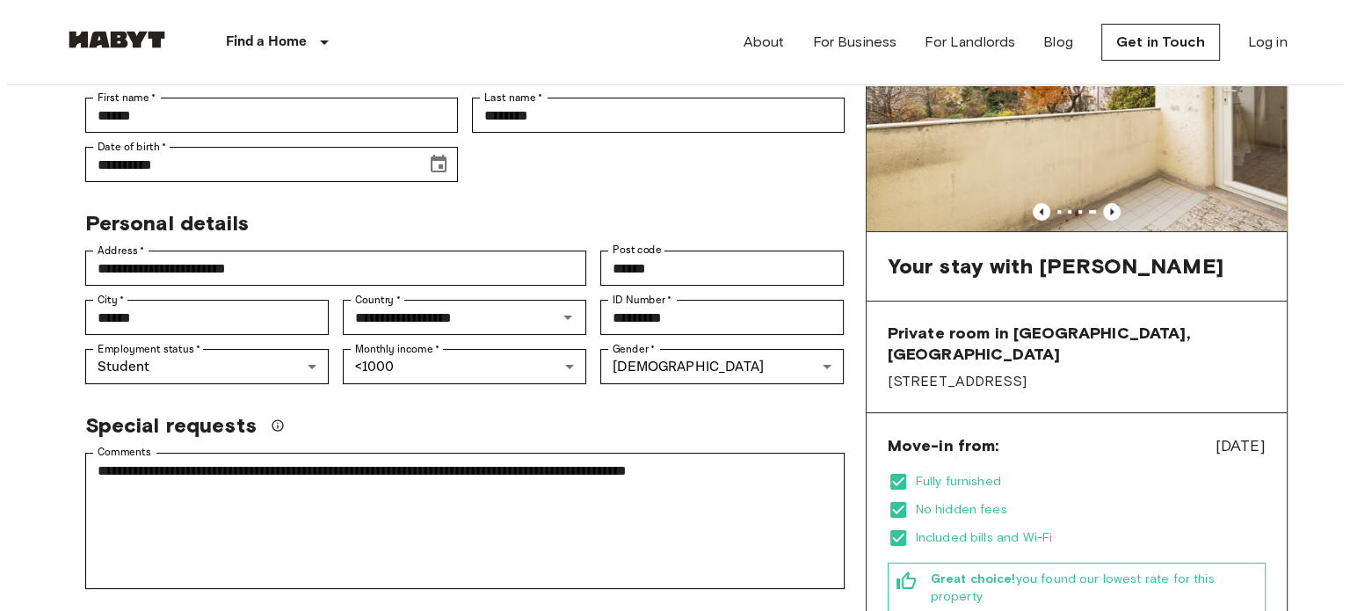
scroll to position [200, 0]
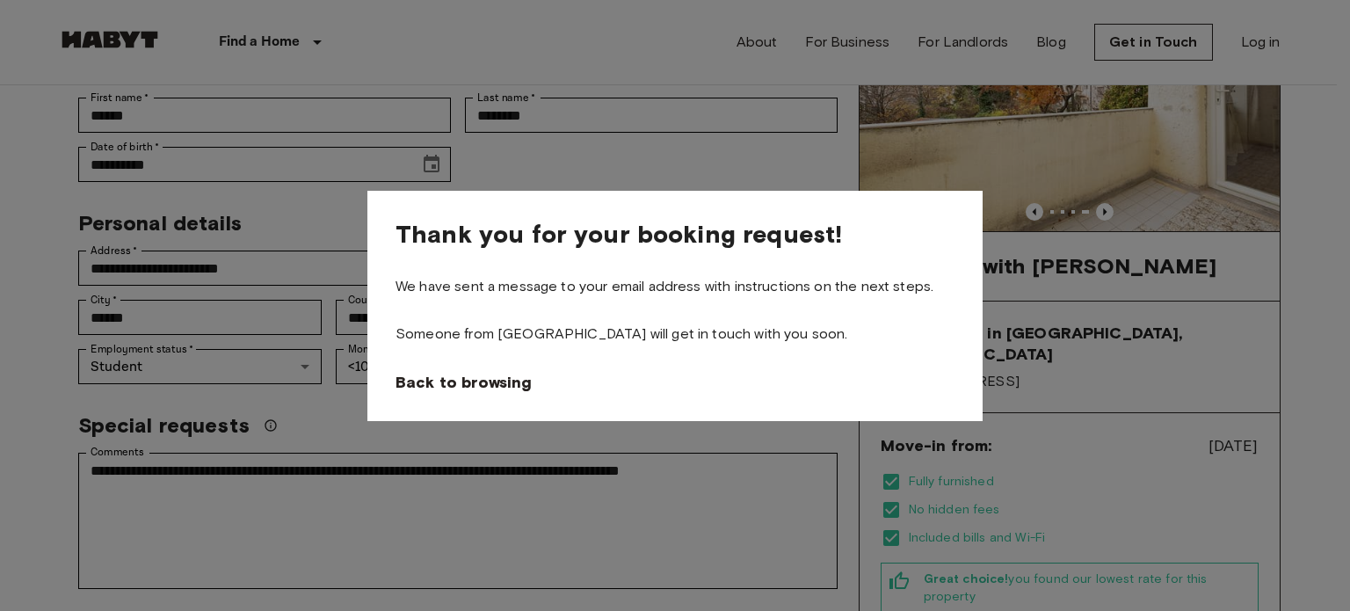
click at [741, 196] on div "Thank you for your booking request! We have sent a message to your email addres…" at bounding box center [674, 306] width 615 height 230
click at [513, 379] on span "Back to browsing" at bounding box center [467, 382] width 136 height 21
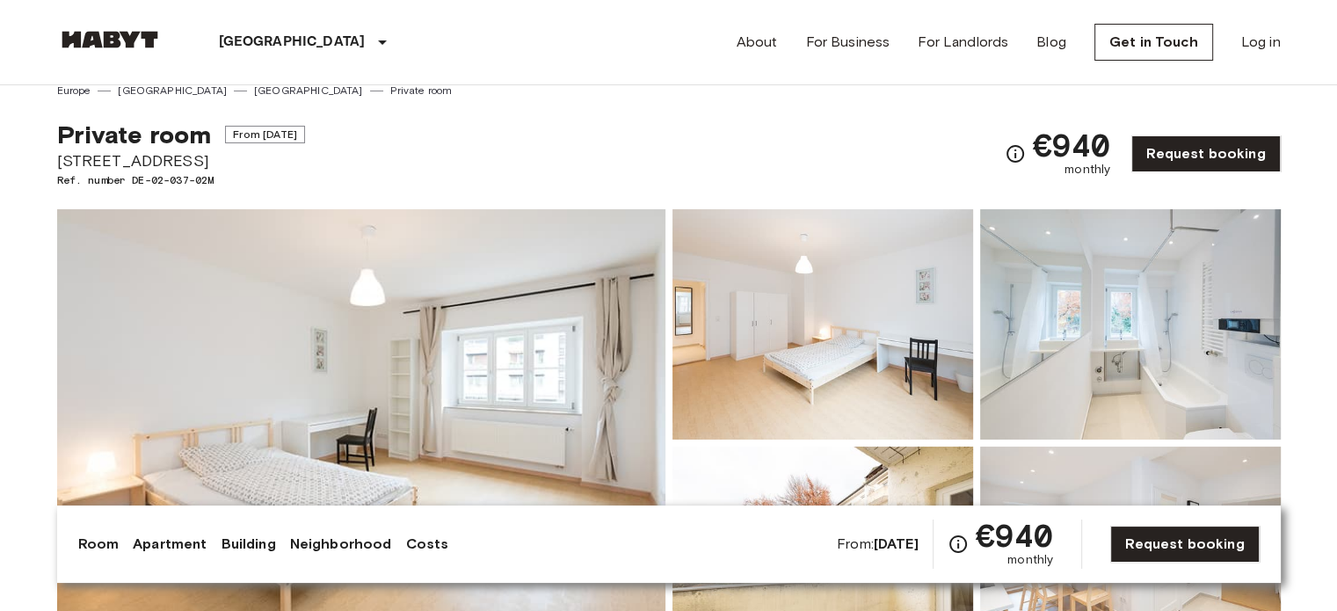
scroll to position [18, 0]
